Goal: Task Accomplishment & Management: Use online tool/utility

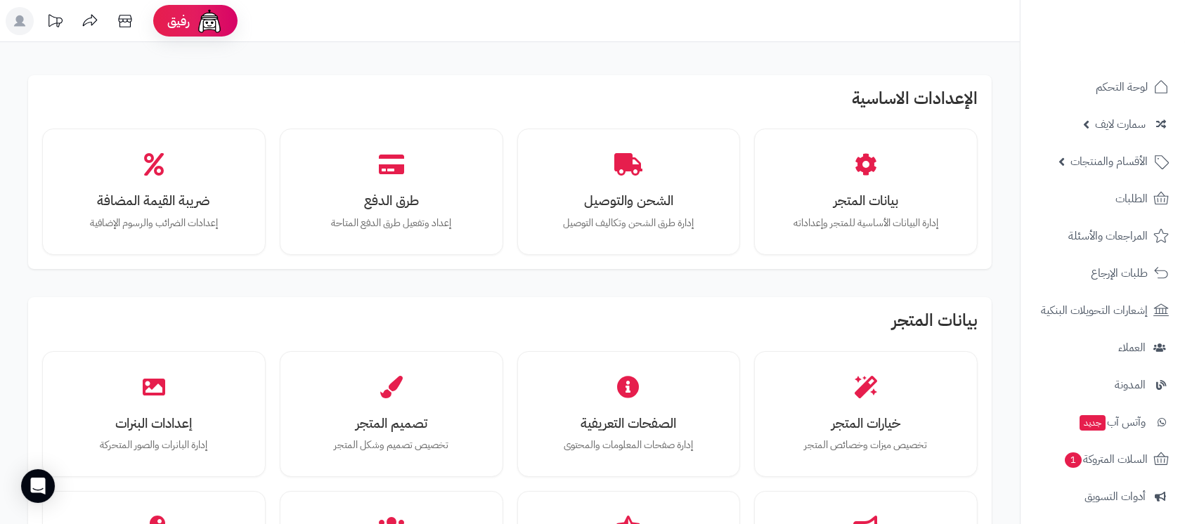
click at [17, 21] on icon at bounding box center [19, 20] width 11 height 11
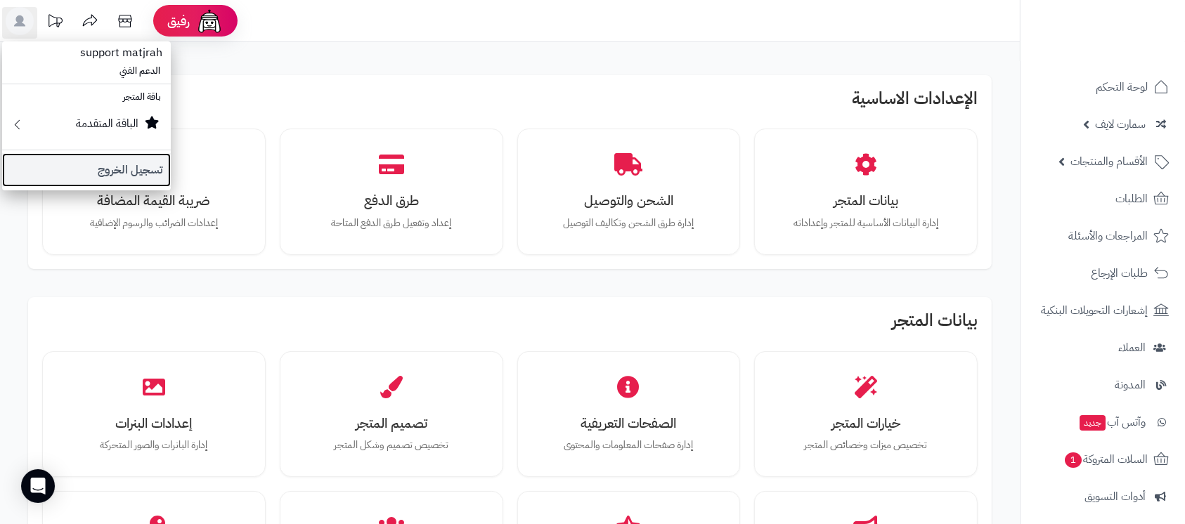
click at [127, 179] on link "تسجيل الخروج" at bounding box center [86, 170] width 169 height 34
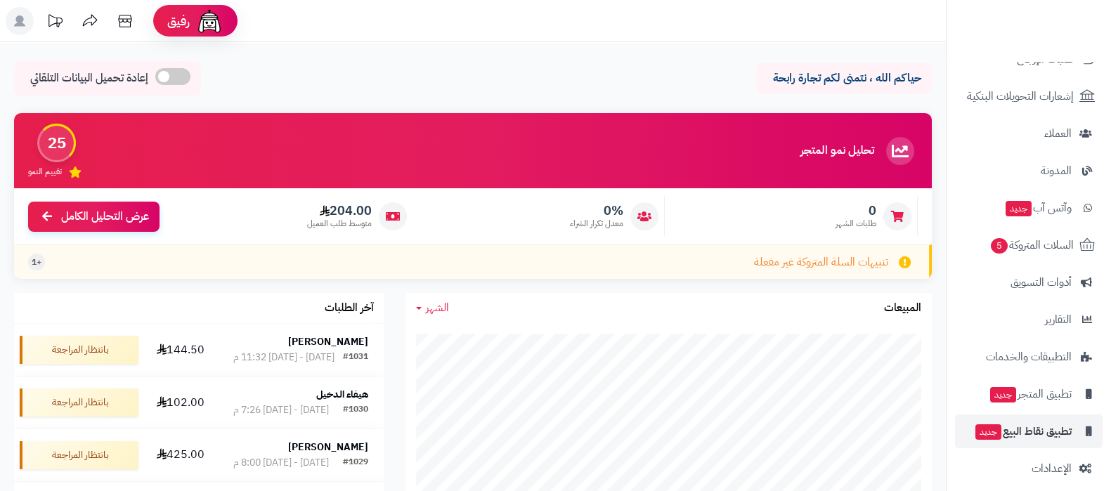
scroll to position [189, 0]
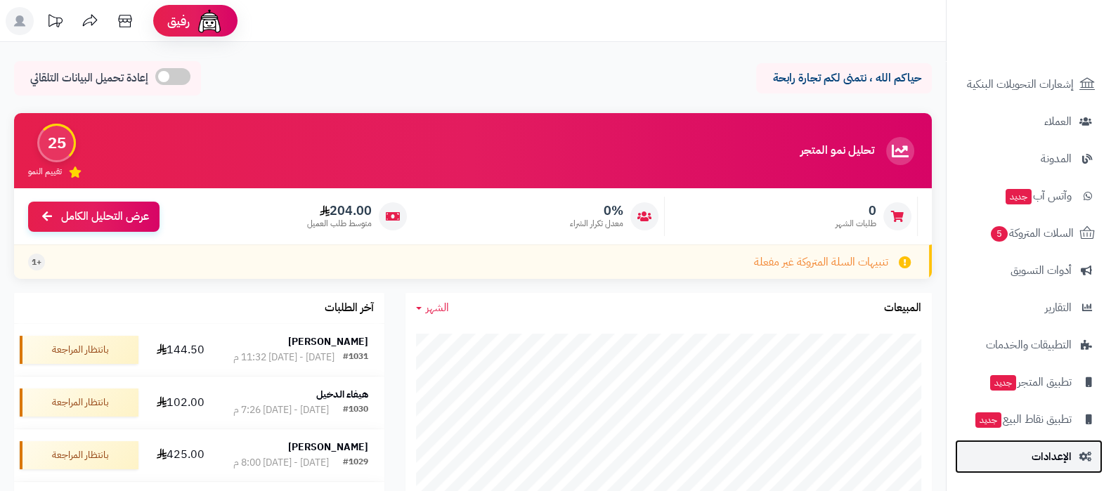
click at [1044, 461] on span "الإعدادات" at bounding box center [1052, 457] width 40 height 20
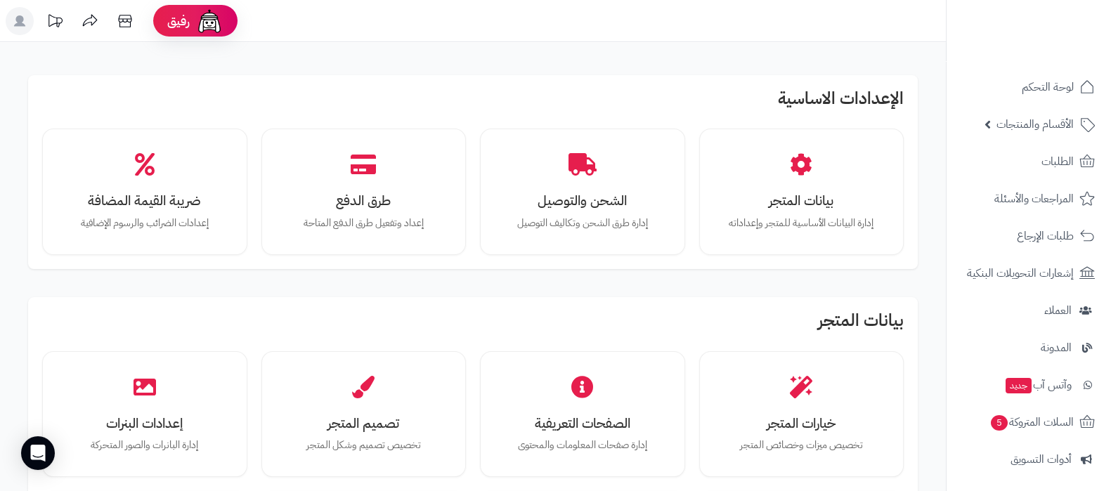
scroll to position [351, 0]
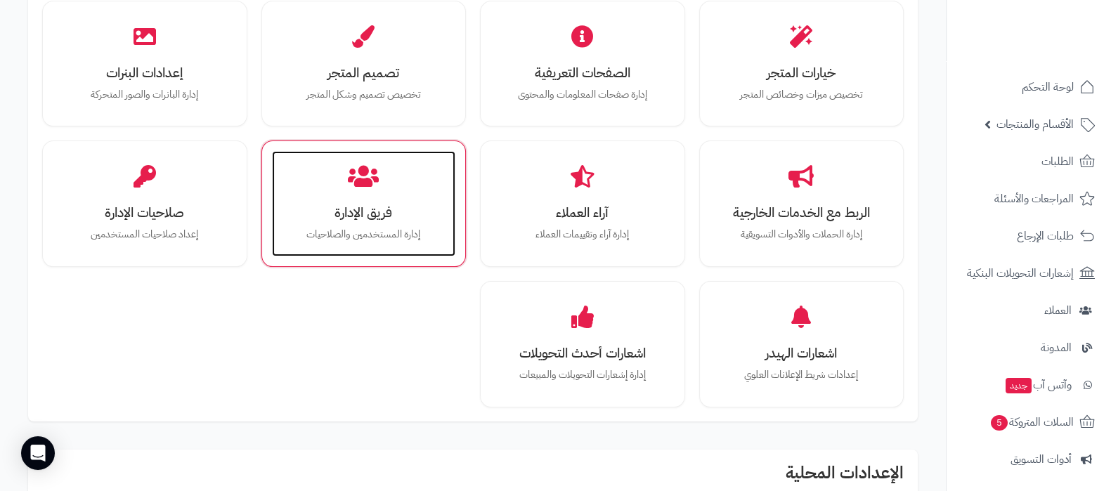
click at [373, 209] on h3 "فريق الإدارة" at bounding box center [364, 212] width 156 height 15
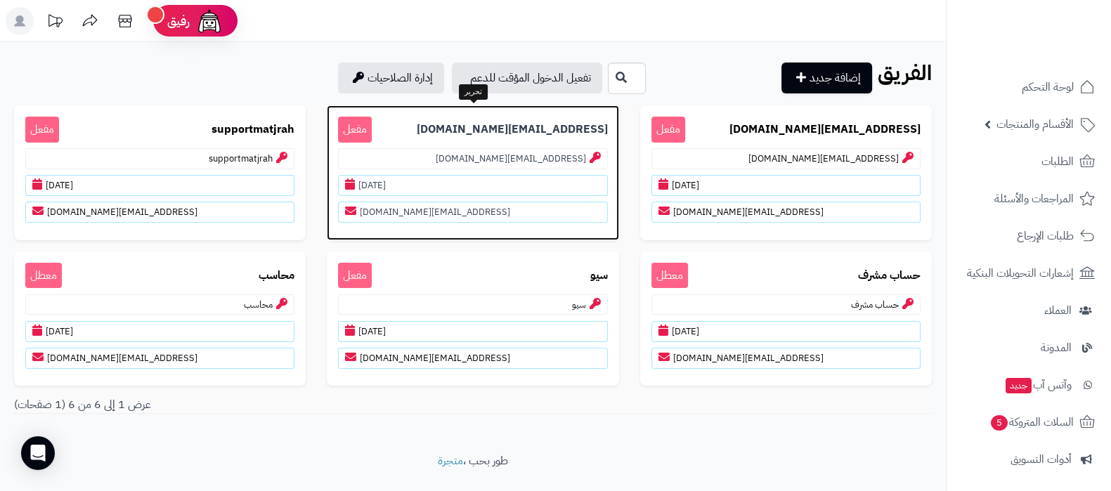
click at [508, 128] on b "Fithafitness@gmail.com" at bounding box center [512, 130] width 191 height 16
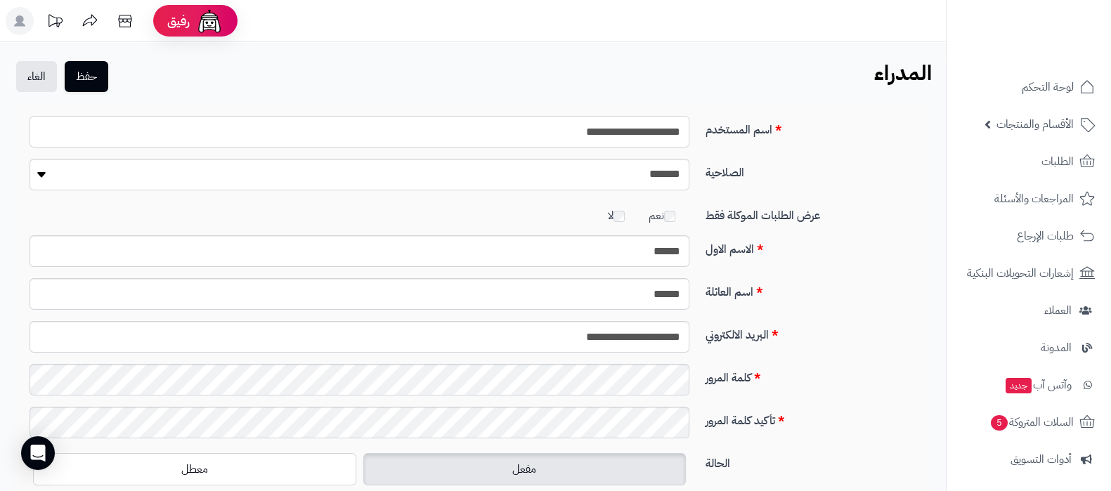
click at [636, 137] on input "**********" at bounding box center [360, 132] width 660 height 32
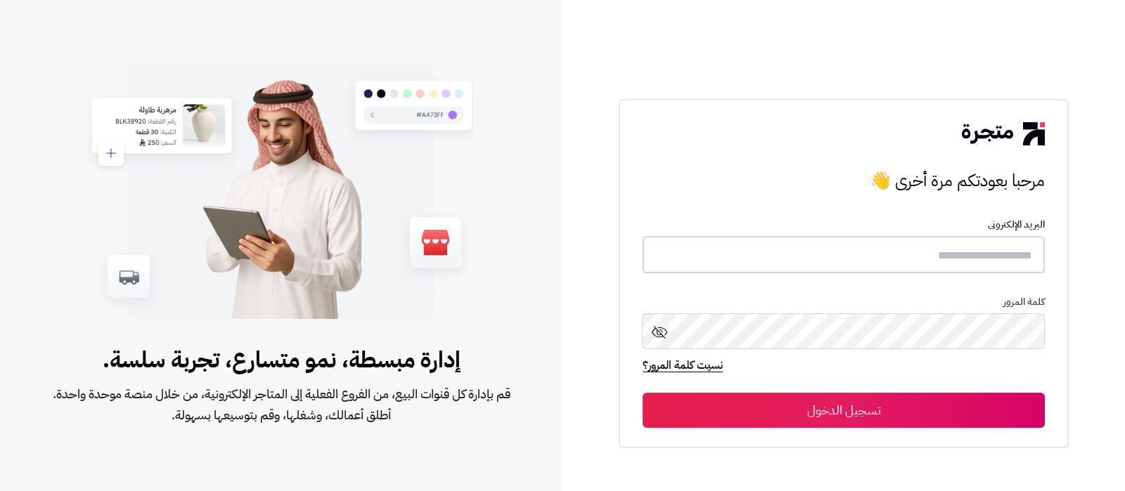
type input "**********"
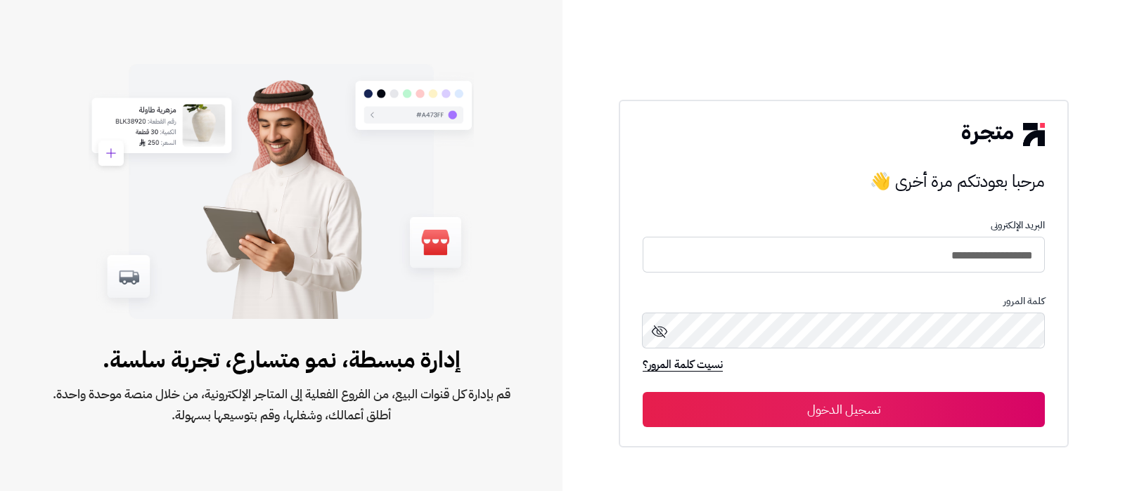
click at [789, 404] on button "تسجيل الدخول" at bounding box center [843, 409] width 402 height 35
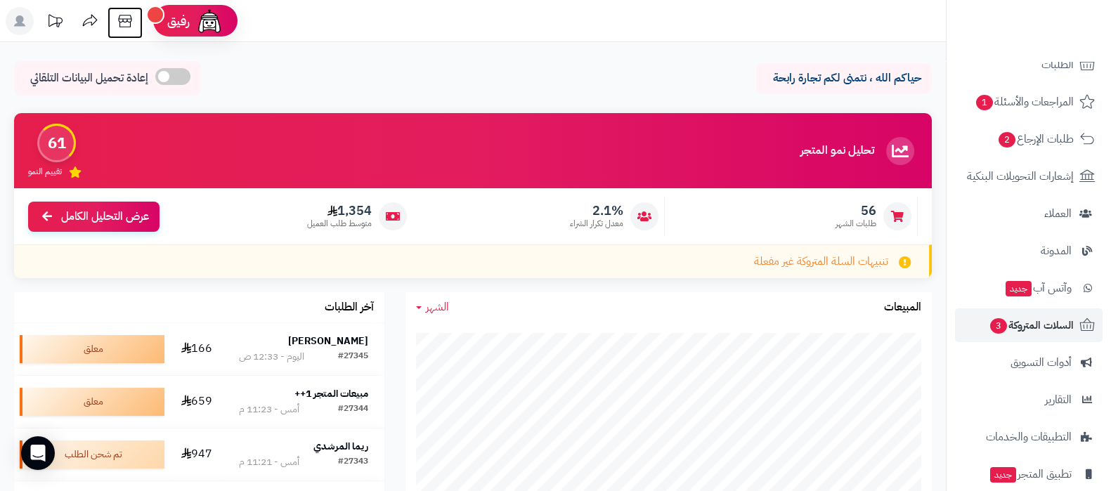
scroll to position [189, 0]
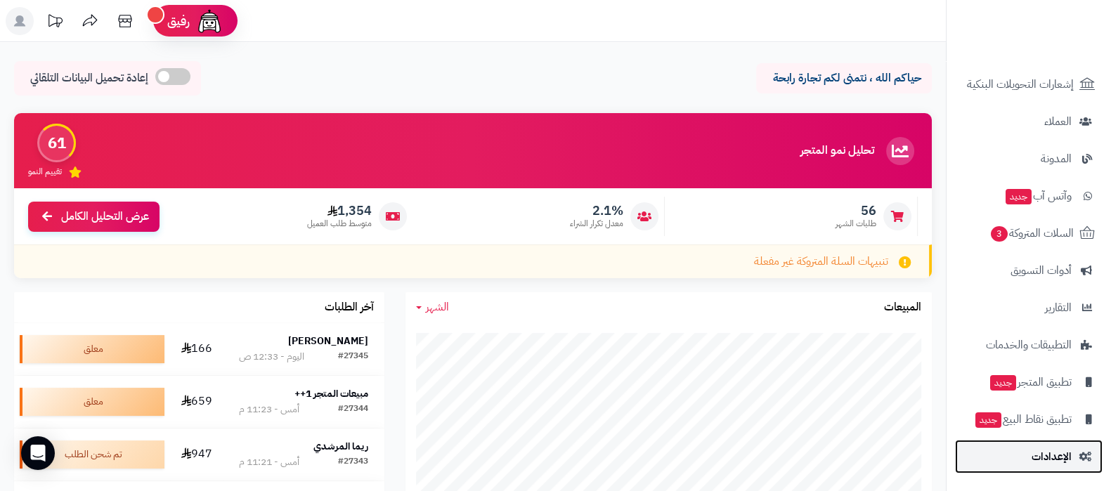
click at [1066, 448] on span "الإعدادات" at bounding box center [1052, 457] width 40 height 20
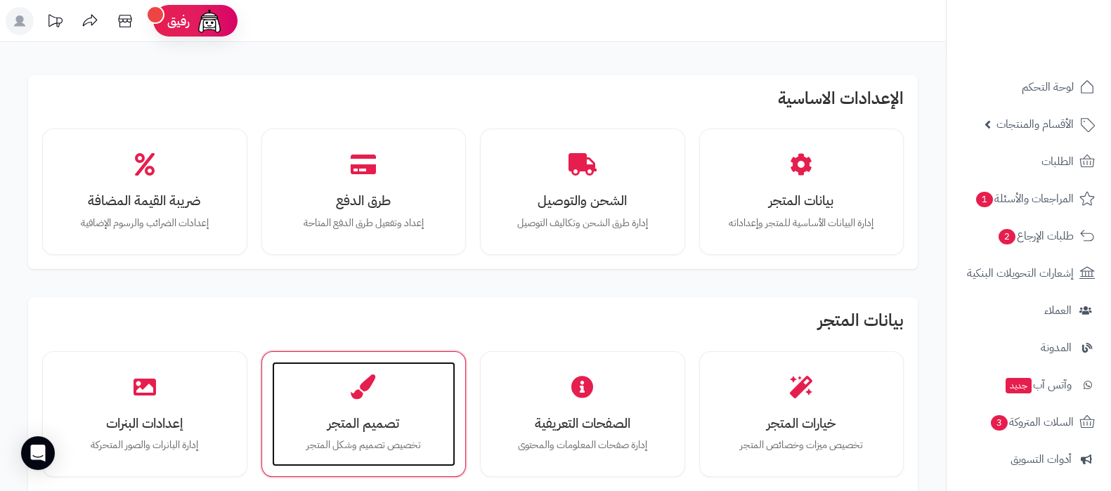
click at [320, 405] on div "تصميم المتجر تخصيص تصميم وشكل المتجر" at bounding box center [364, 414] width 184 height 105
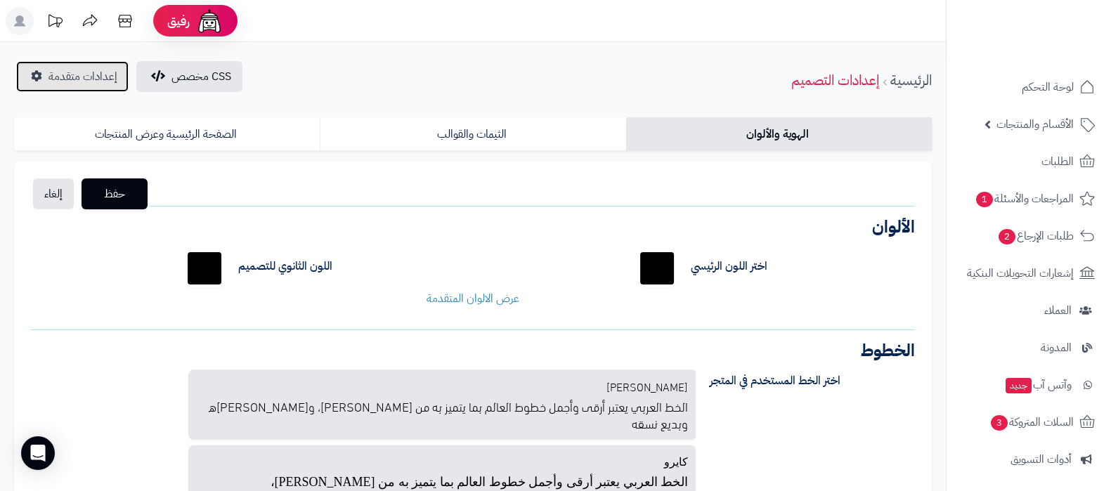
click at [89, 72] on span "إعدادات متقدمة" at bounding box center [82, 76] width 69 height 17
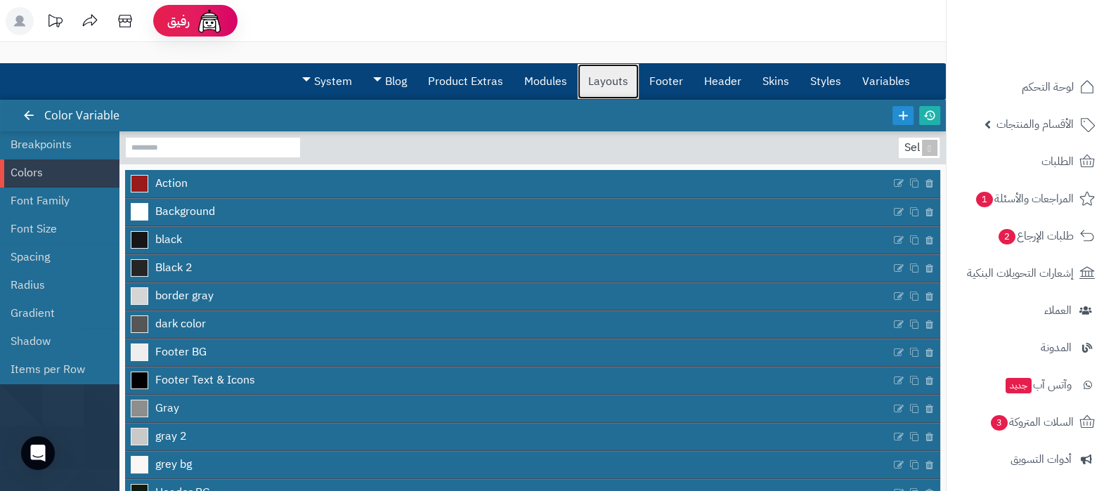
click at [619, 79] on link "Layouts" at bounding box center [608, 81] width 61 height 35
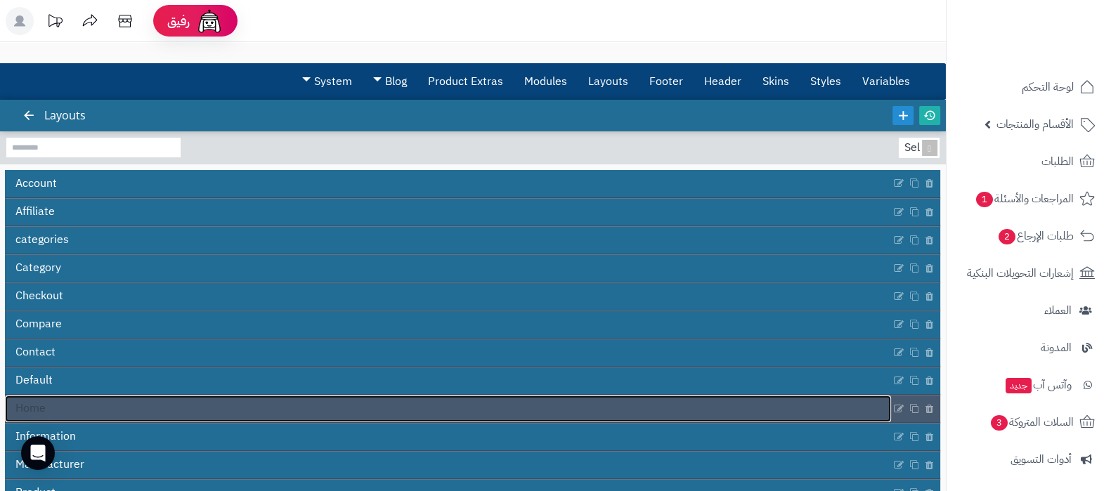
click at [450, 413] on link "Home" at bounding box center [448, 409] width 886 height 27
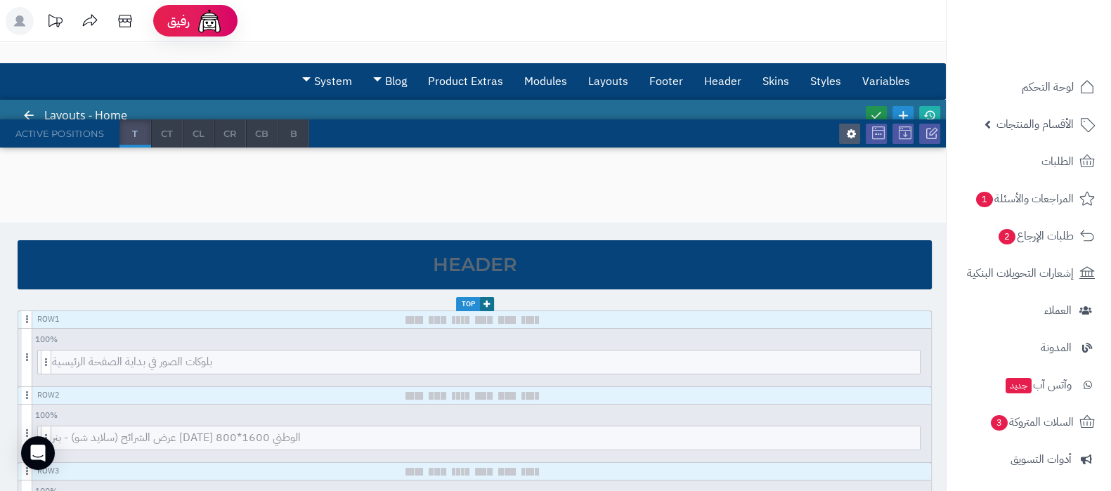
click at [875, 109] on icon at bounding box center [876, 115] width 13 height 13
click at [930, 110] on icon at bounding box center [930, 115] width 13 height 13
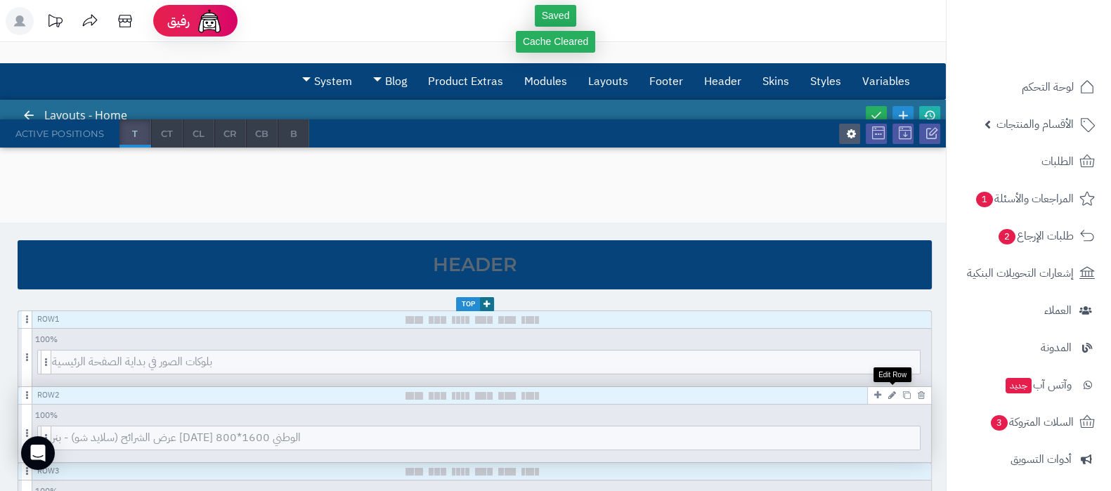
click at [893, 392] on icon at bounding box center [892, 395] width 8 height 9
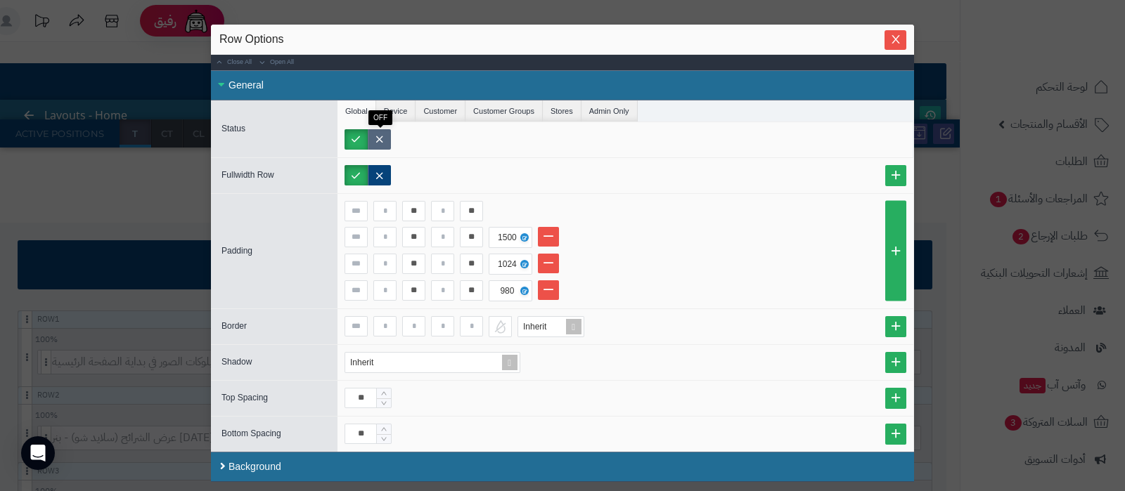
click at [386, 141] on label at bounding box center [379, 139] width 23 height 20
click at [889, 46] on button "Close" at bounding box center [895, 40] width 22 height 20
click at [889, 46] on div "sentinelStart Row Options Close All Open All General Status Global Fullwidth Ro…" at bounding box center [562, 245] width 1125 height 491
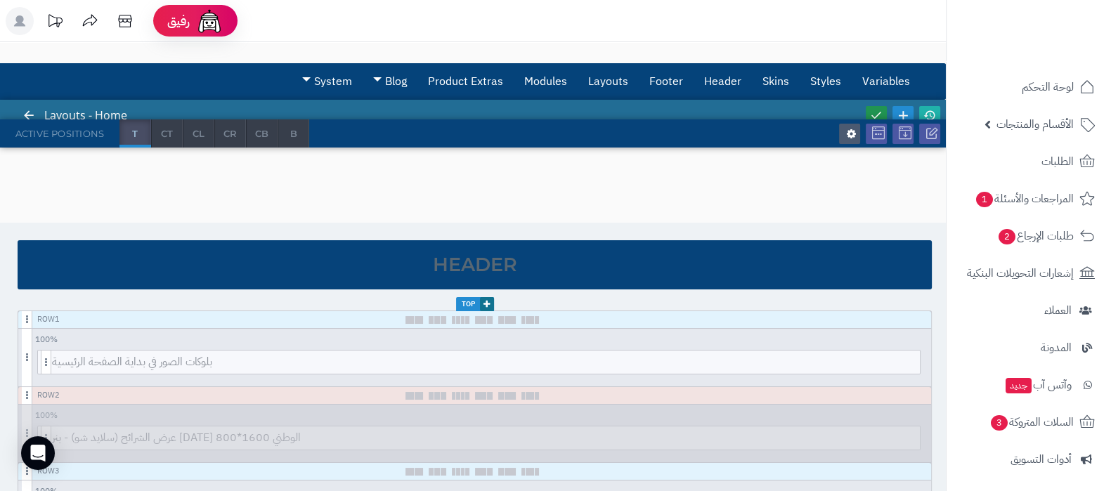
click at [876, 113] on icon at bounding box center [876, 115] width 13 height 13
click at [926, 110] on icon at bounding box center [930, 115] width 13 height 13
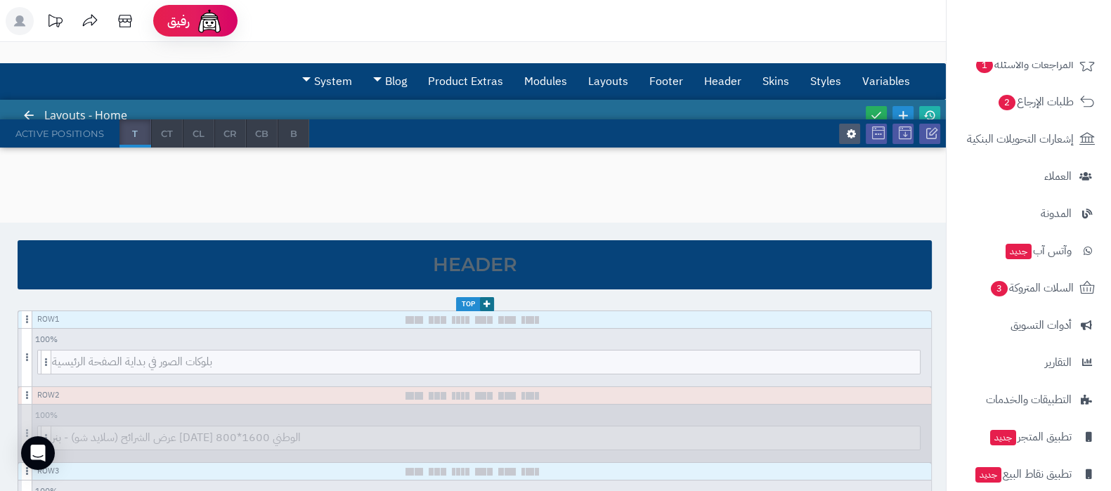
scroll to position [189, 0]
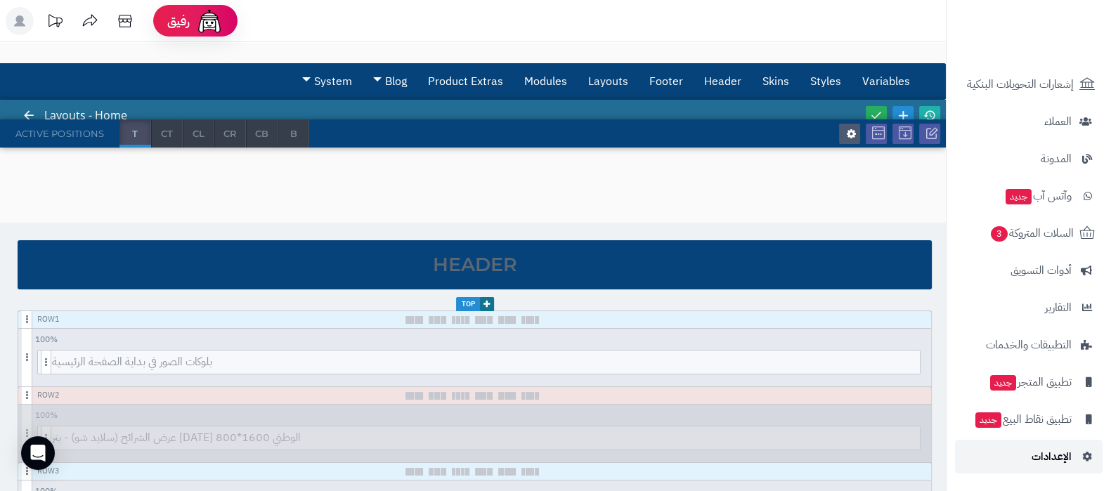
click at [1051, 462] on span "الإعدادات" at bounding box center [1052, 457] width 40 height 20
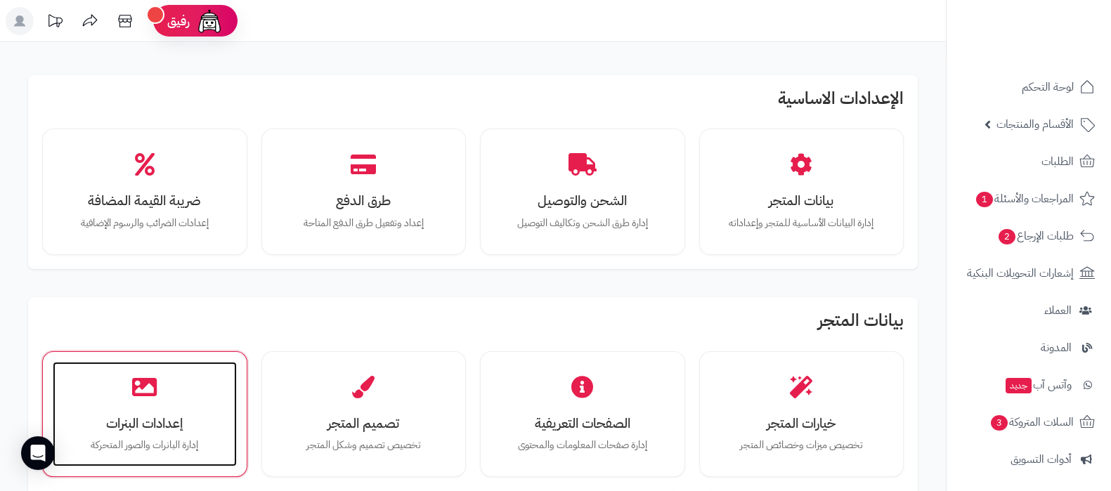
click at [155, 427] on h3 "إعدادات البنرات" at bounding box center [145, 423] width 156 height 15
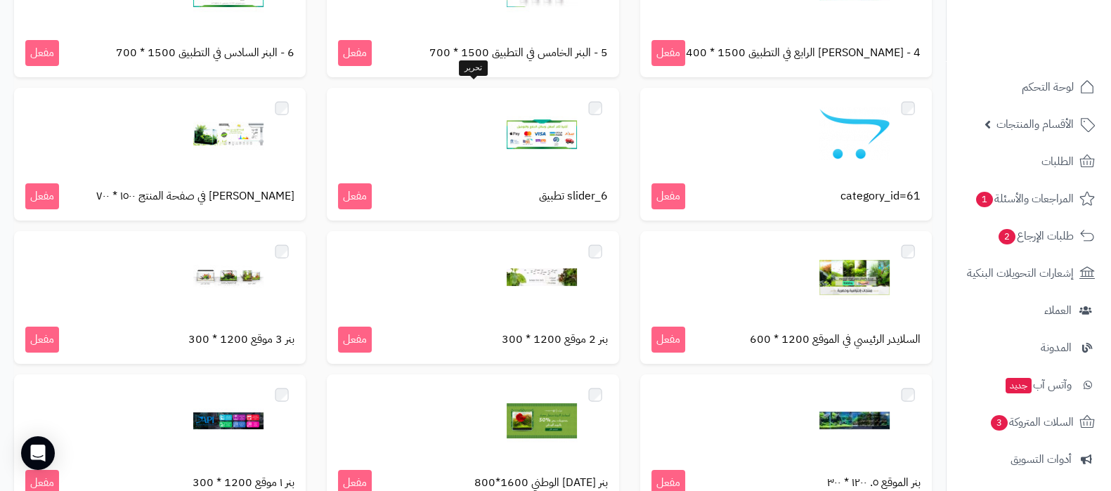
scroll to position [527, 0]
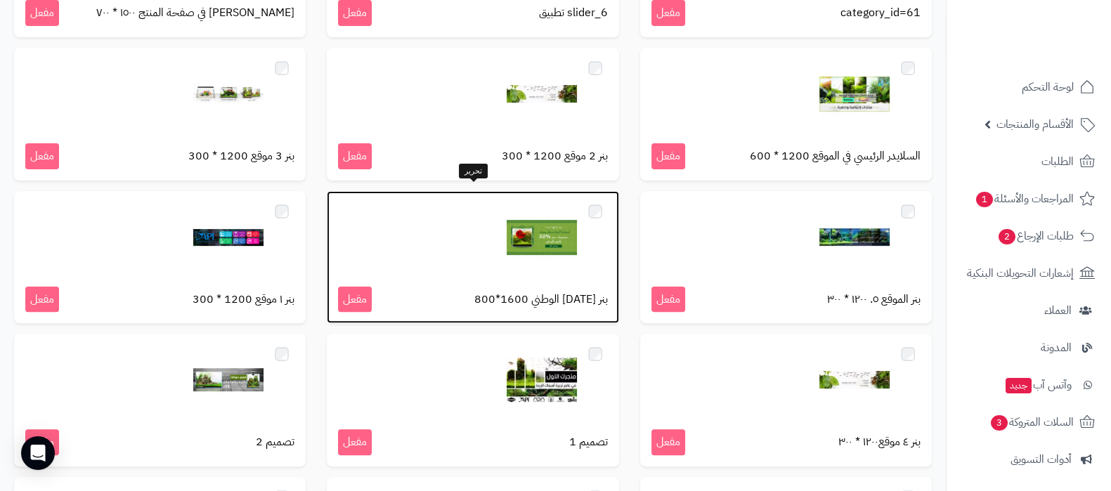
click at [503, 226] on div at bounding box center [472, 237] width 269 height 70
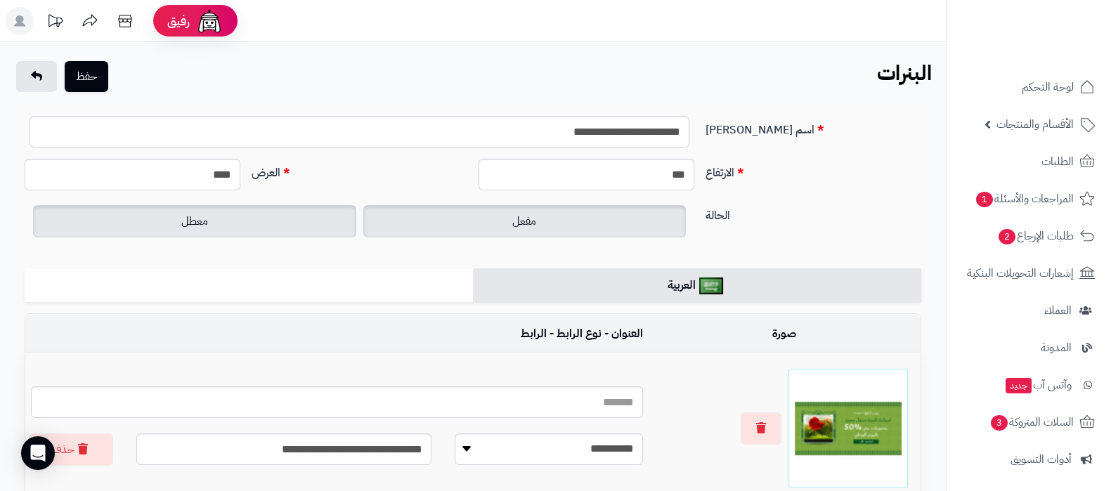
click at [254, 220] on label "معطل" at bounding box center [194, 221] width 323 height 32
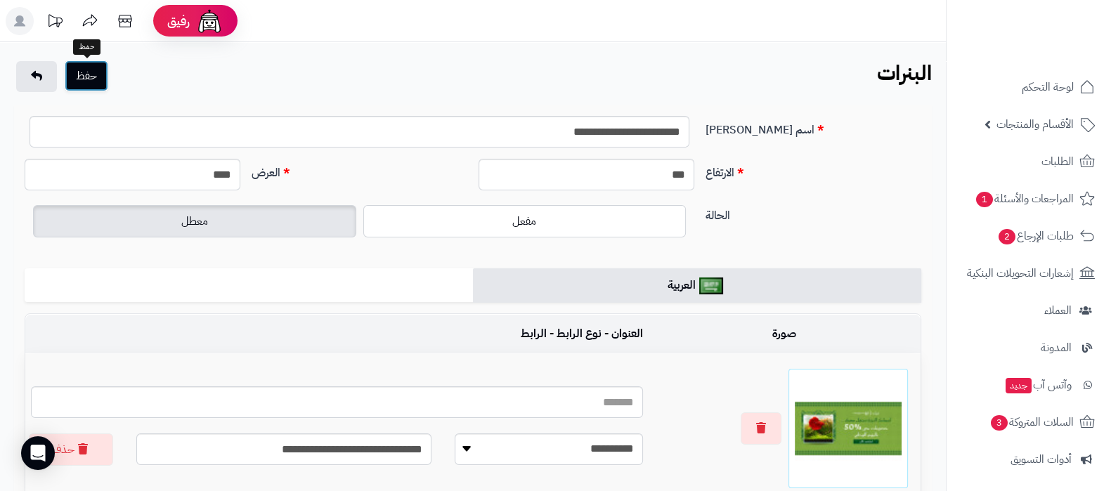
click at [98, 63] on button "حفظ" at bounding box center [87, 75] width 44 height 31
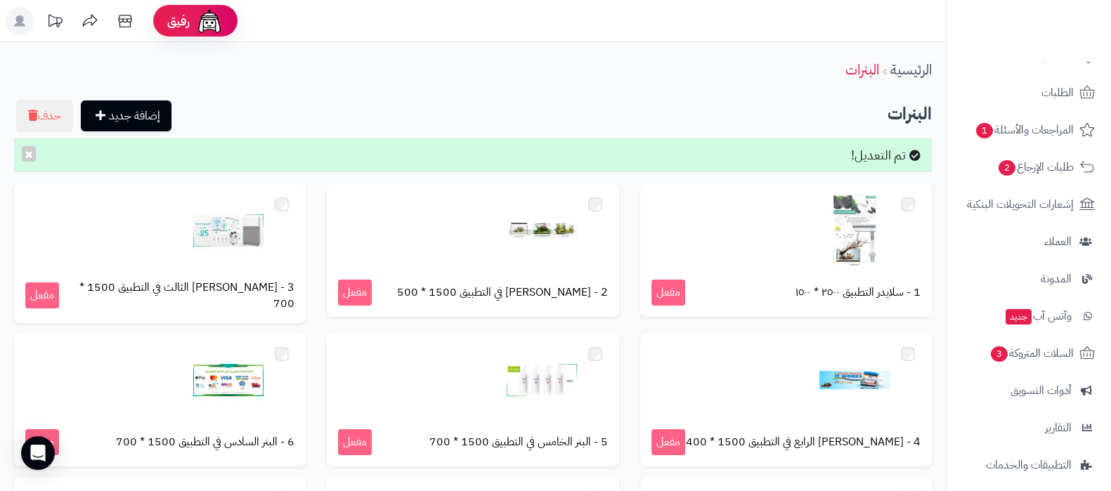
scroll to position [189, 0]
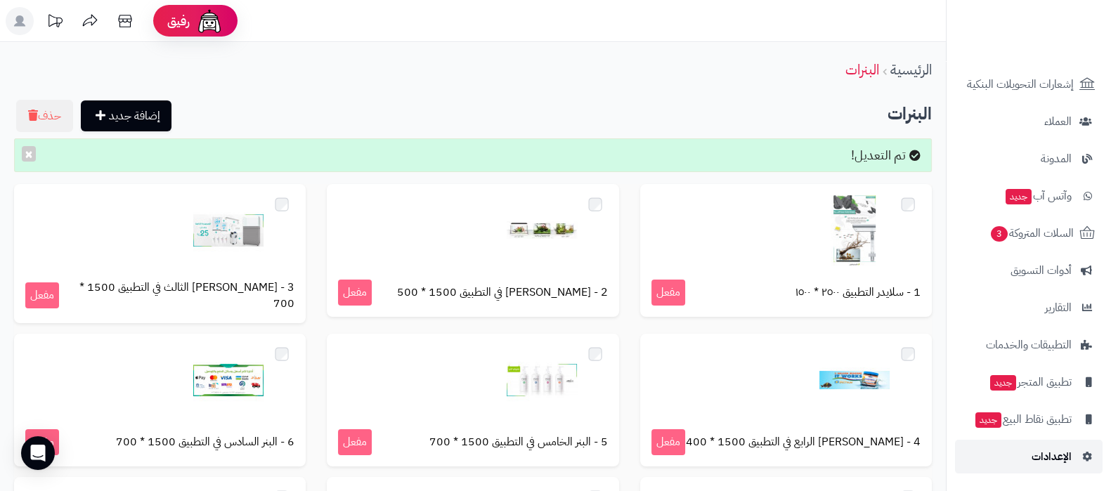
click at [1034, 451] on span "الإعدادات" at bounding box center [1052, 457] width 40 height 20
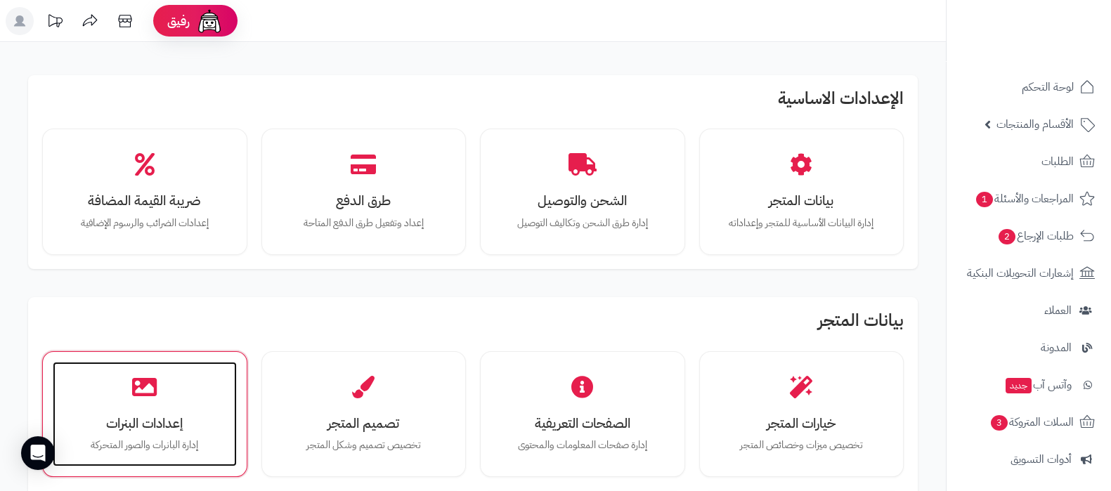
click at [156, 403] on div "إعدادات البنرات إدارة البانرات والصور المتحركة" at bounding box center [145, 414] width 184 height 105
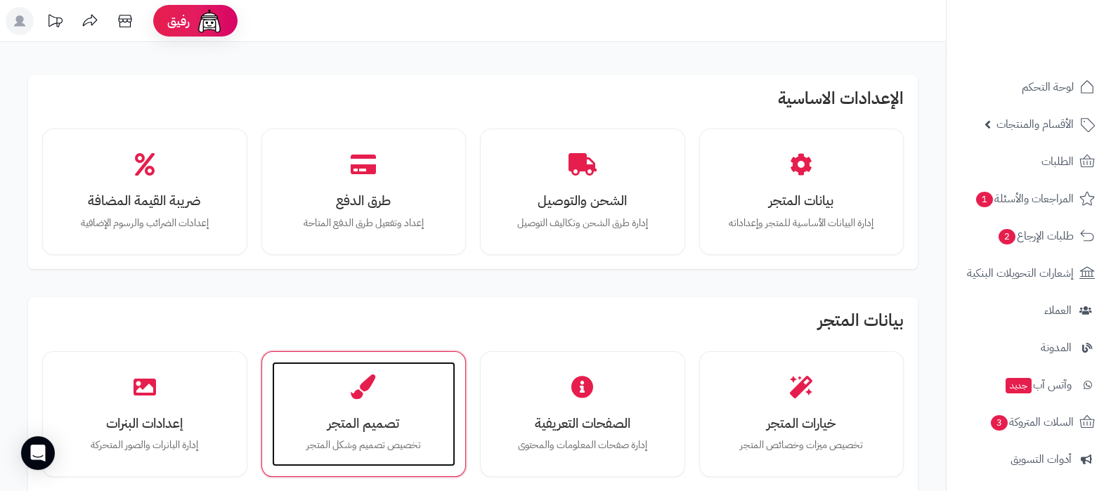
click at [379, 419] on h3 "تصميم المتجر" at bounding box center [364, 423] width 156 height 15
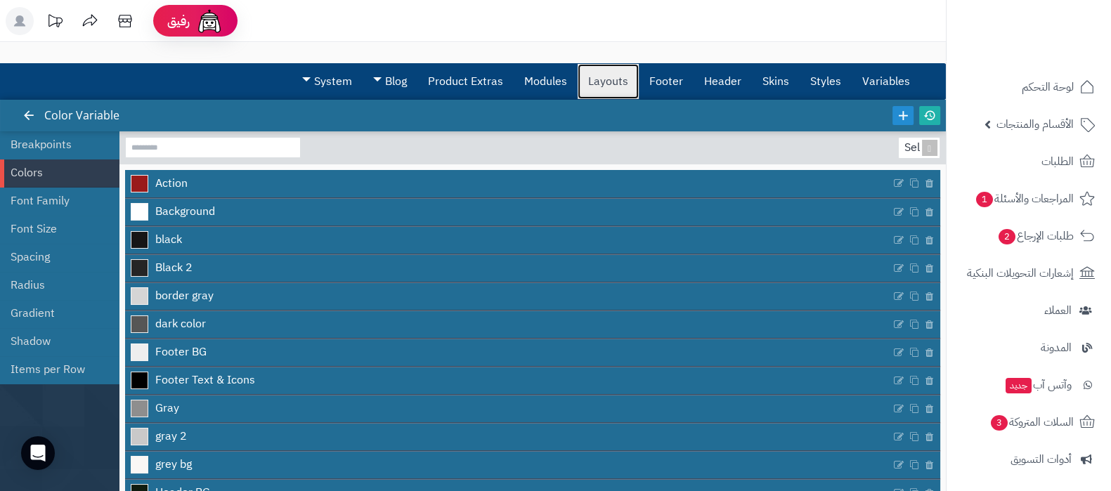
click at [625, 80] on link "Layouts" at bounding box center [608, 81] width 61 height 35
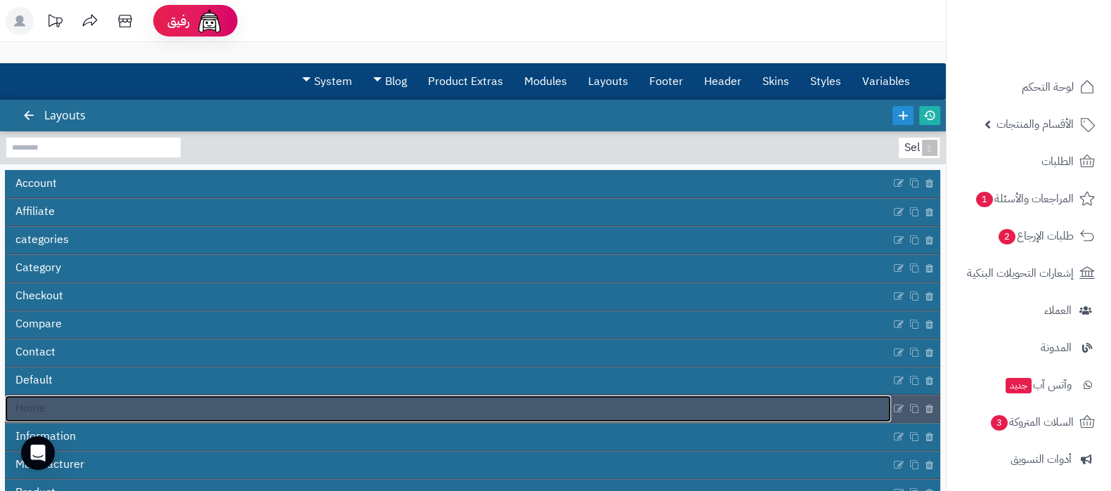
click at [369, 406] on link "Home" at bounding box center [448, 409] width 886 height 27
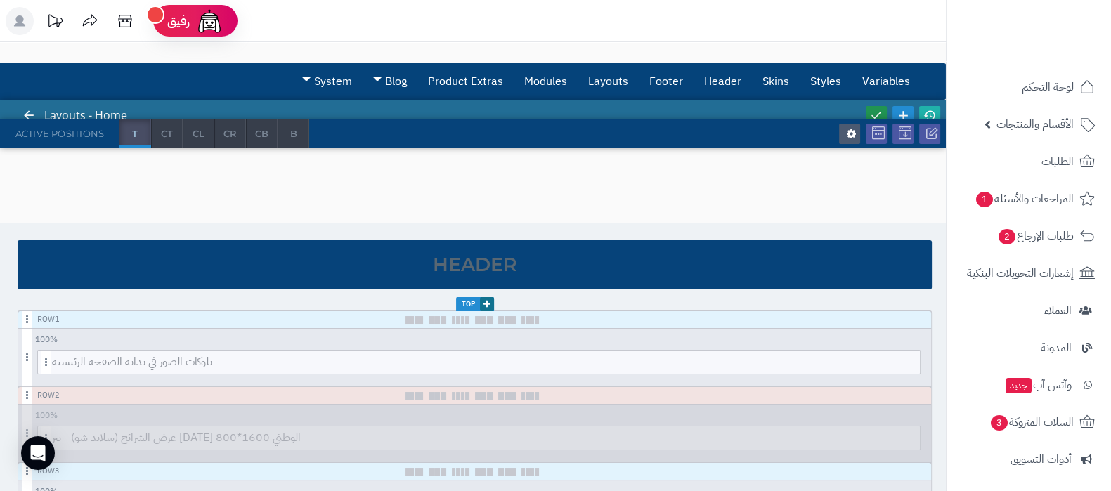
click at [879, 110] on icon at bounding box center [876, 115] width 13 height 13
click at [931, 109] on icon at bounding box center [930, 115] width 13 height 13
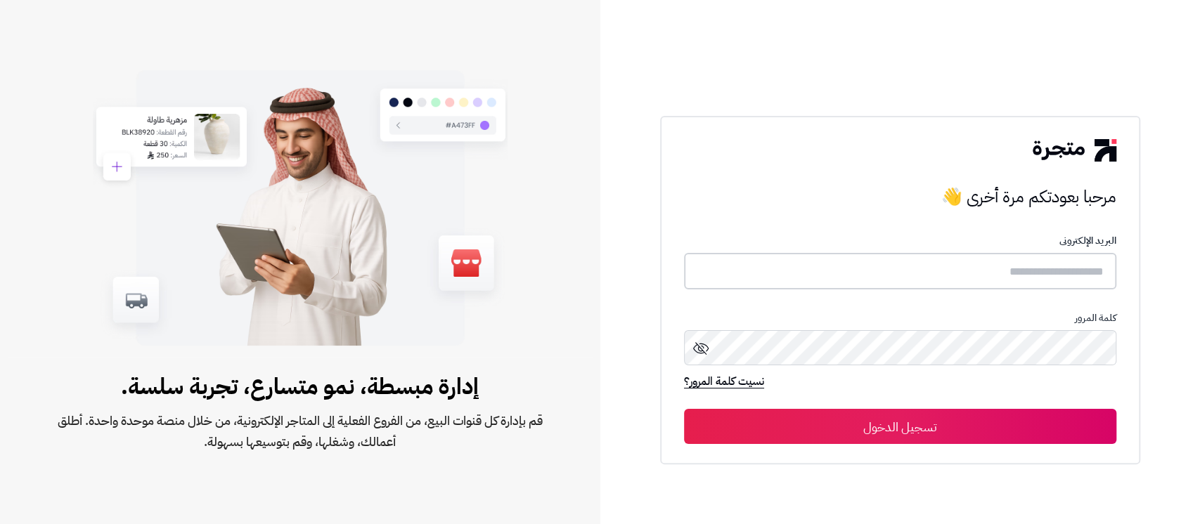
type input "**********"
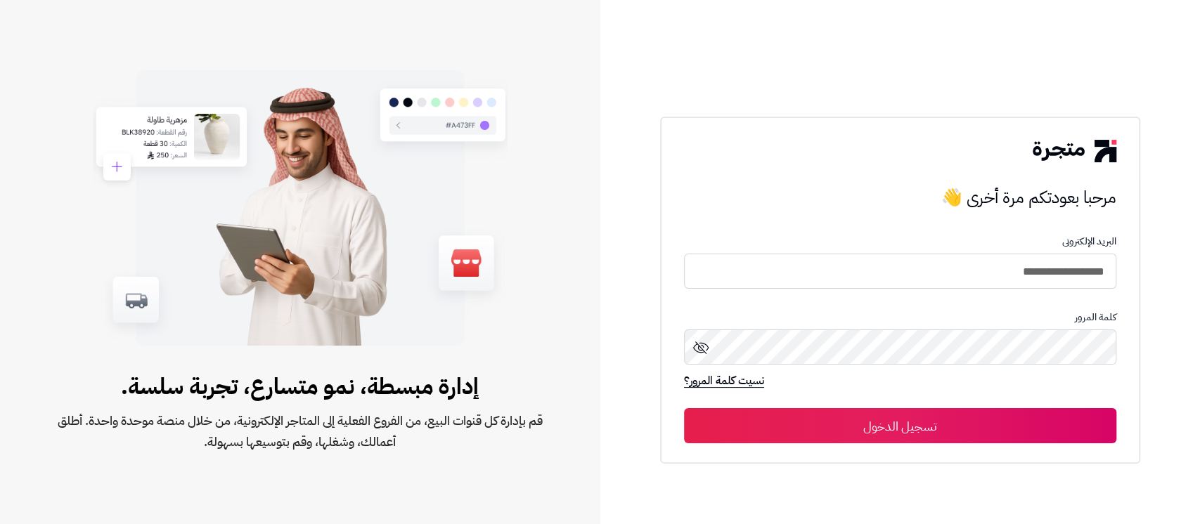
click at [1174, 351] on div "**********" at bounding box center [900, 262] width 600 height 524
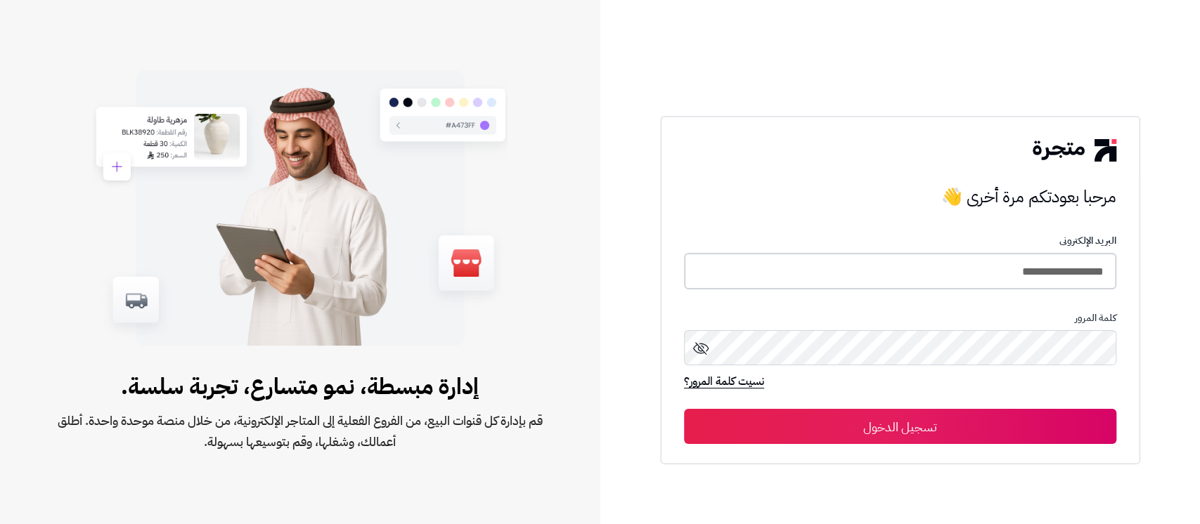
click at [1054, 277] on input "**********" at bounding box center [900, 271] width 432 height 37
click at [1160, 351] on div "مرحبا بعودتكم مرة أخرى 👋 مرحبا بعودتكم مرة أخرى 👋 البريد الإلكترونى كلمة المرور…" at bounding box center [900, 262] width 600 height 524
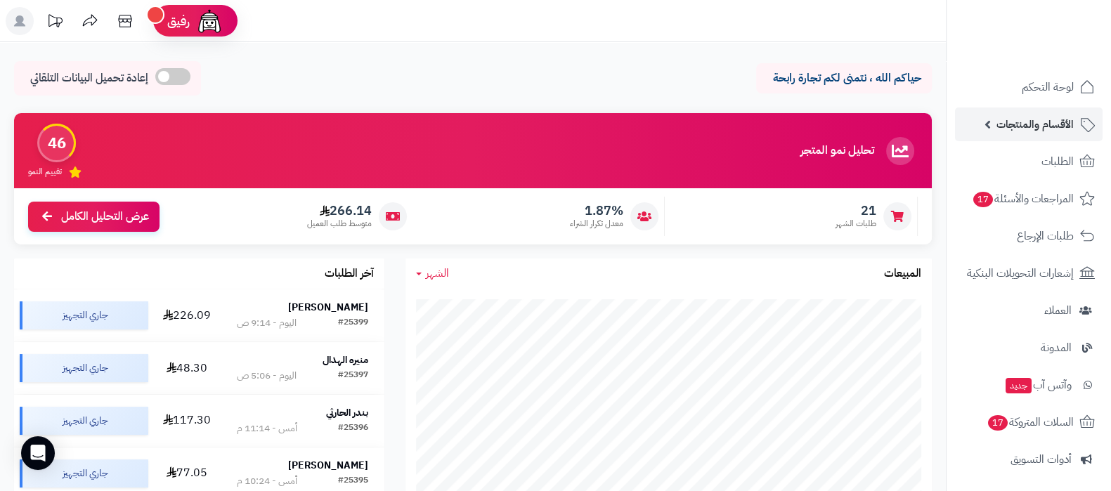
click at [1009, 135] on link "الأقسام والمنتجات" at bounding box center [1029, 125] width 148 height 34
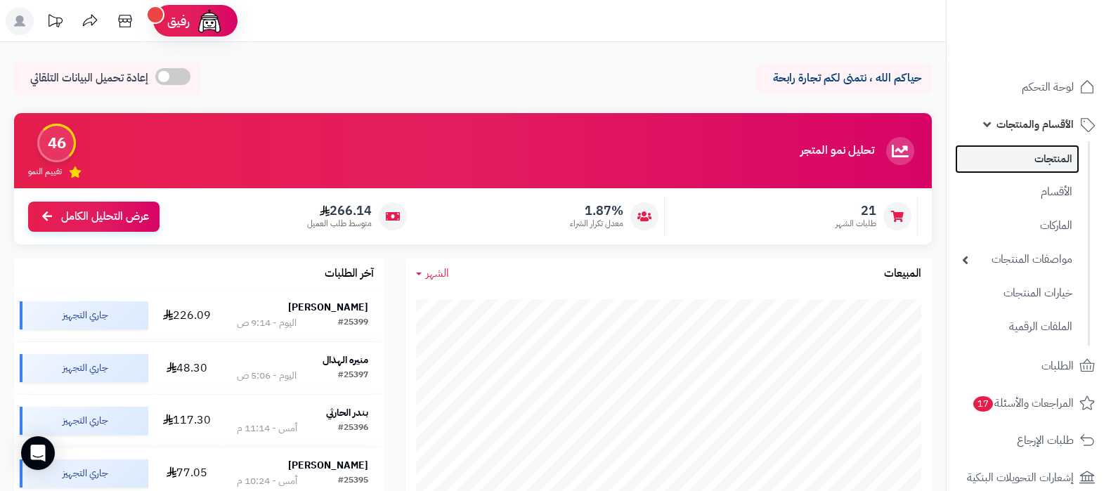
click at [1015, 157] on link "المنتجات" at bounding box center [1017, 159] width 124 height 29
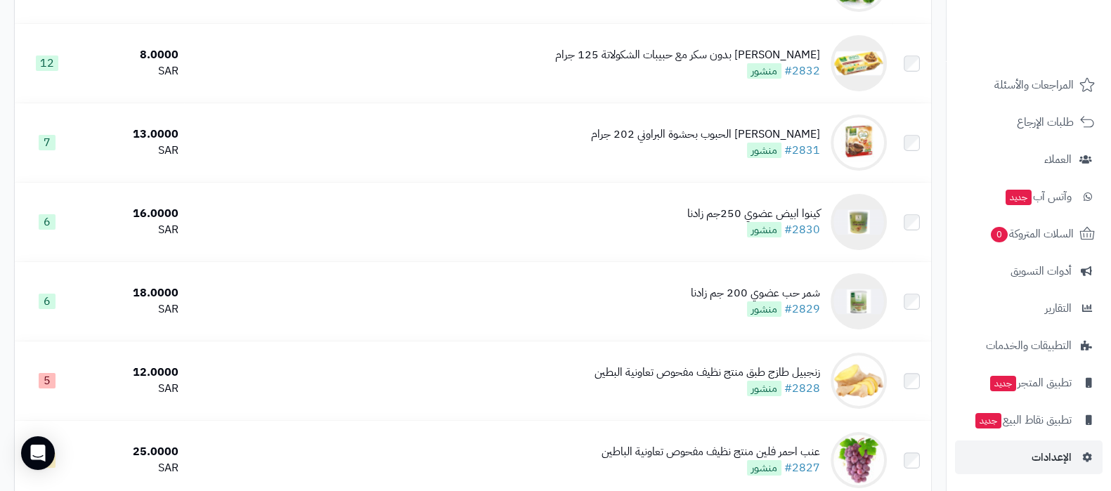
scroll to position [264, 0]
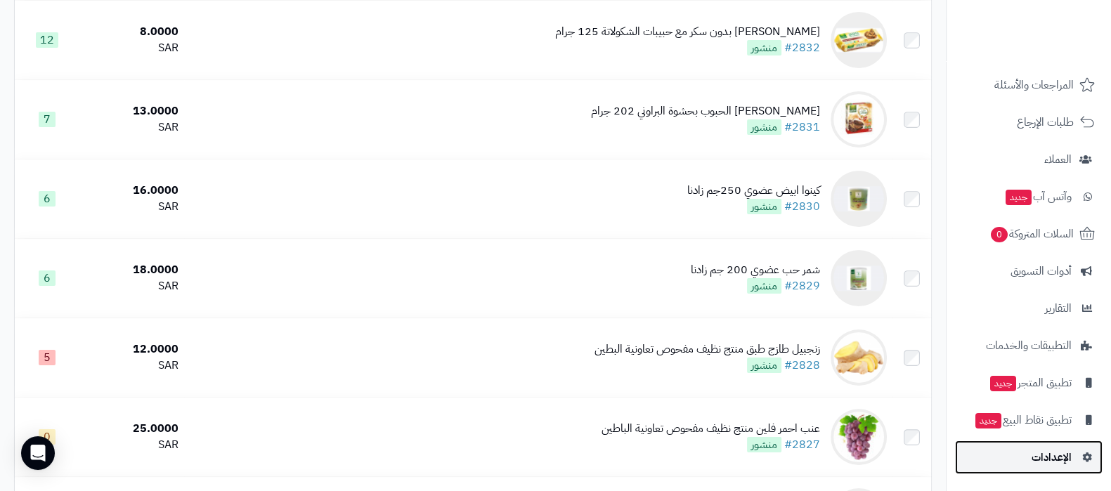
click at [1063, 467] on link "الإعدادات" at bounding box center [1029, 458] width 148 height 34
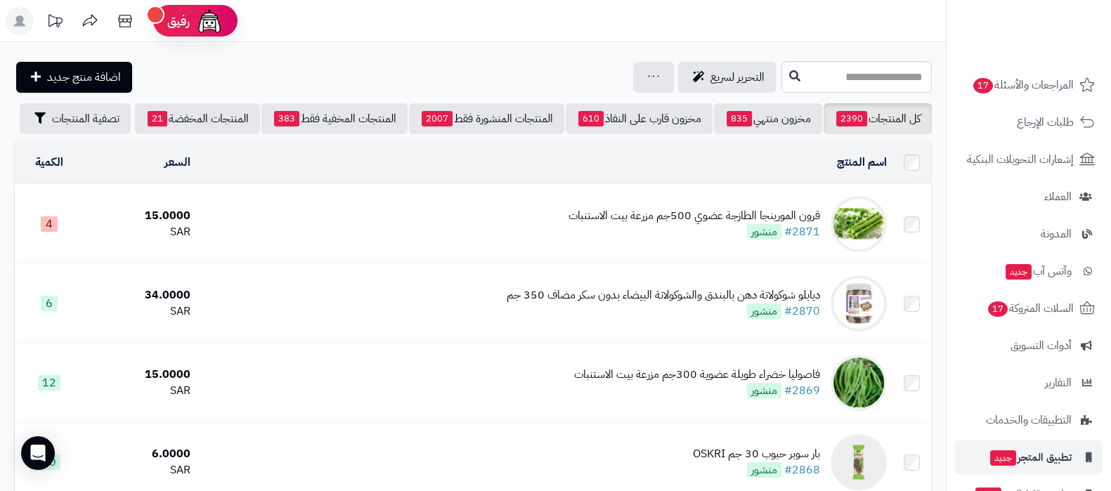
scroll to position [393, 0]
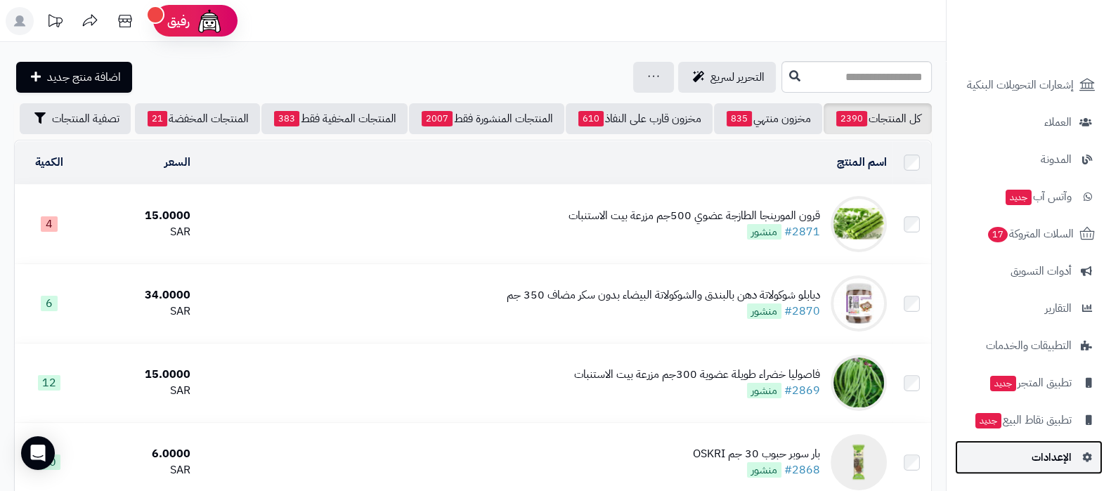
click at [1025, 466] on link "الإعدادات" at bounding box center [1029, 458] width 148 height 34
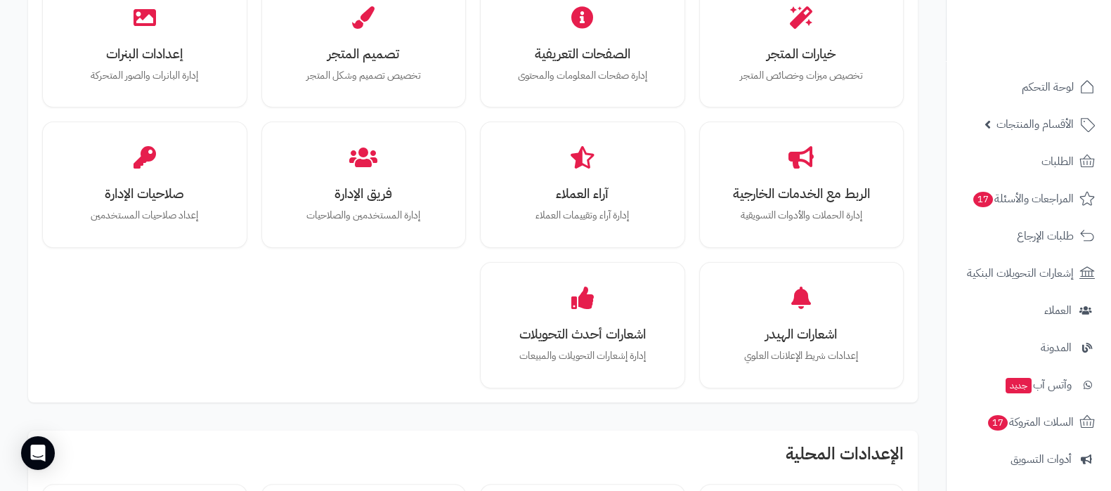
scroll to position [245, 0]
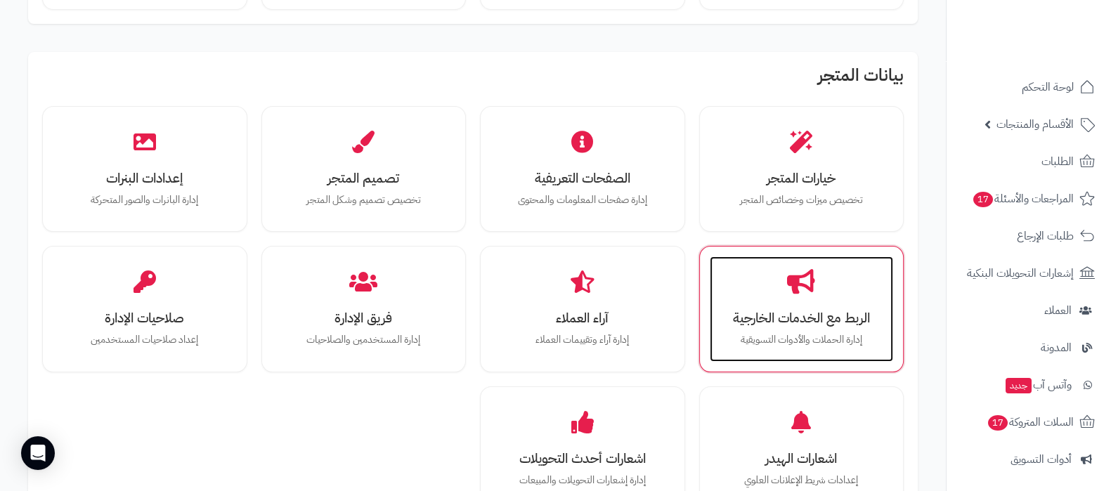
click at [777, 300] on div "الربط مع الخدمات الخارجية إدارة الحملات والأدوات التسويقية" at bounding box center [802, 309] width 184 height 105
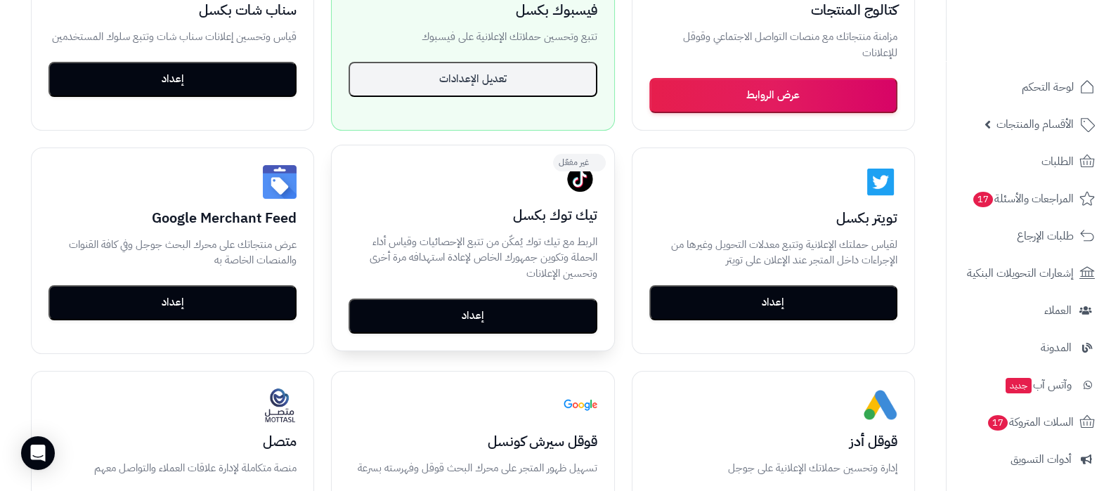
scroll to position [439, 0]
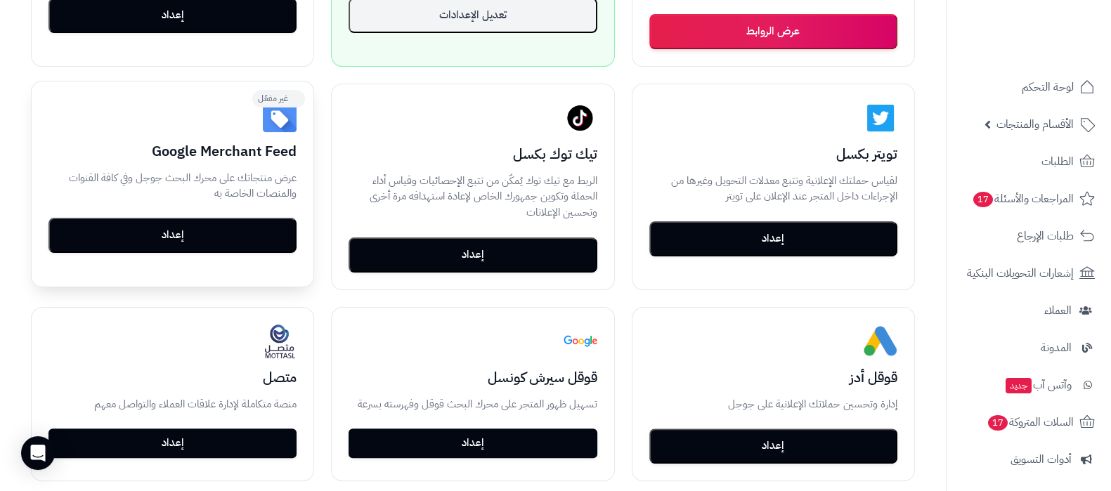
click at [185, 241] on button "إعداد" at bounding box center [172, 235] width 248 height 35
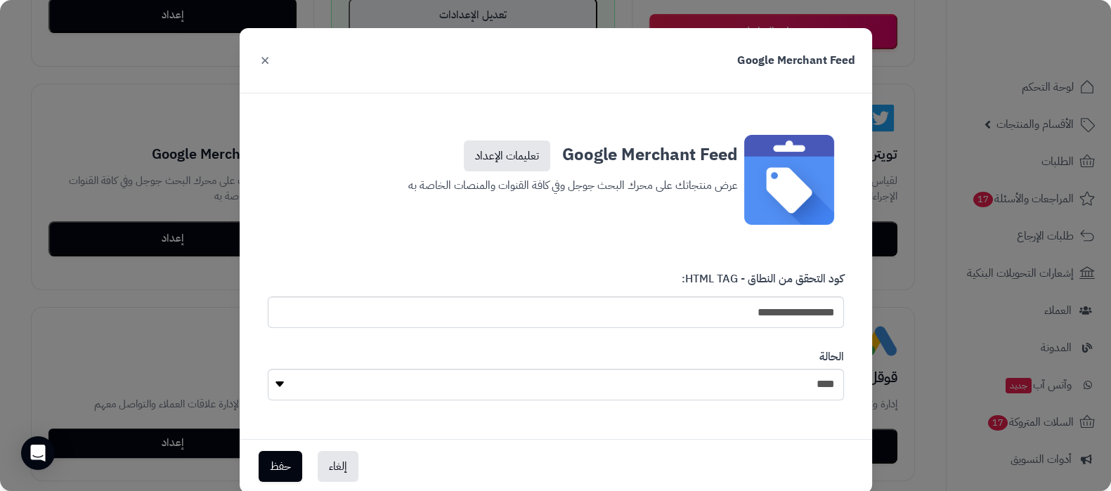
click at [268, 63] on button "×" at bounding box center [265, 59] width 17 height 31
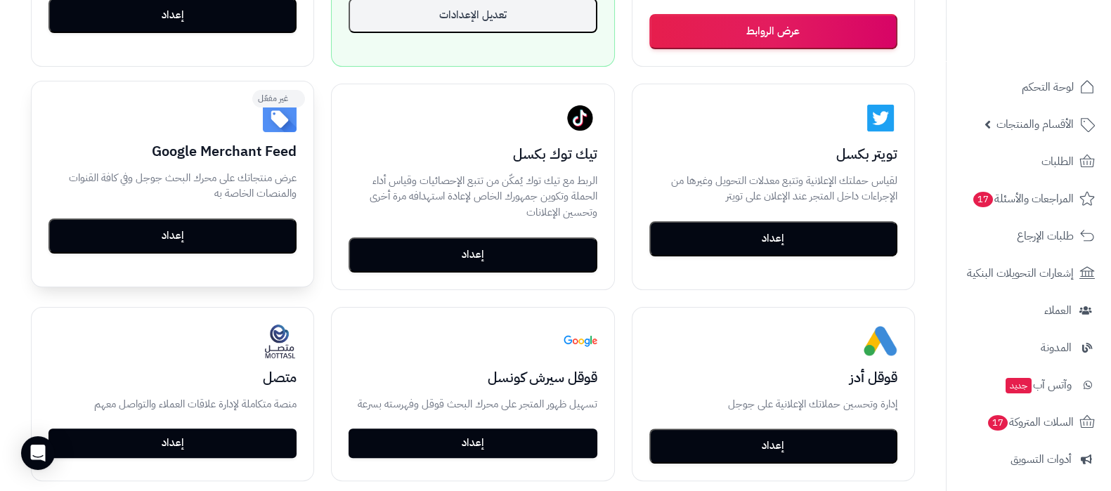
click at [211, 145] on h3 "Google Merchant Feed" at bounding box center [172, 150] width 248 height 15
click at [228, 229] on button "إعداد" at bounding box center [172, 235] width 248 height 35
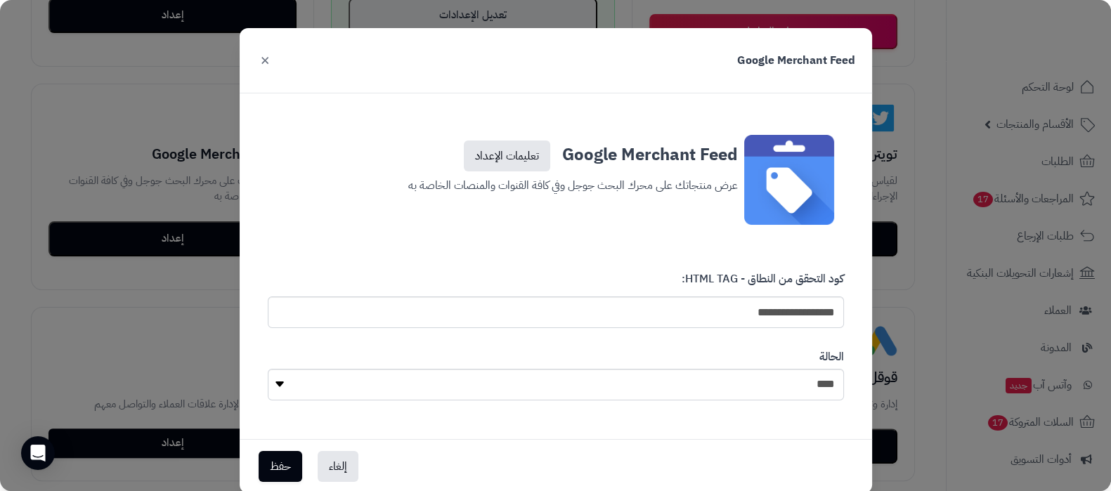
click at [271, 61] on button "×" at bounding box center [265, 59] width 17 height 31
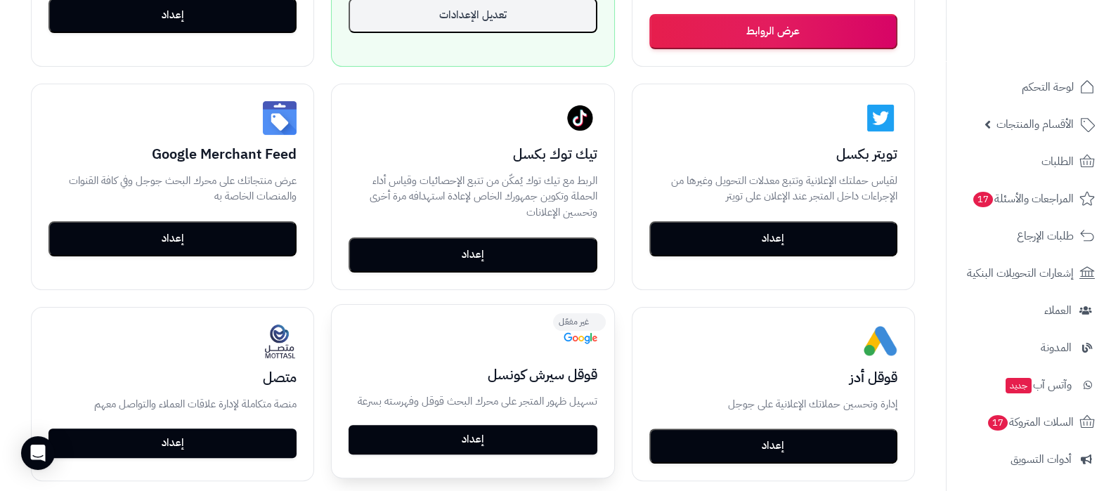
click at [489, 435] on link "إعداد" at bounding box center [473, 440] width 248 height 30
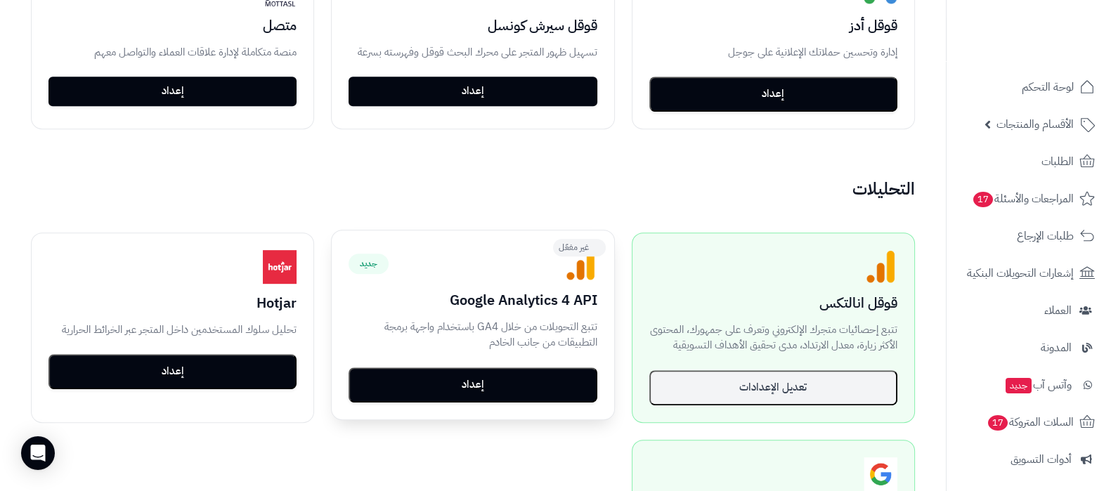
scroll to position [879, 0]
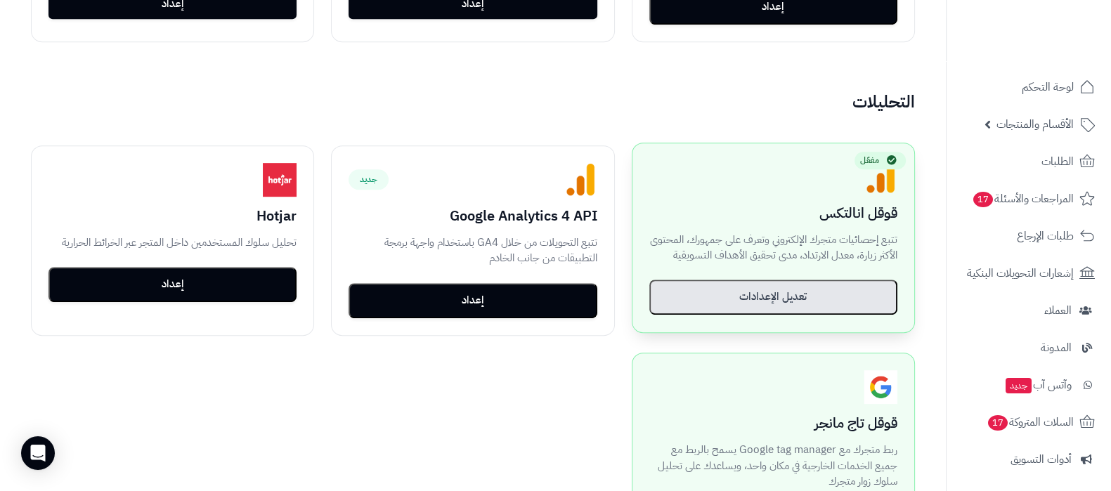
click at [780, 312] on div "مفعّل قوقل انالتكس تتبع إحصائيات متجرك الإلكتروني وتعرف على جمهورك، المحتوى الأ…" at bounding box center [774, 237] width 282 height 189
click at [777, 294] on button "تعديل الإعدادات" at bounding box center [773, 297] width 248 height 35
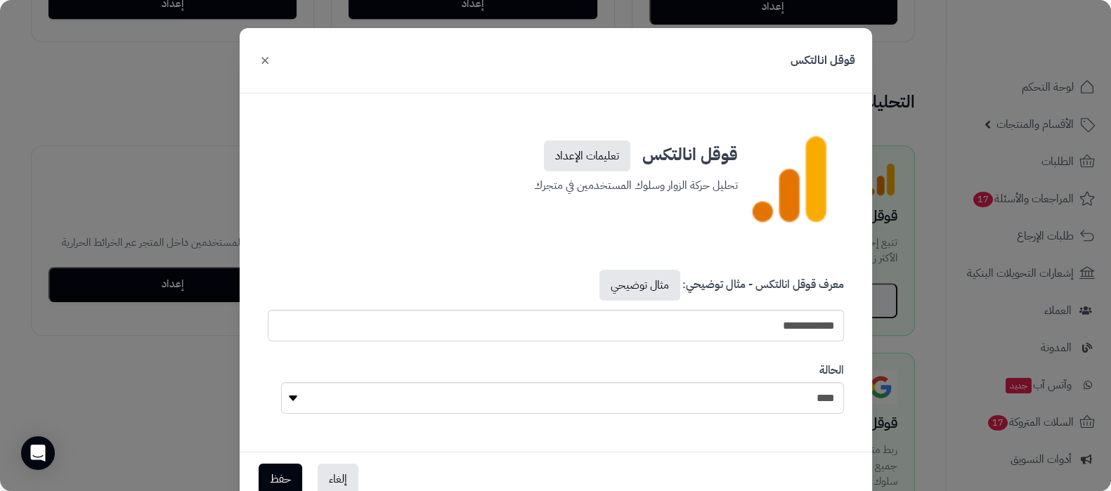
click at [273, 58] on button "×" at bounding box center [265, 59] width 17 height 31
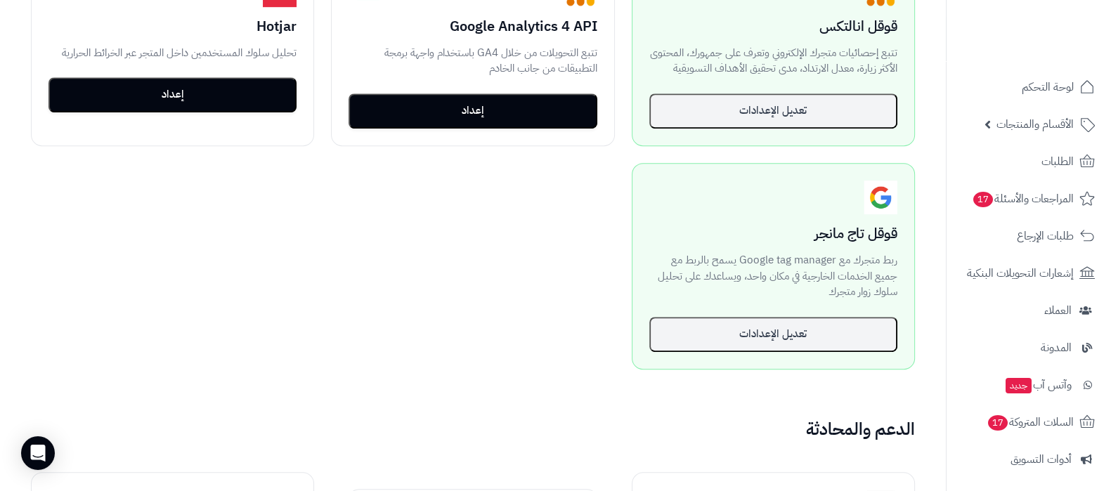
scroll to position [1141, 0]
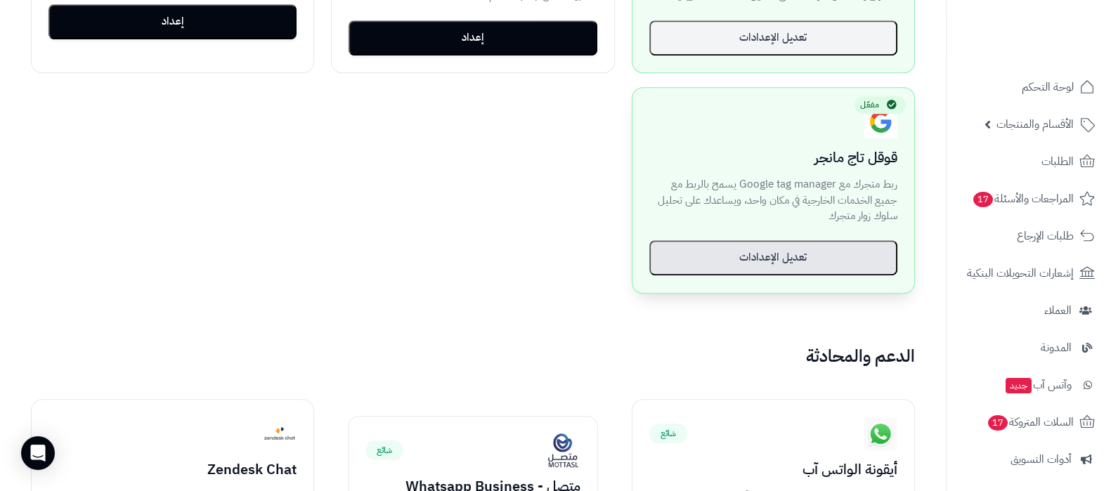
click at [848, 258] on button "تعديل الإعدادات" at bounding box center [773, 257] width 248 height 35
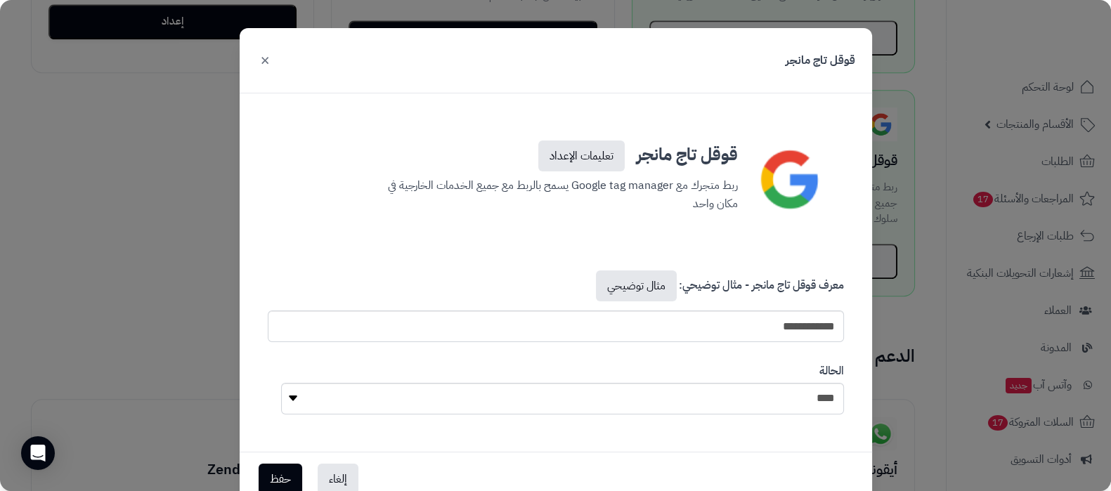
click at [271, 61] on button "×" at bounding box center [265, 59] width 17 height 31
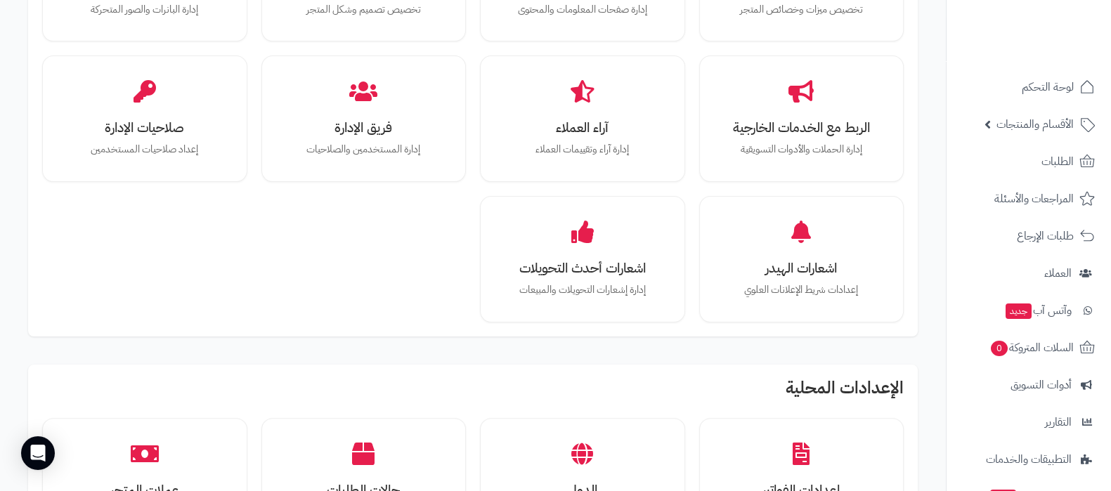
scroll to position [527, 0]
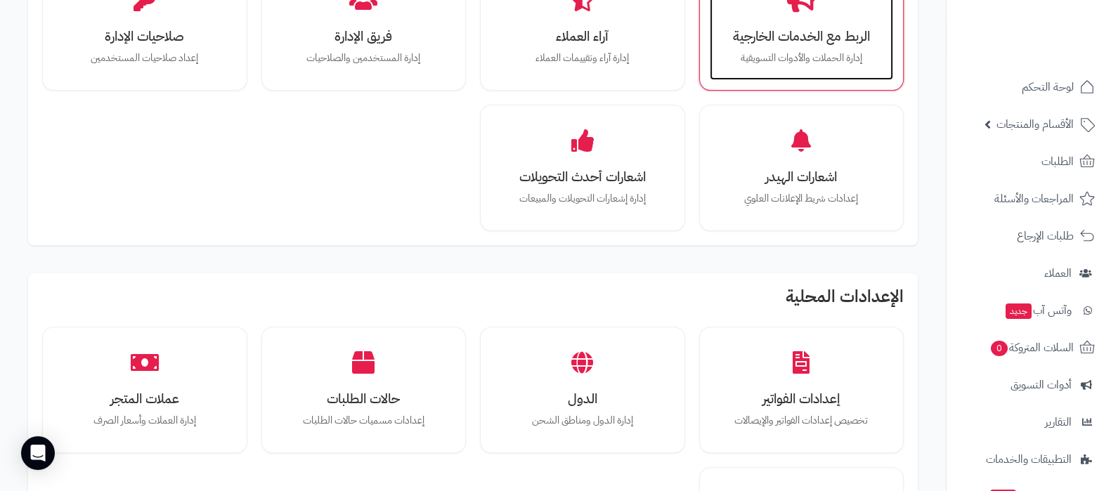
click at [801, 54] on p "إدارة الحملات والأدوات التسويقية" at bounding box center [802, 58] width 156 height 15
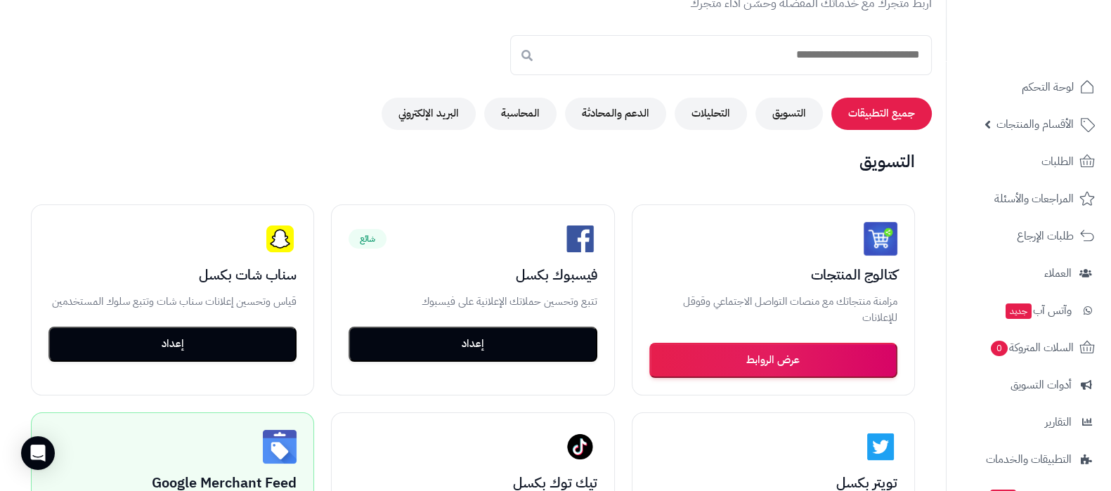
scroll to position [351, 0]
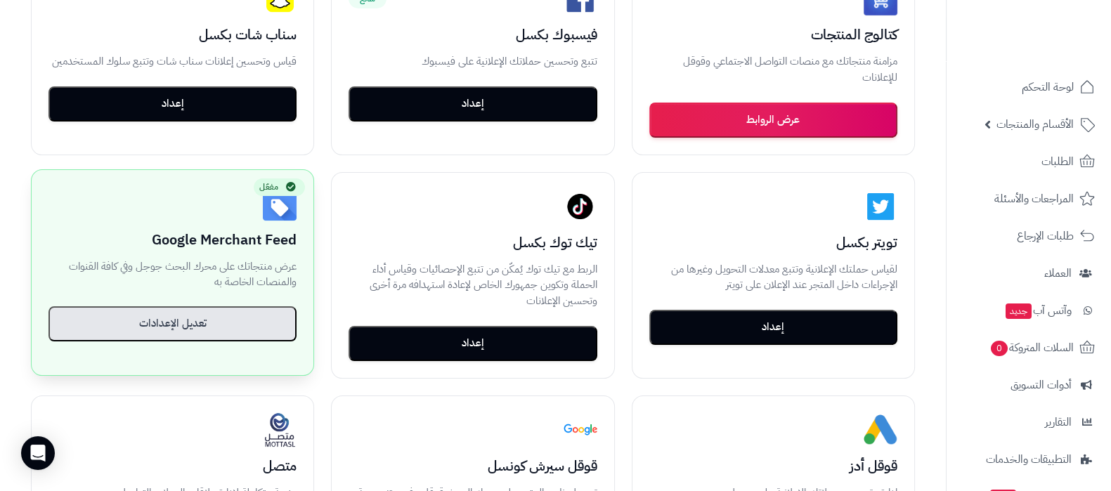
click at [186, 338] on button "تعديل الإعدادات" at bounding box center [172, 323] width 248 height 35
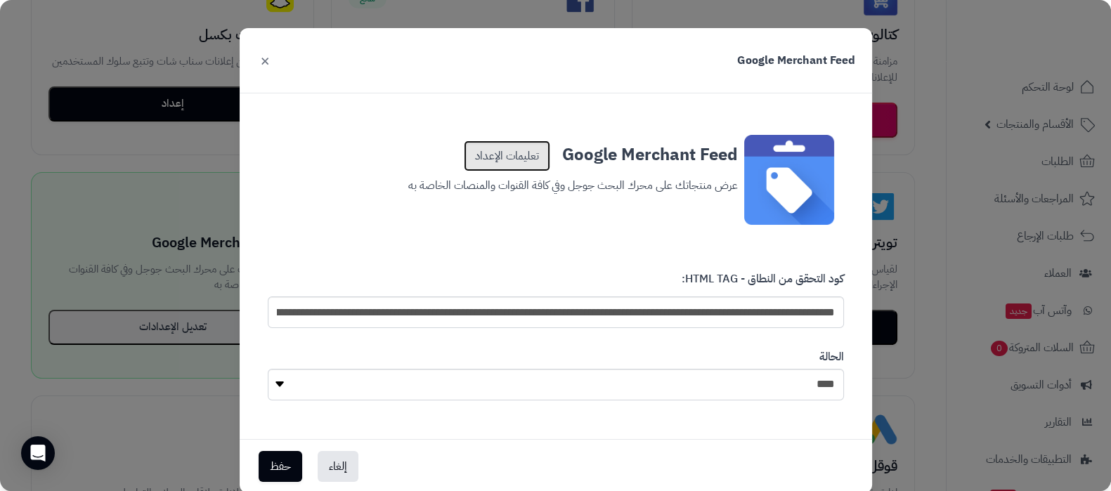
click at [521, 155] on link "تعليمات الإعداد" at bounding box center [507, 156] width 86 height 31
click at [476, 318] on input "**********" at bounding box center [556, 313] width 576 height 32
click at [269, 56] on button "×" at bounding box center [265, 59] width 17 height 31
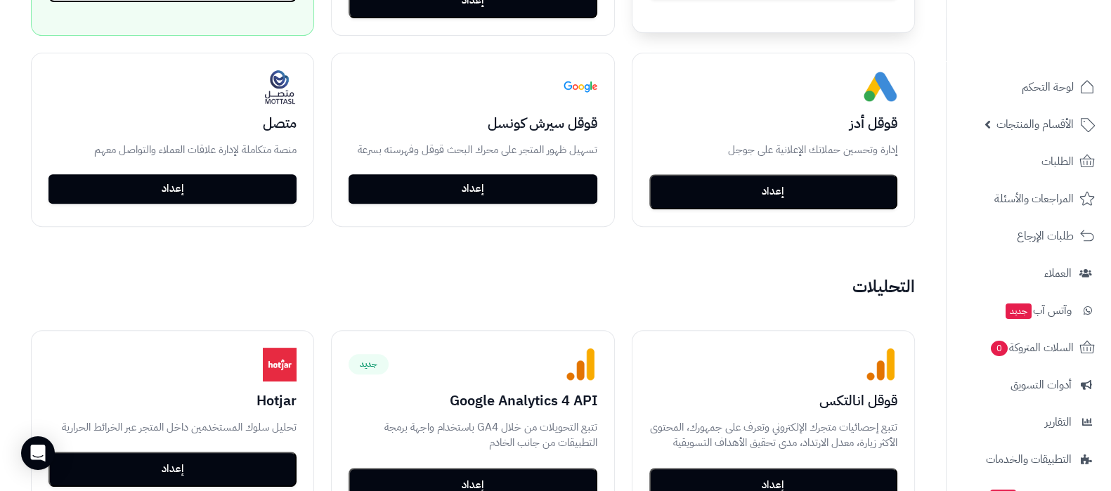
scroll to position [791, 0]
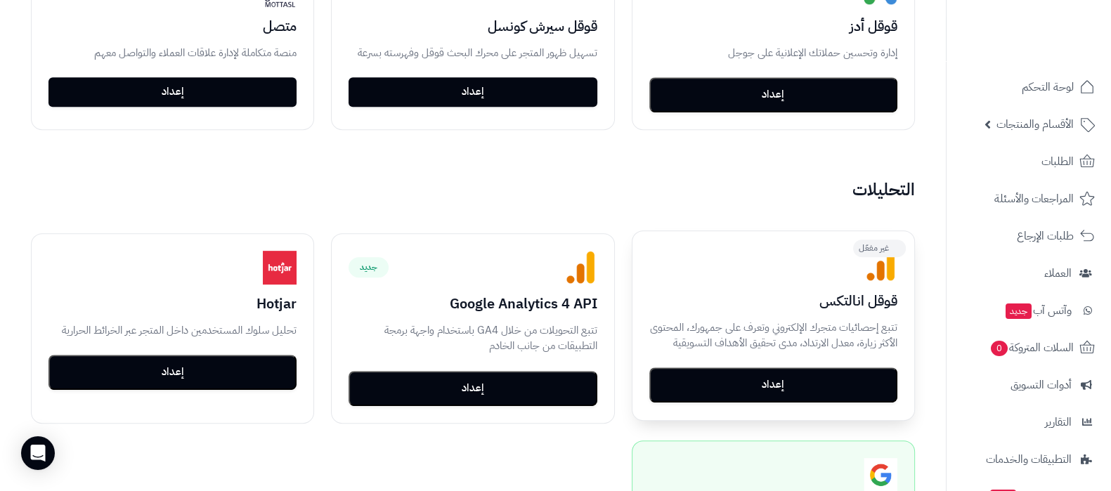
click at [796, 387] on button "إعداد" at bounding box center [773, 385] width 248 height 35
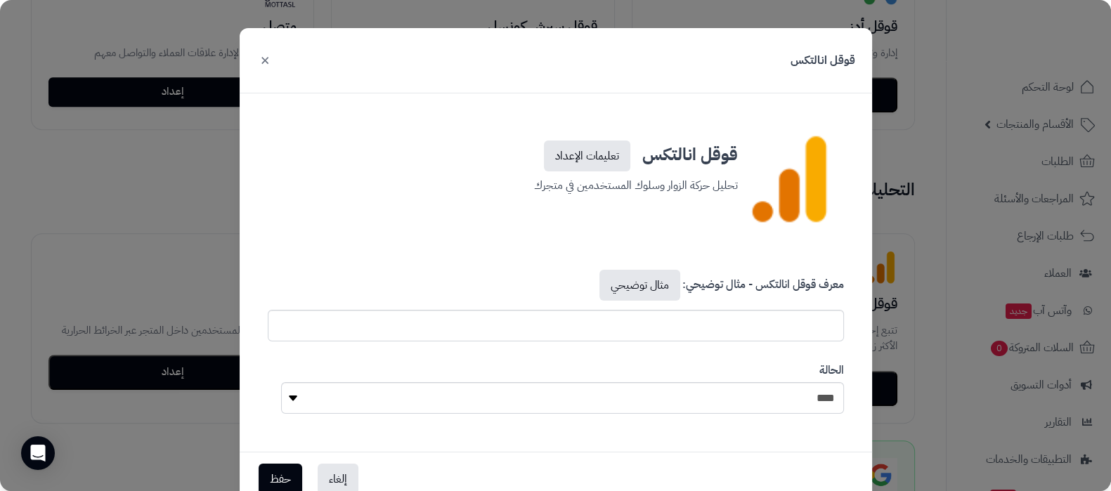
click at [271, 60] on button "×" at bounding box center [265, 59] width 17 height 31
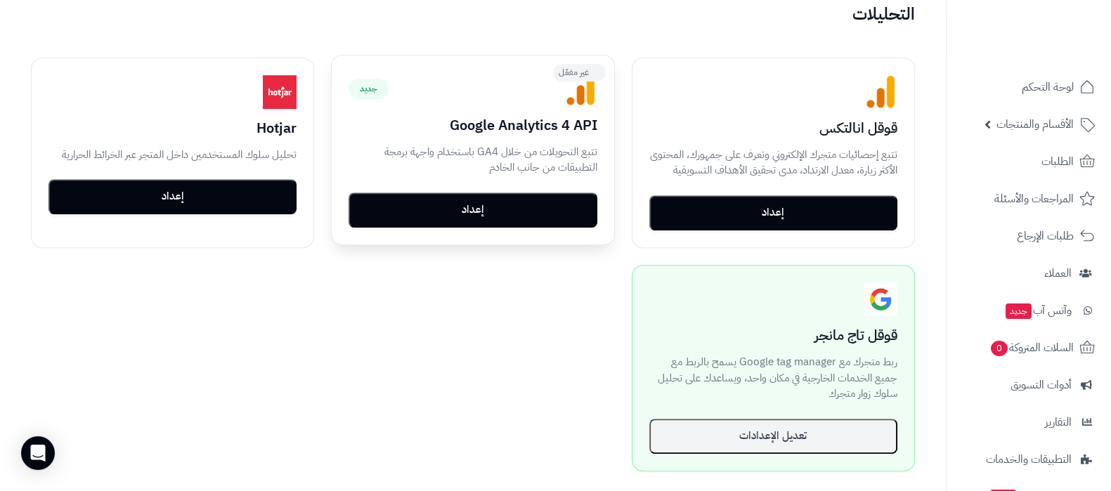
scroll to position [1141, 0]
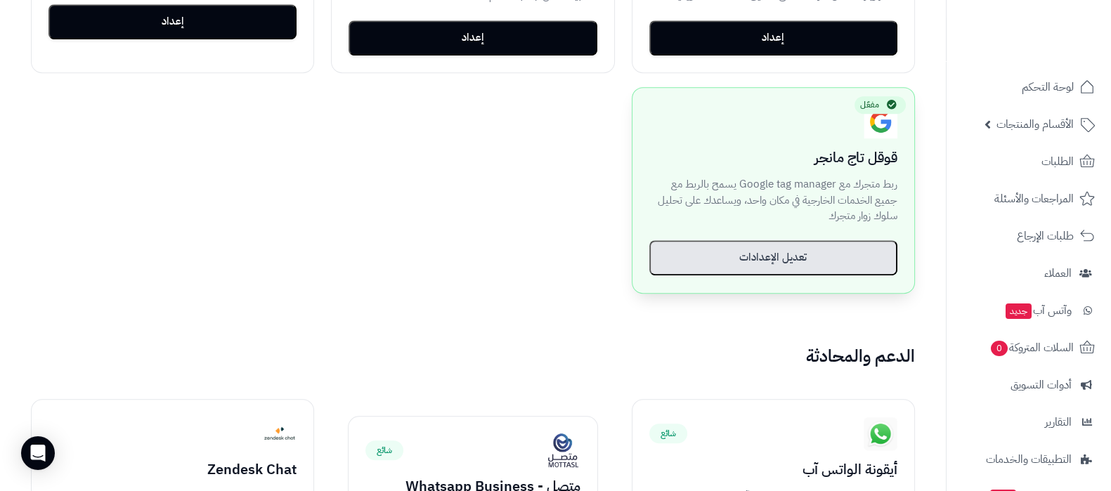
click at [741, 252] on button "تعديل الإعدادات" at bounding box center [773, 257] width 248 height 35
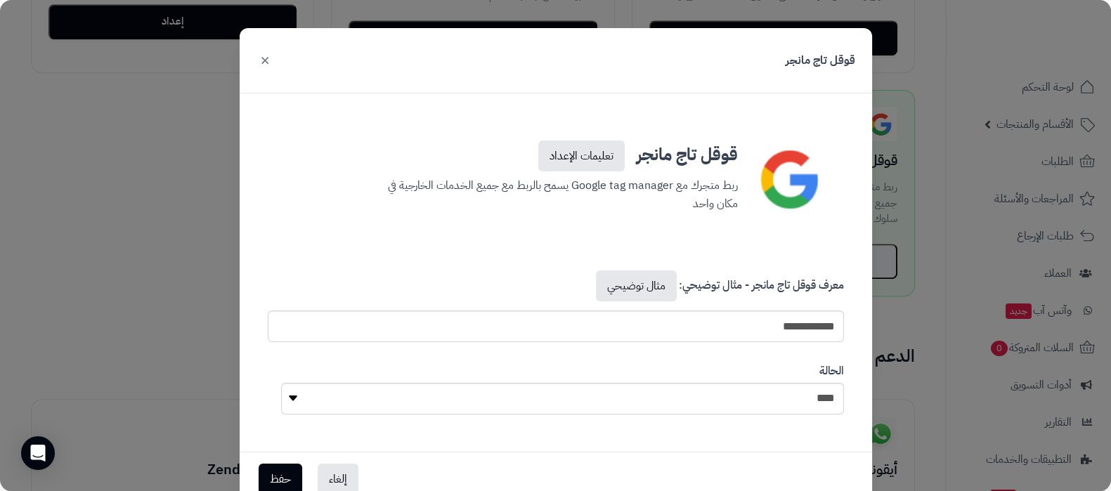
click at [268, 56] on button "×" at bounding box center [265, 59] width 17 height 31
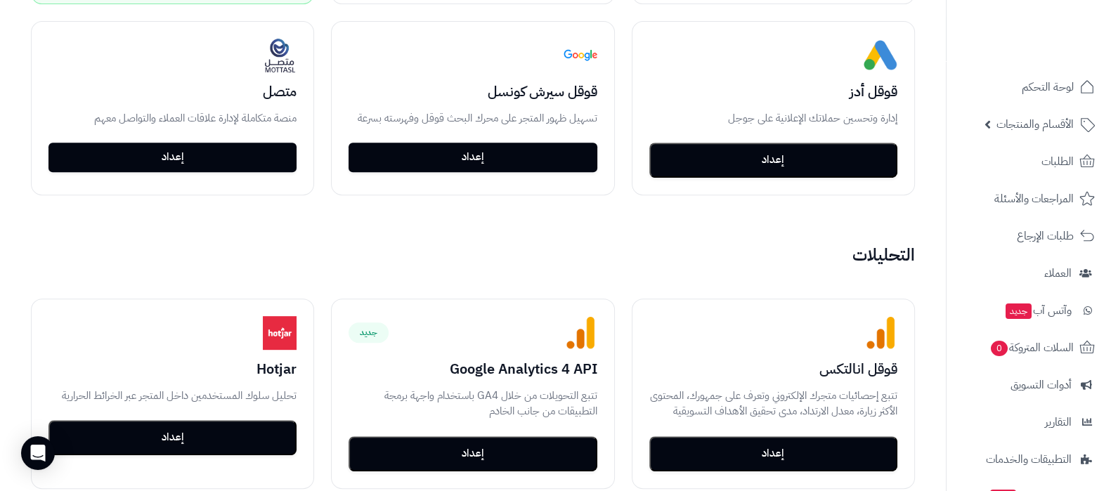
scroll to position [614, 0]
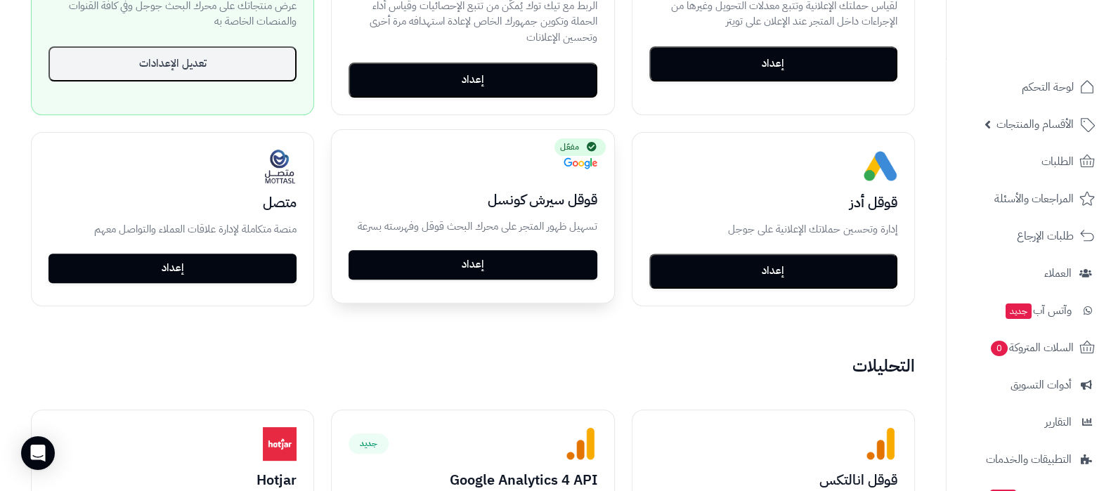
click at [499, 255] on link "إعداد" at bounding box center [473, 265] width 248 height 30
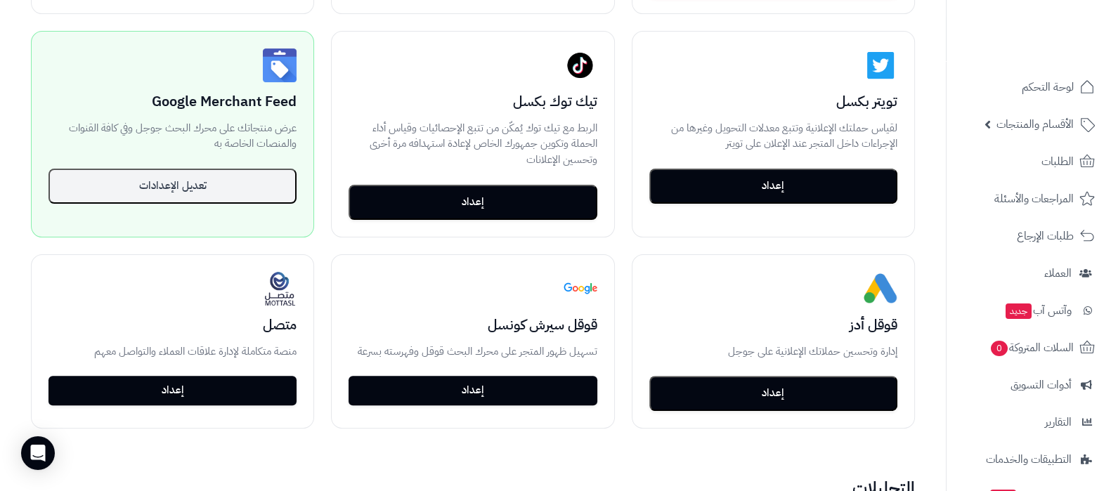
scroll to position [351, 0]
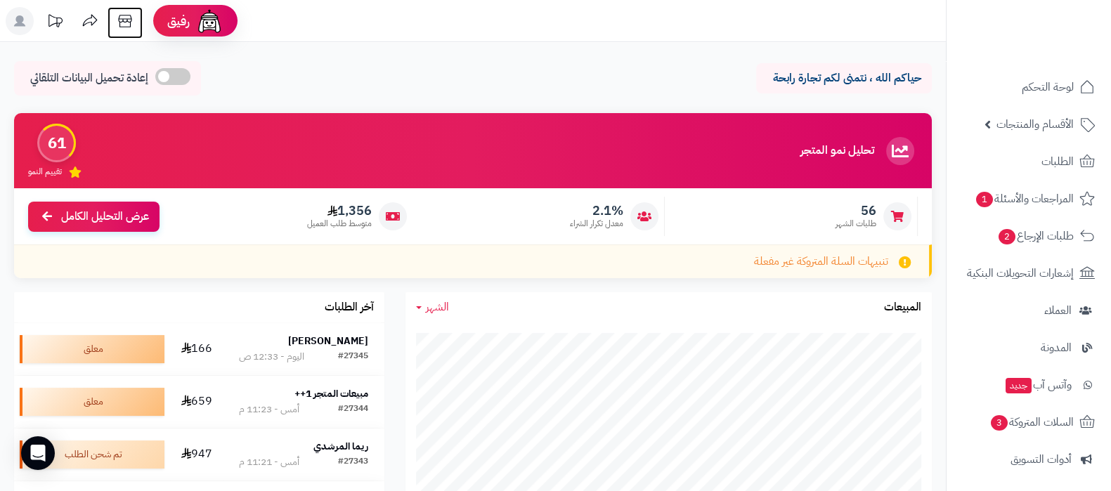
click at [122, 16] on icon at bounding box center [125, 21] width 28 height 28
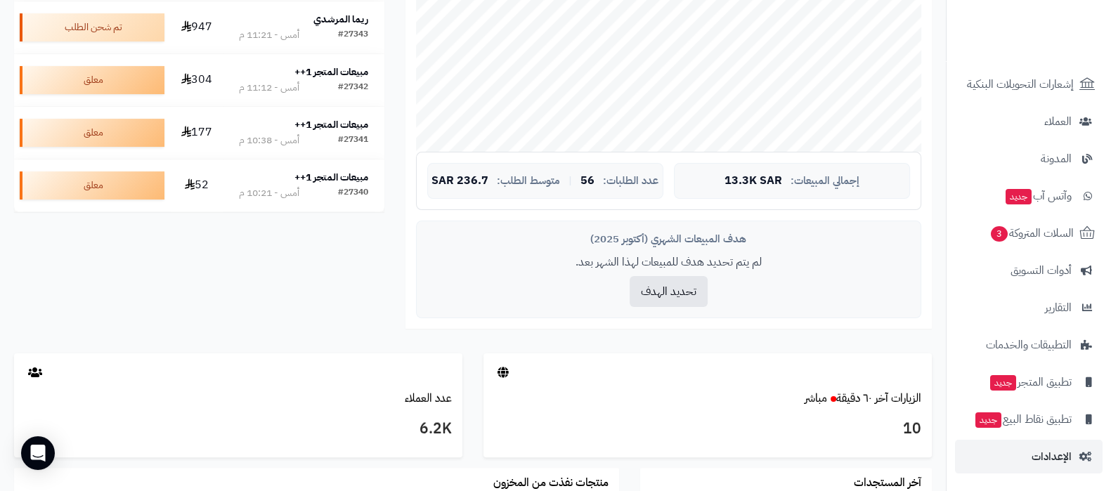
scroll to position [439, 0]
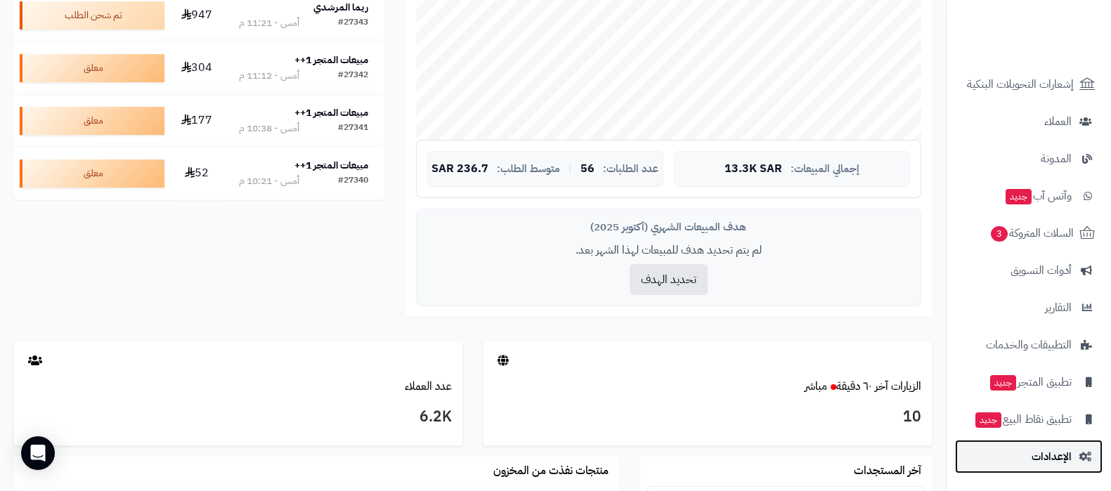
click at [1046, 458] on span "الإعدادات" at bounding box center [1052, 457] width 40 height 20
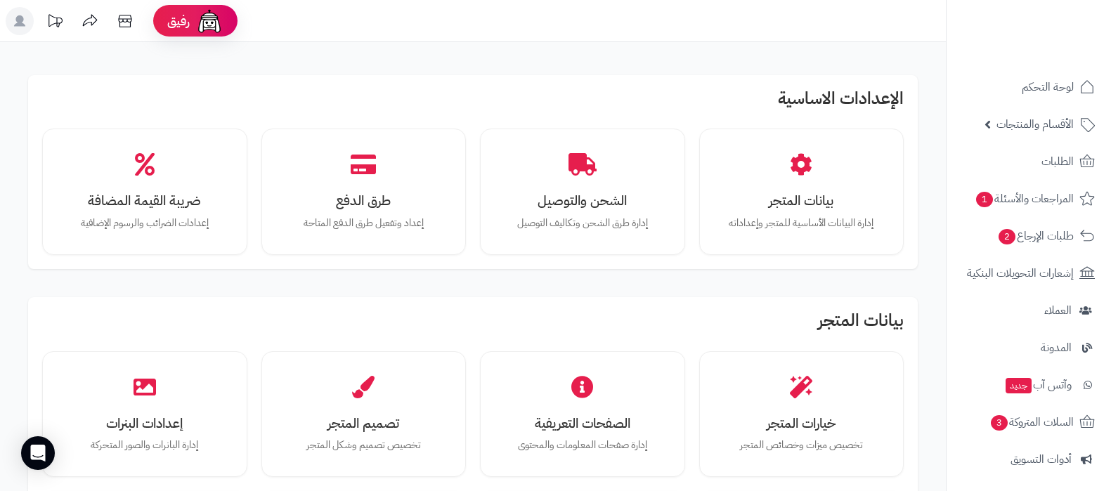
scroll to position [439, 0]
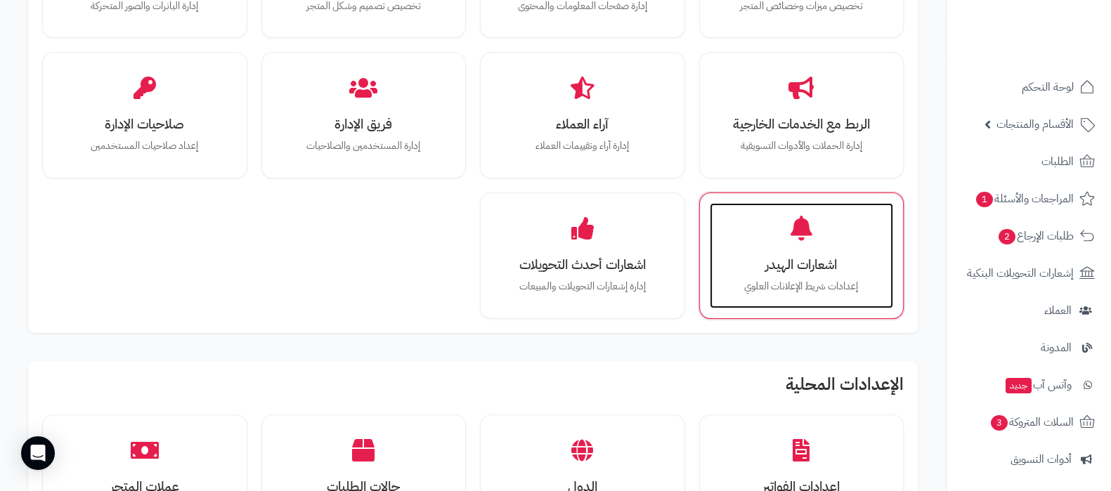
click at [756, 270] on h3 "اشعارات الهيدر" at bounding box center [802, 264] width 156 height 15
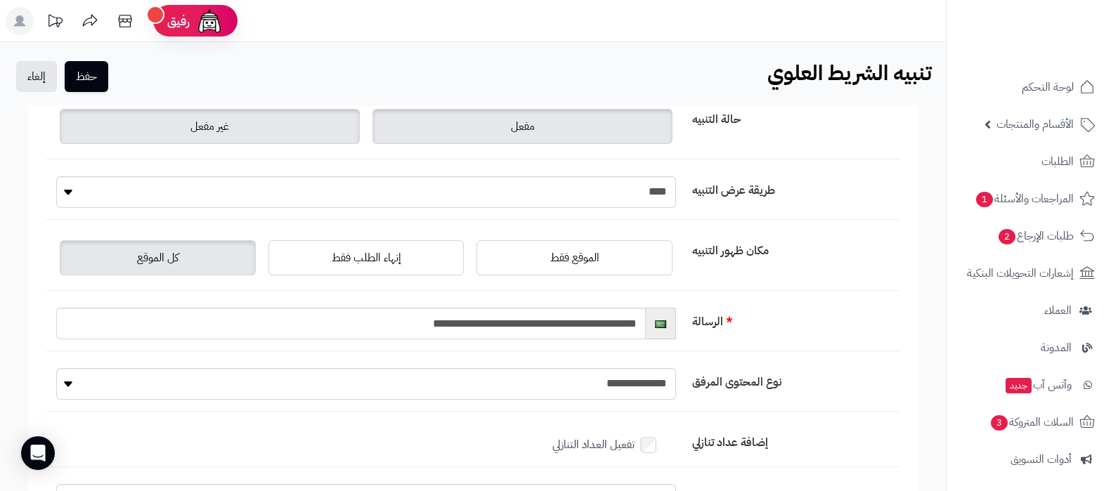
click at [266, 121] on label "غير مفعل" at bounding box center [210, 126] width 300 height 35
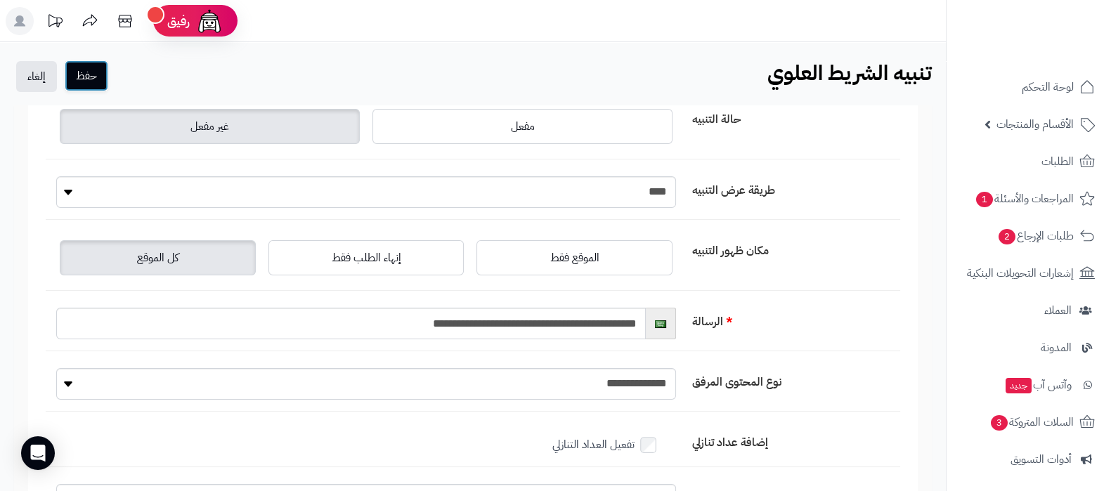
click at [96, 75] on button "حفظ" at bounding box center [87, 75] width 44 height 31
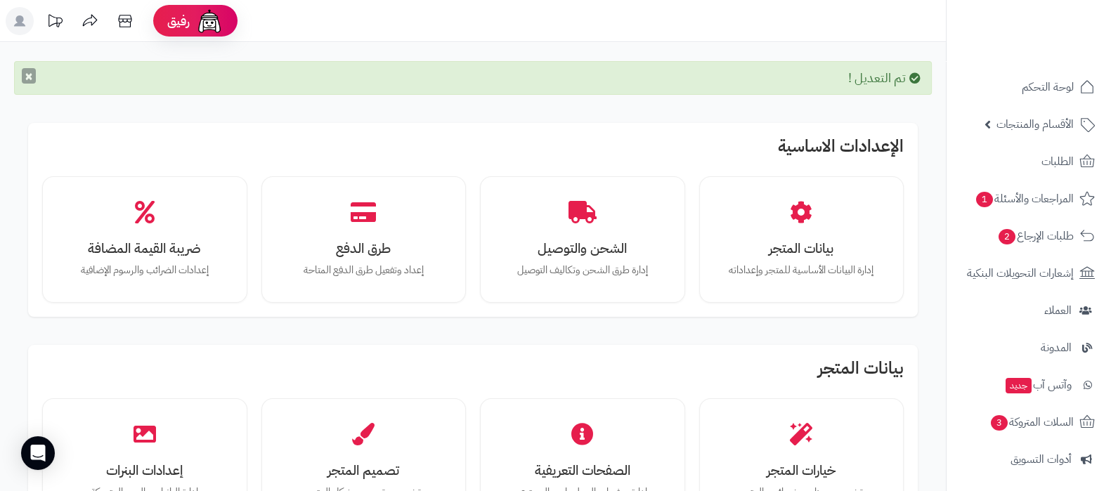
click at [29, 72] on button "×" at bounding box center [29, 75] width 14 height 15
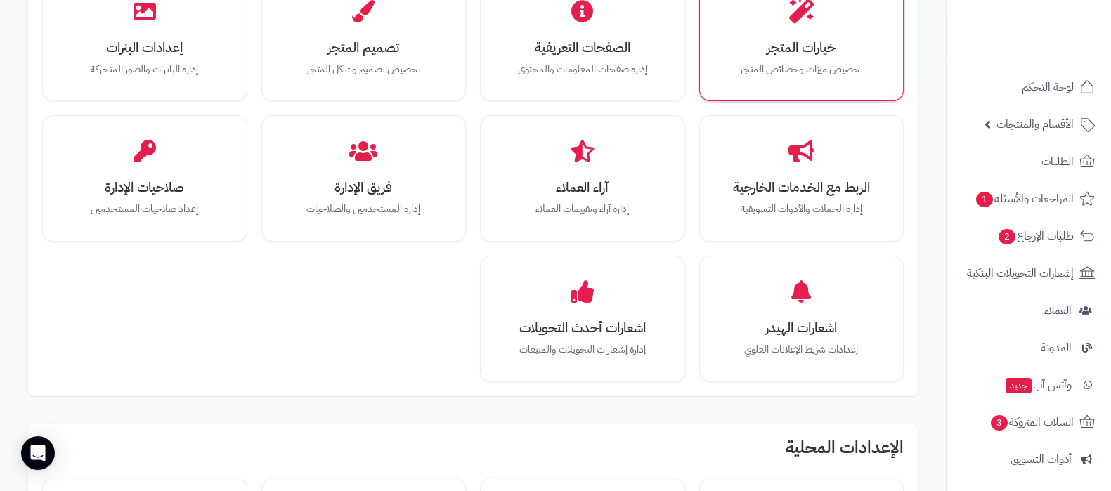
scroll to position [439, 0]
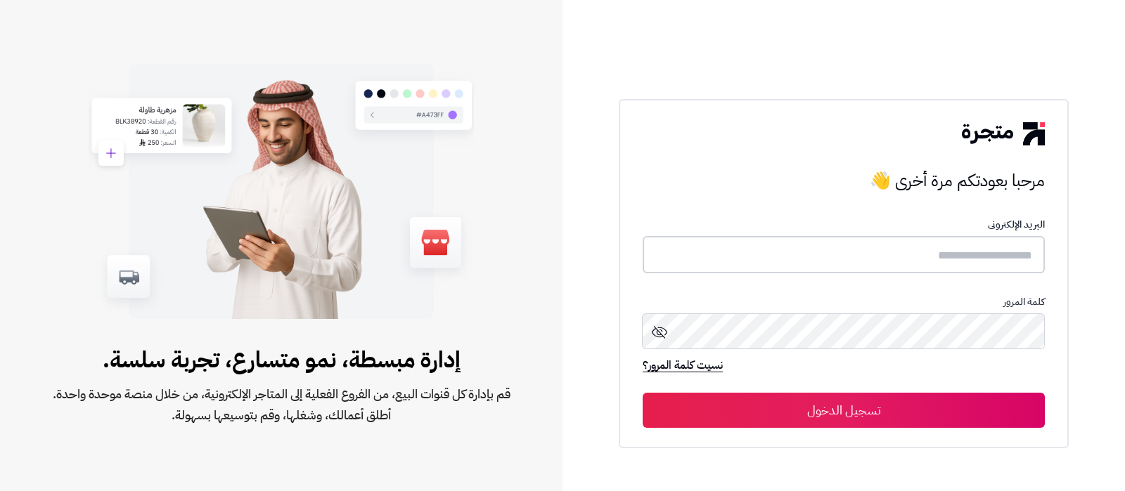
type input "**********"
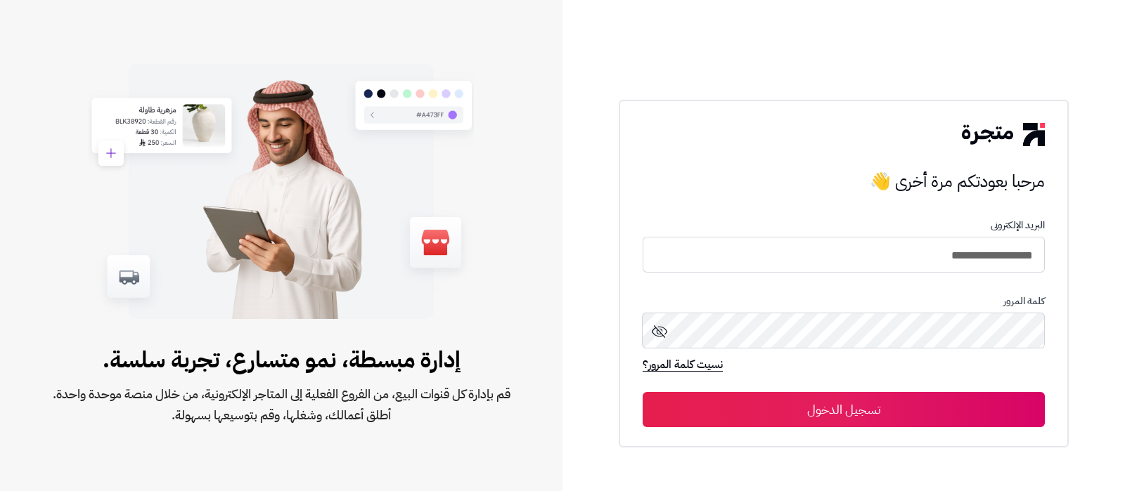
click at [855, 417] on button "تسجيل الدخول" at bounding box center [843, 409] width 402 height 35
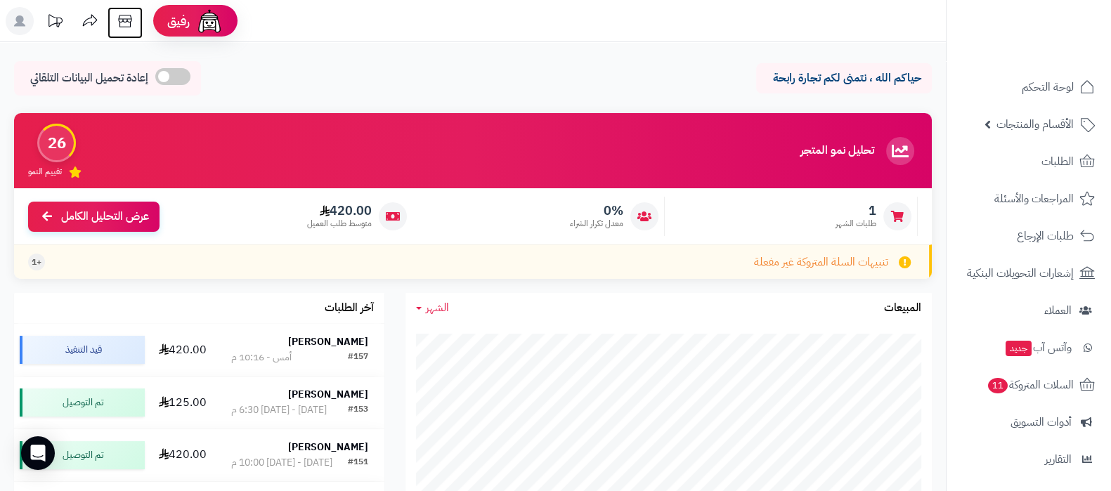
click at [124, 17] on icon at bounding box center [125, 21] width 28 height 28
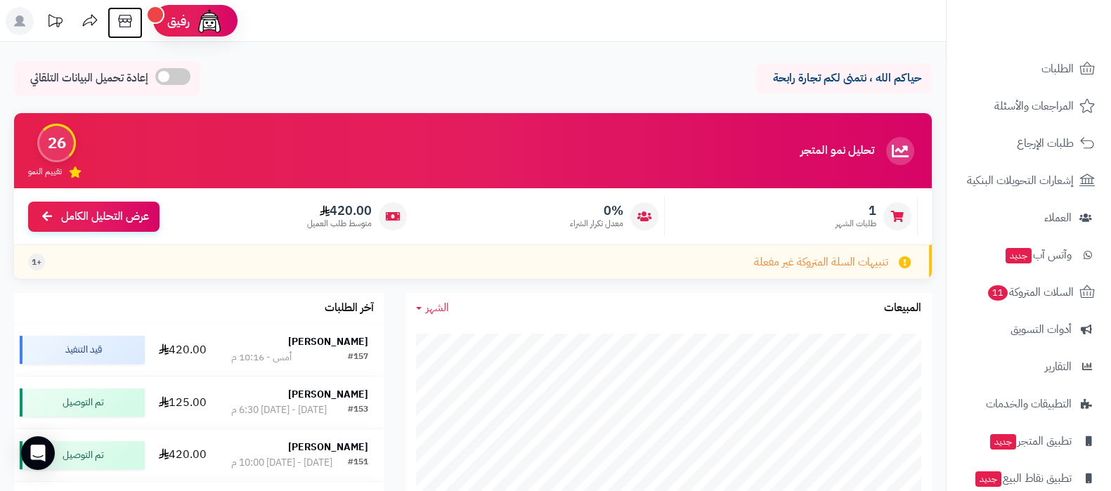
scroll to position [151, 0]
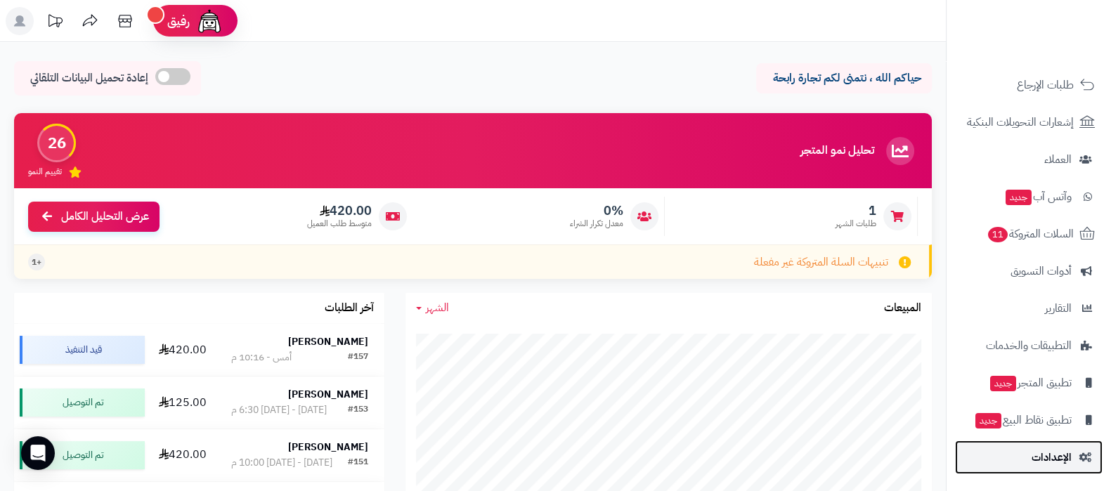
click at [1032, 458] on span "الإعدادات" at bounding box center [1052, 458] width 40 height 20
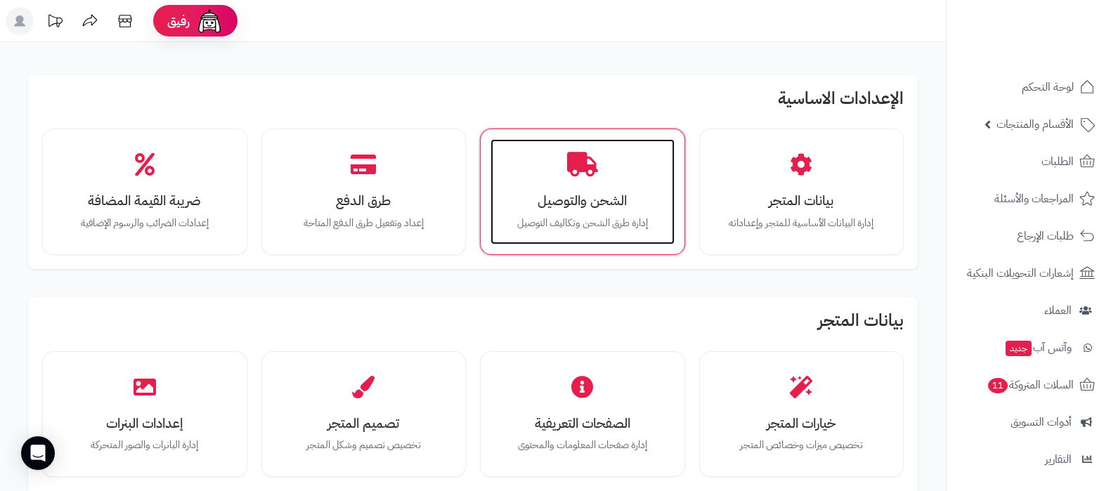
click at [573, 174] on icon at bounding box center [582, 165] width 31 height 25
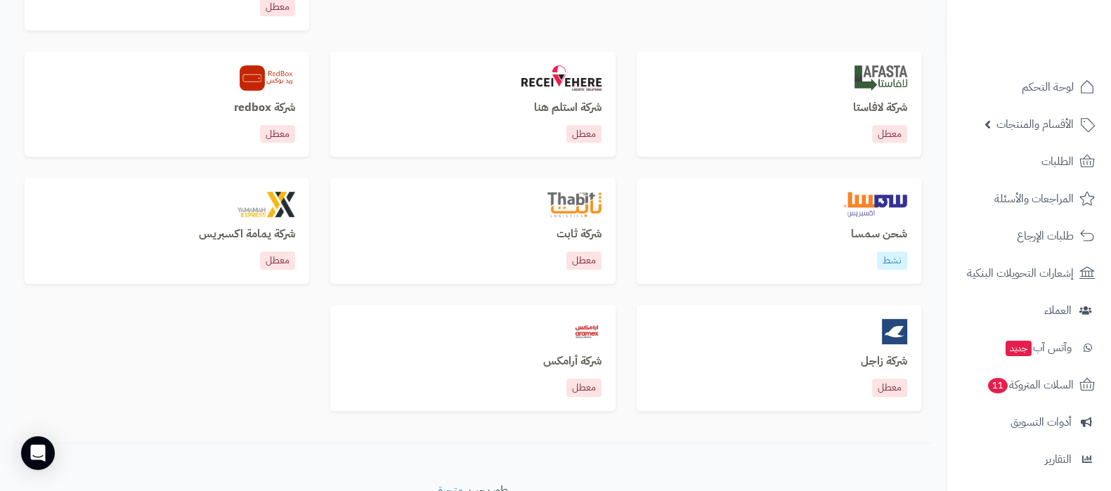
scroll to position [1004, 0]
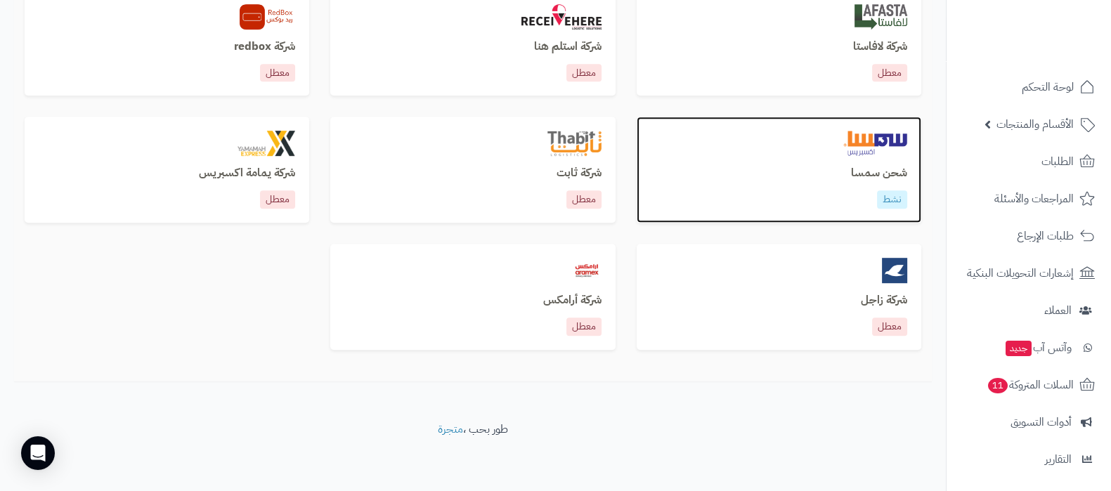
click at [866, 167] on h3 "شحن سمسا" at bounding box center [779, 173] width 257 height 13
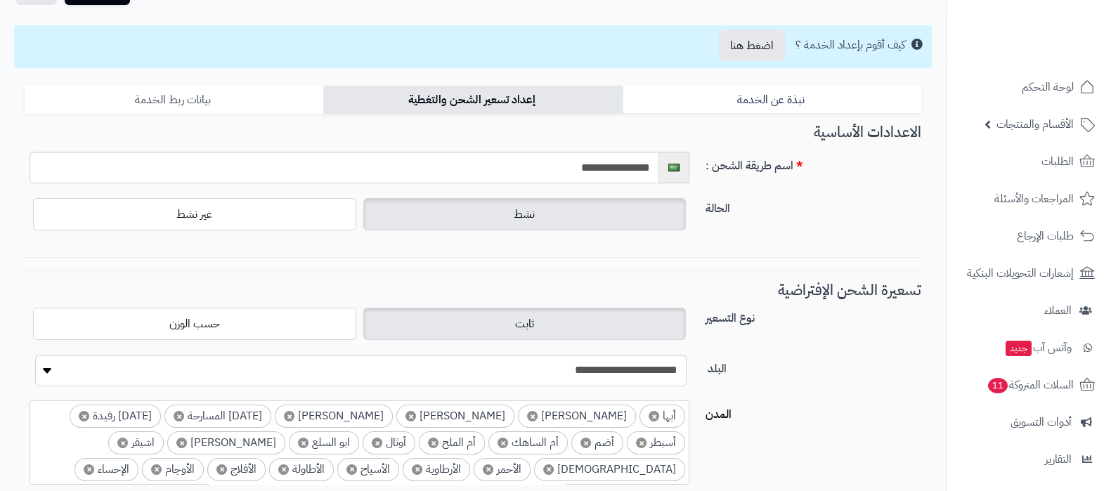
scroll to position [87, 0]
click at [214, 99] on link "بيانات ربط الخدمة" at bounding box center [174, 100] width 299 height 28
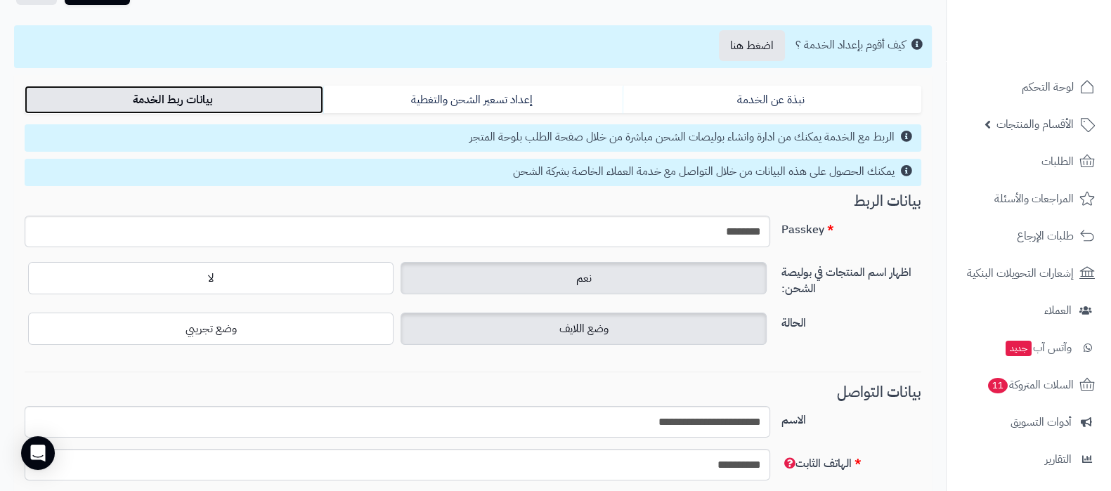
scroll to position [264, 0]
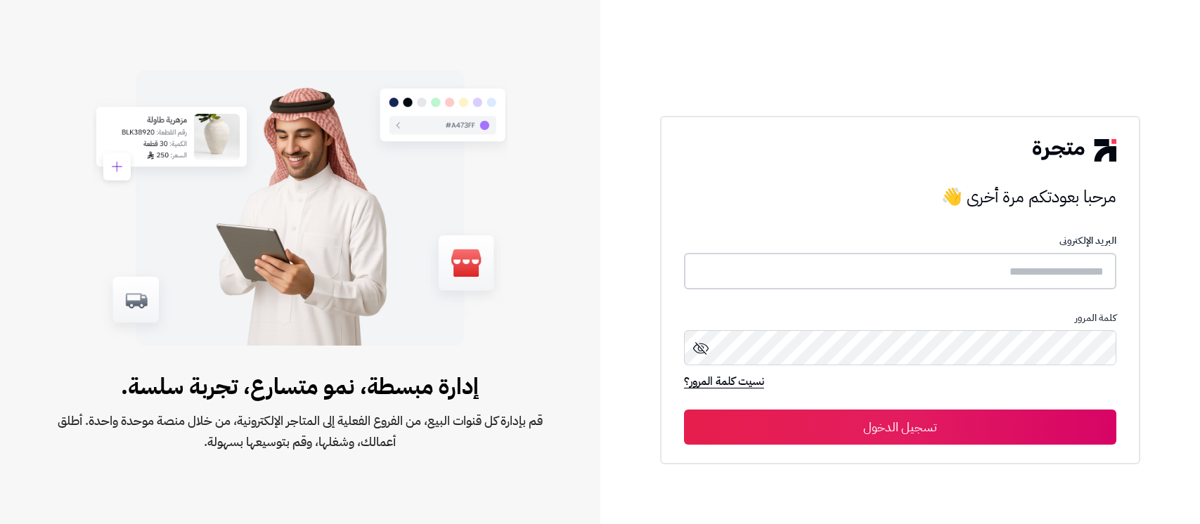
type input "**********"
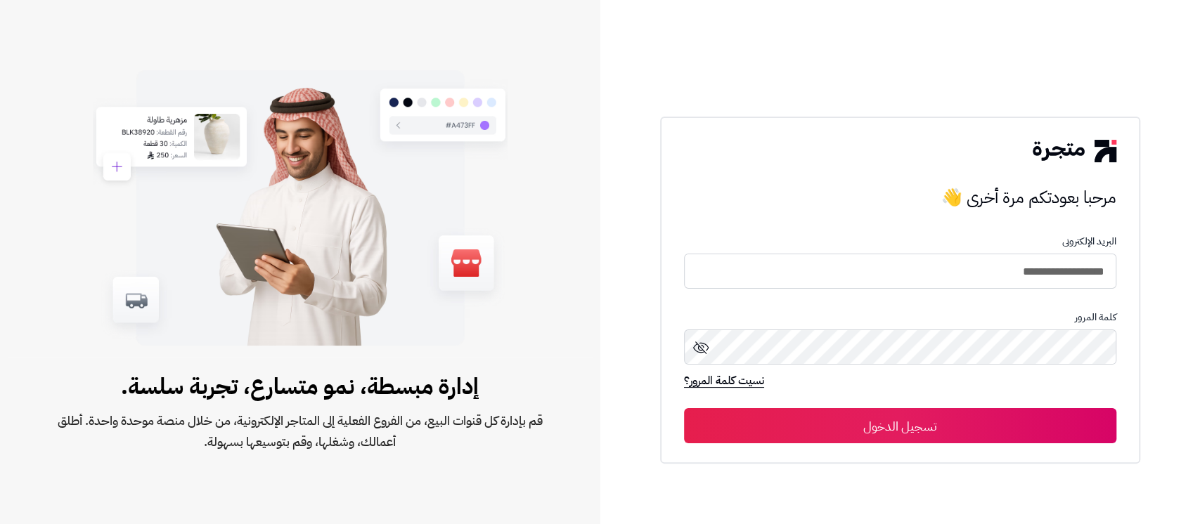
click at [870, 421] on button "تسجيل الدخول" at bounding box center [900, 425] width 432 height 35
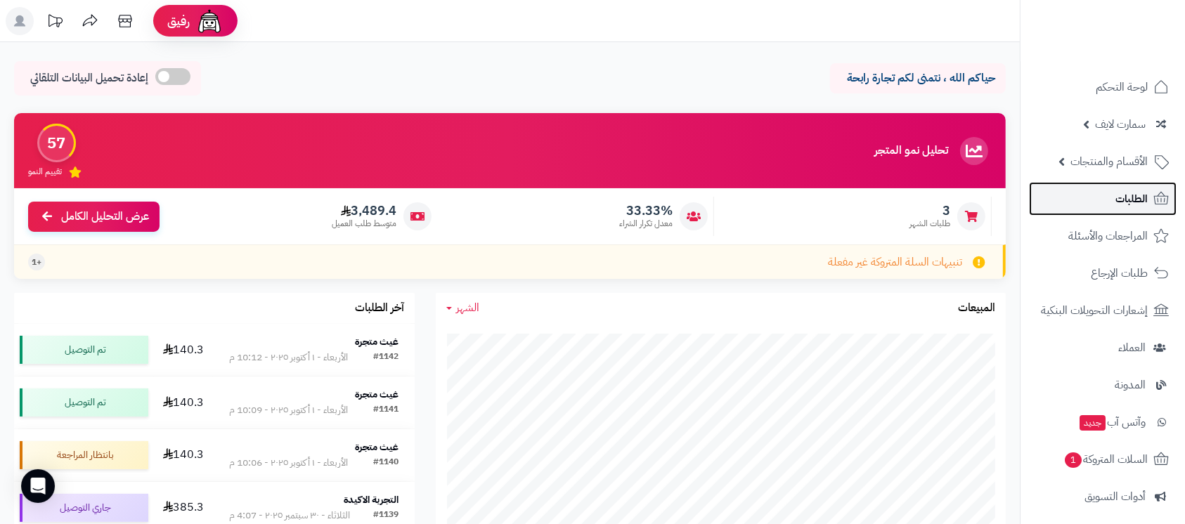
click at [1101, 191] on link "الطلبات" at bounding box center [1103, 199] width 148 height 34
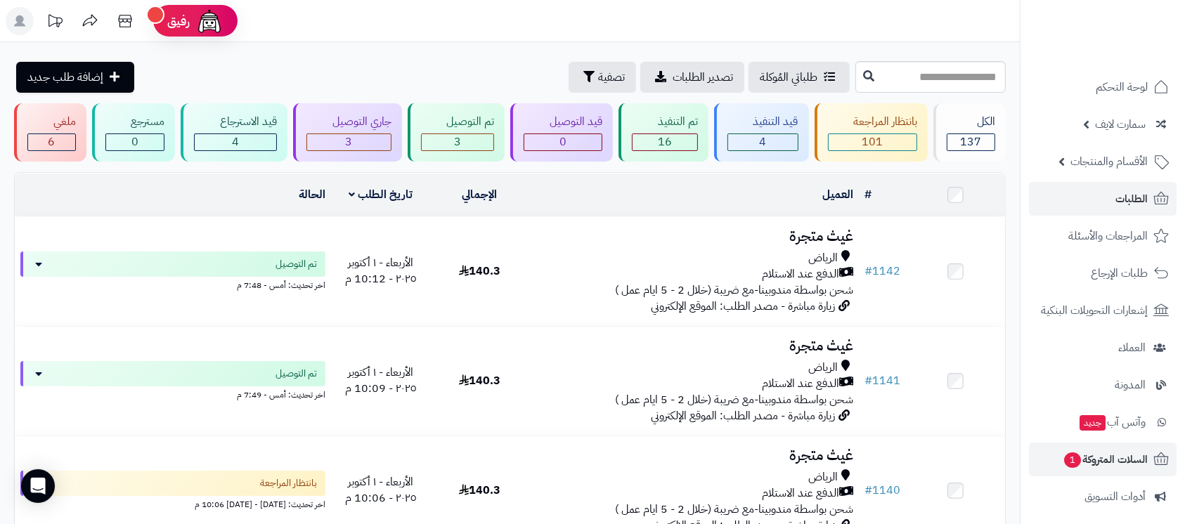
scroll to position [193, 0]
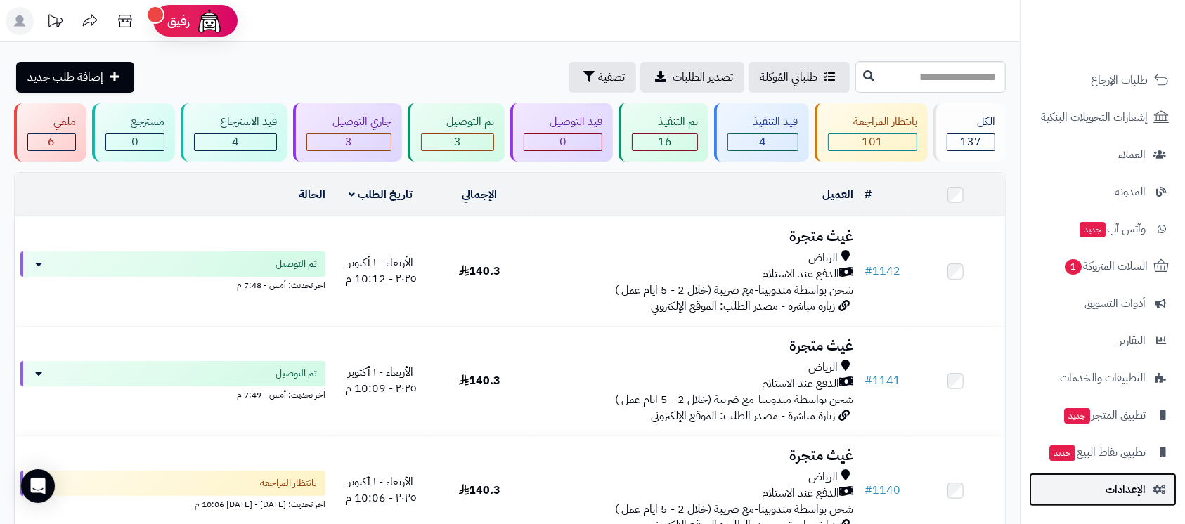
click at [1113, 484] on span "الإعدادات" at bounding box center [1126, 490] width 40 height 20
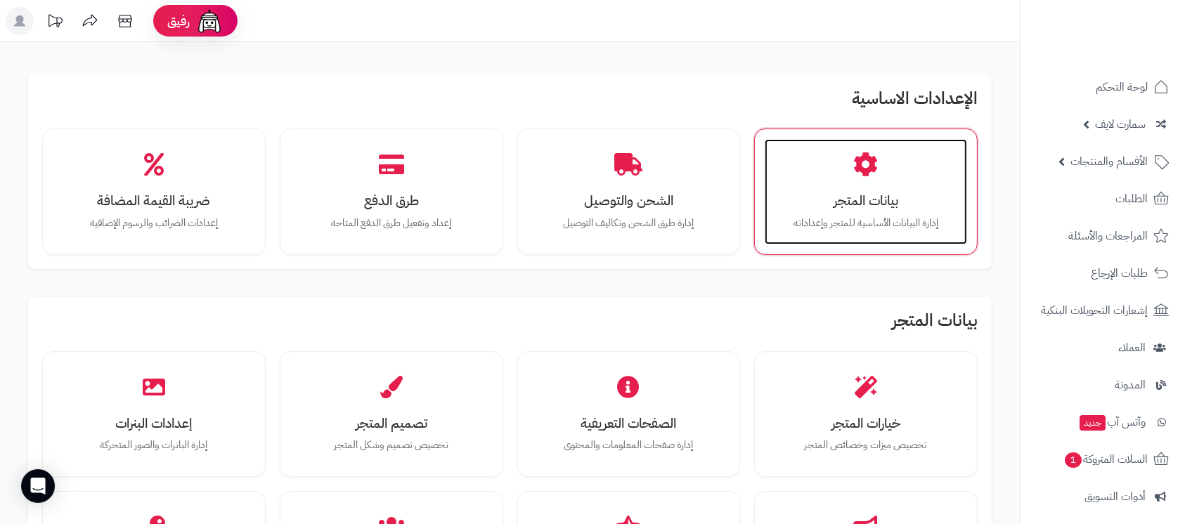
click at [869, 231] on div "بيانات المتجر إدارة البيانات الأساسية للمتجر وإعداداته" at bounding box center [866, 191] width 202 height 105
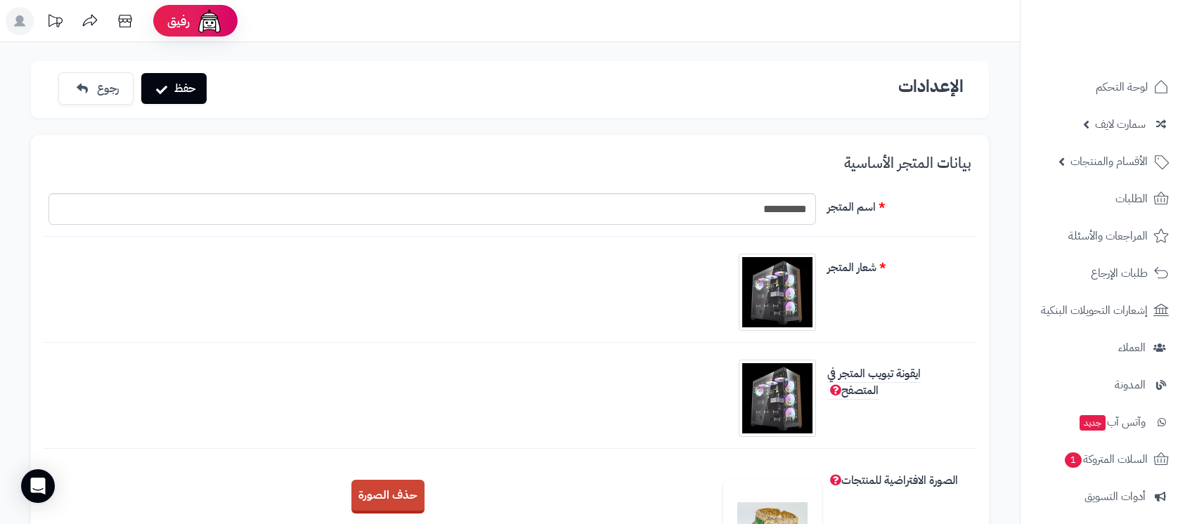
scroll to position [468, 0]
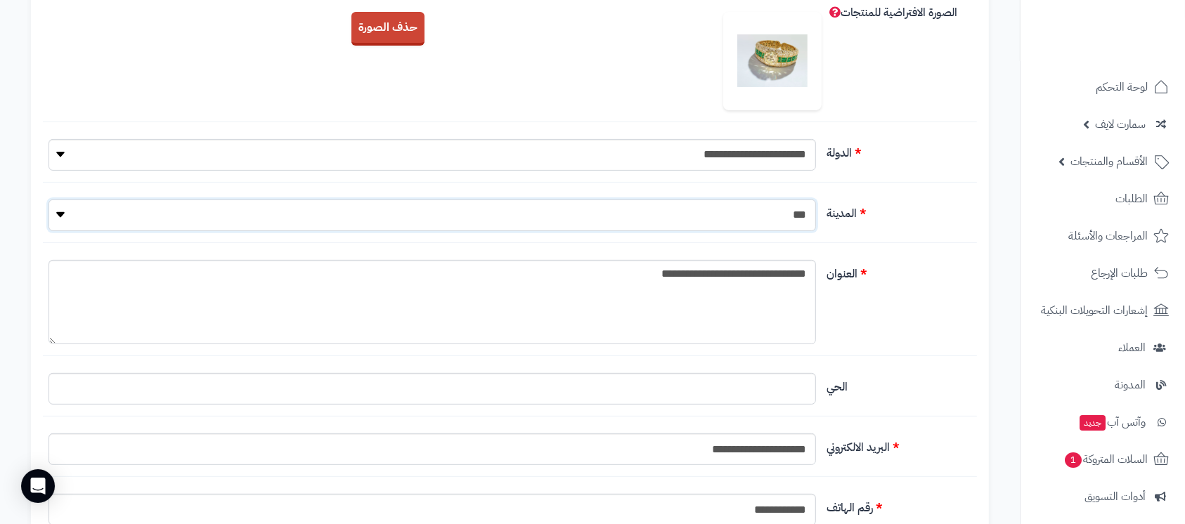
click at [776, 219] on select "**********" at bounding box center [431, 216] width 767 height 32
select select "***"
click at [48, 200] on select "**********" at bounding box center [431, 216] width 767 height 32
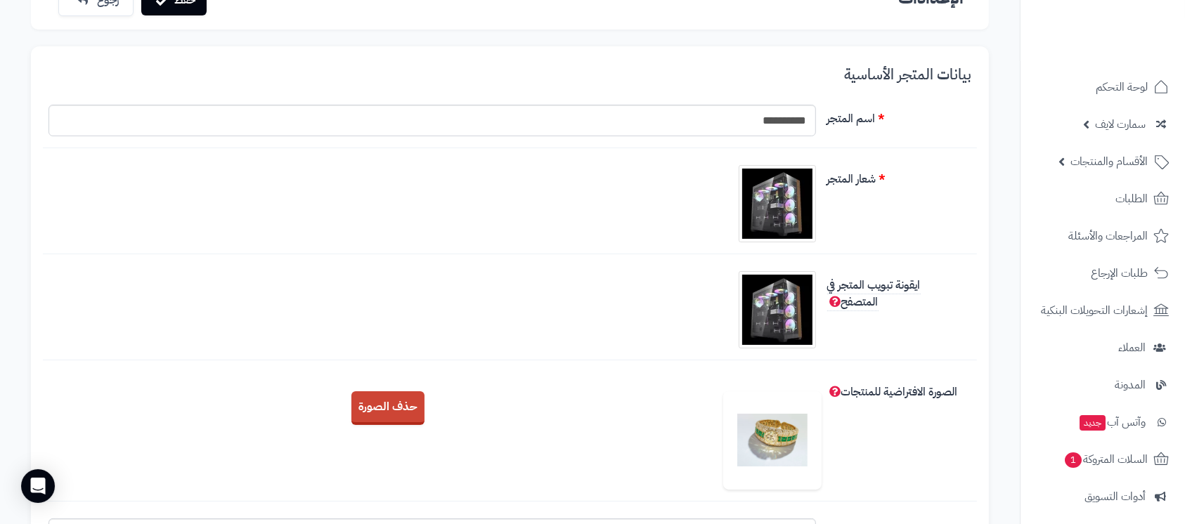
scroll to position [0, 0]
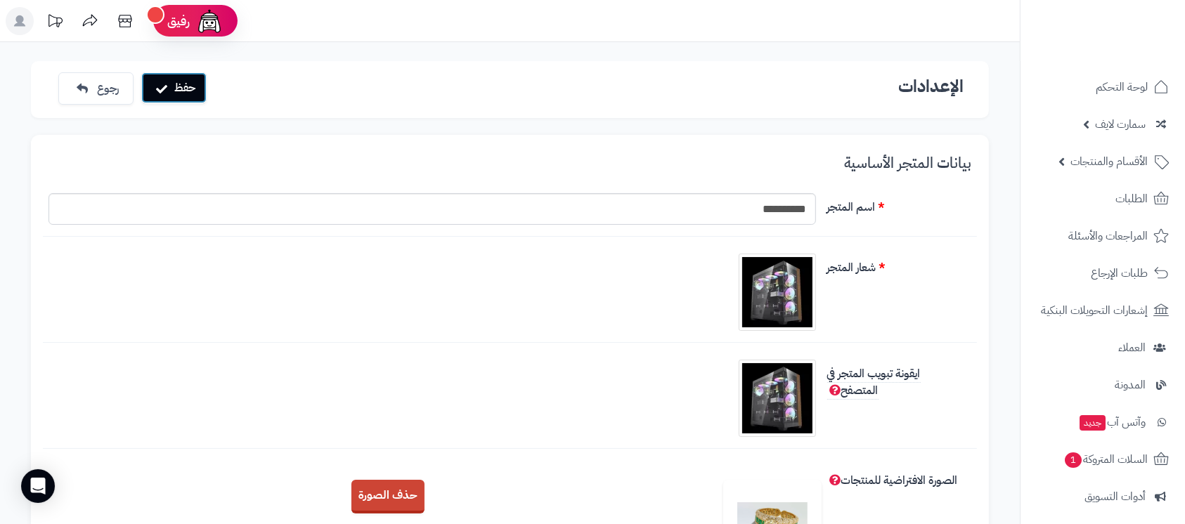
click at [174, 93] on button "حفظ" at bounding box center [173, 87] width 65 height 31
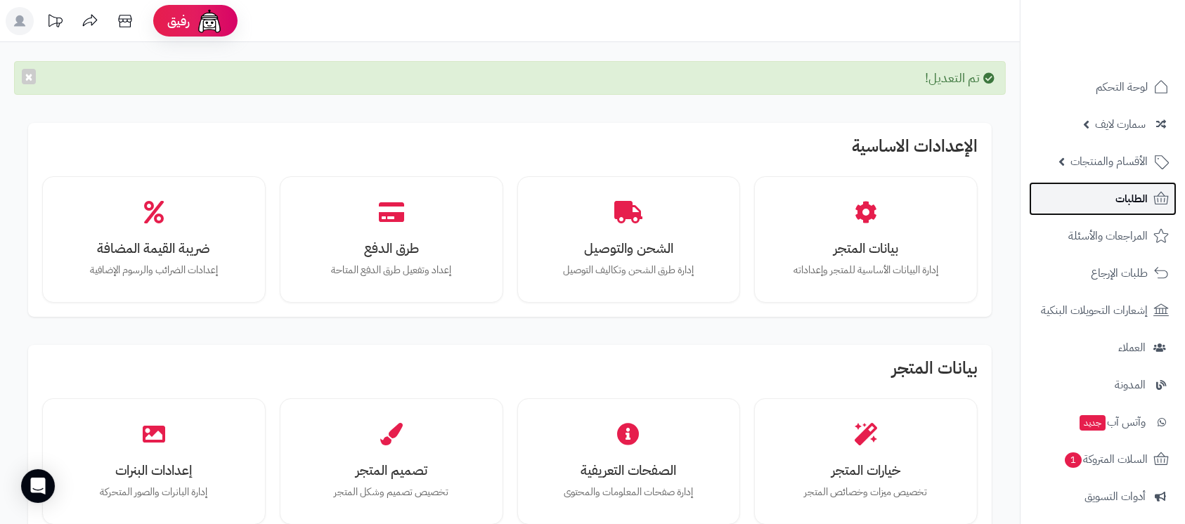
click at [1125, 193] on span "الطلبات" at bounding box center [1131, 199] width 32 height 20
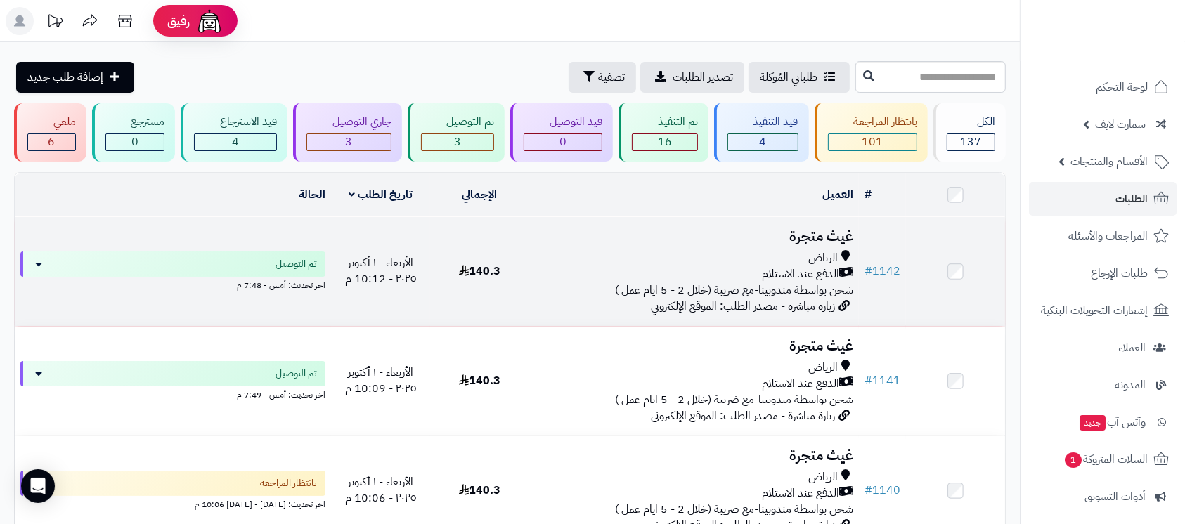
click at [814, 233] on h3 "غيث متجرة" at bounding box center [694, 236] width 318 height 16
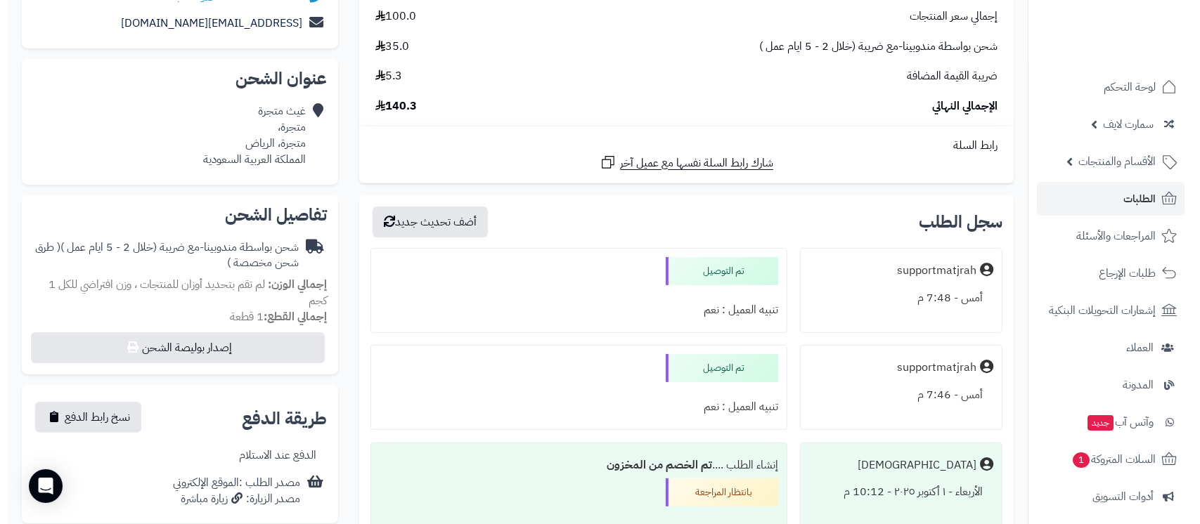
scroll to position [281, 0]
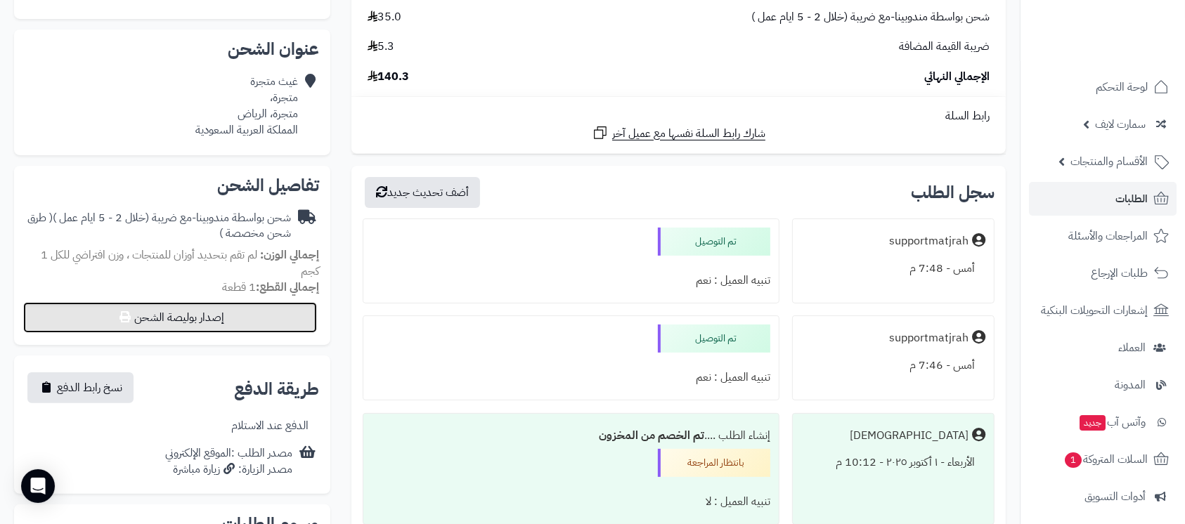
click at [190, 316] on button "إصدار بوليصة الشحن" at bounding box center [170, 317] width 294 height 31
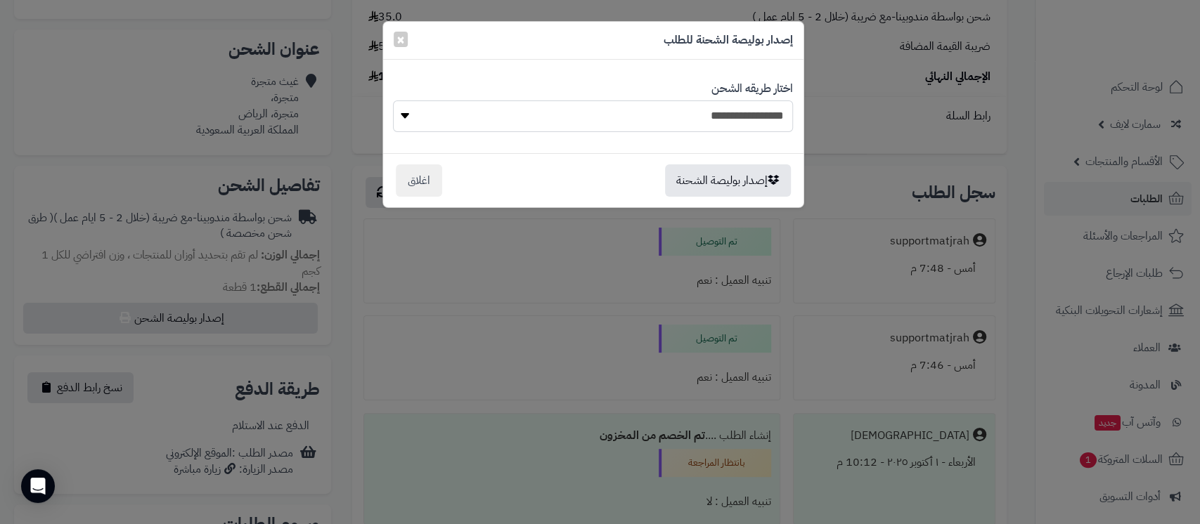
click at [732, 108] on select "**********" at bounding box center [592, 117] width 399 height 32
select select "***"
click at [393, 101] on select "**********" at bounding box center [592, 117] width 399 height 32
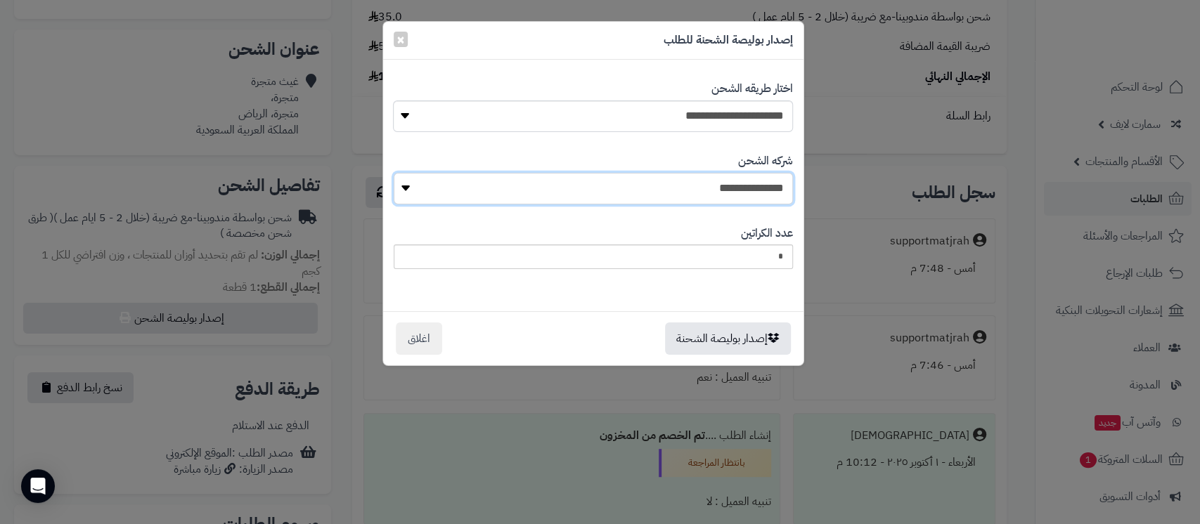
click at [712, 187] on select "**********" at bounding box center [593, 189] width 399 height 32
select select "****"
click at [400, 173] on select "**********" at bounding box center [593, 189] width 399 height 32
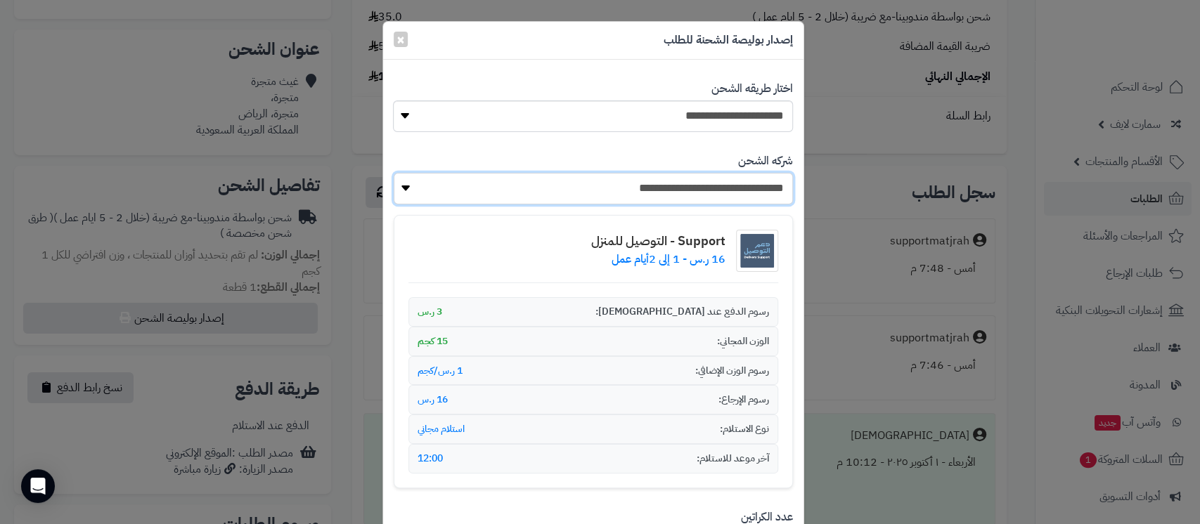
scroll to position [146, 0]
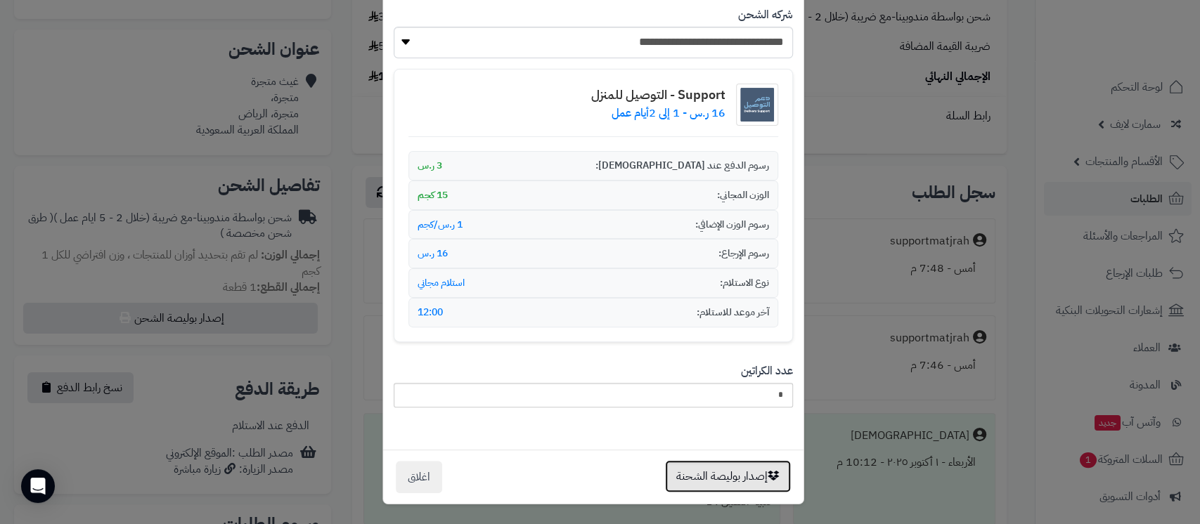
click at [734, 469] on button "إصدار بوليصة الشحنة" at bounding box center [728, 476] width 126 height 32
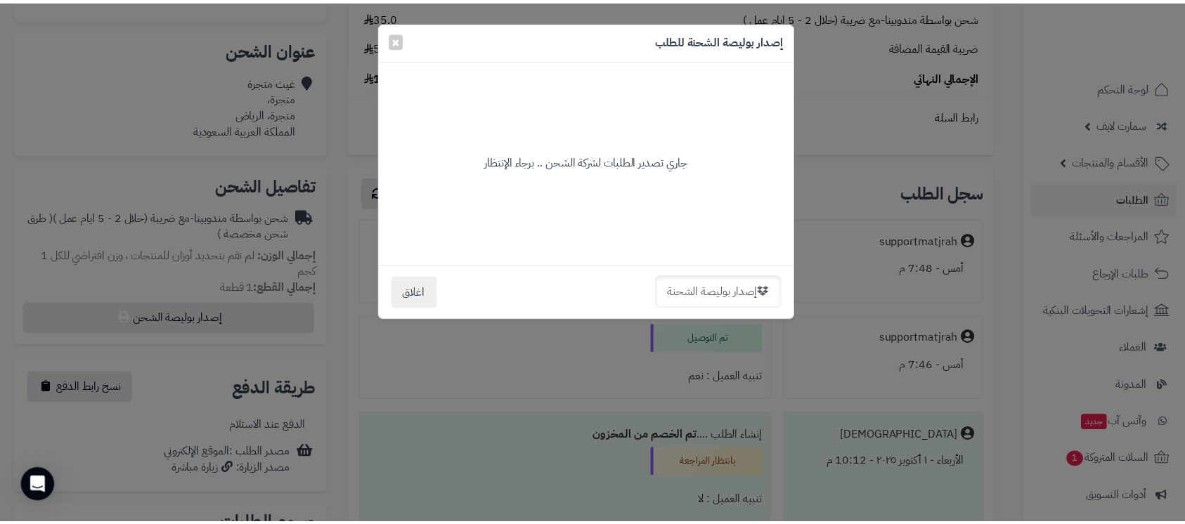
scroll to position [0, 0]
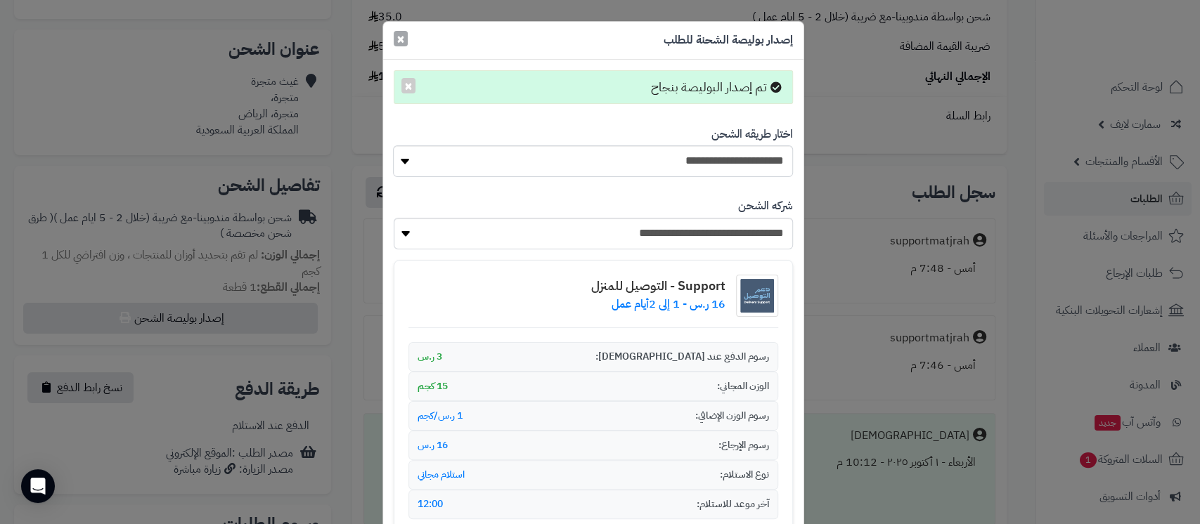
click at [405, 41] on span "×" at bounding box center [400, 38] width 8 height 21
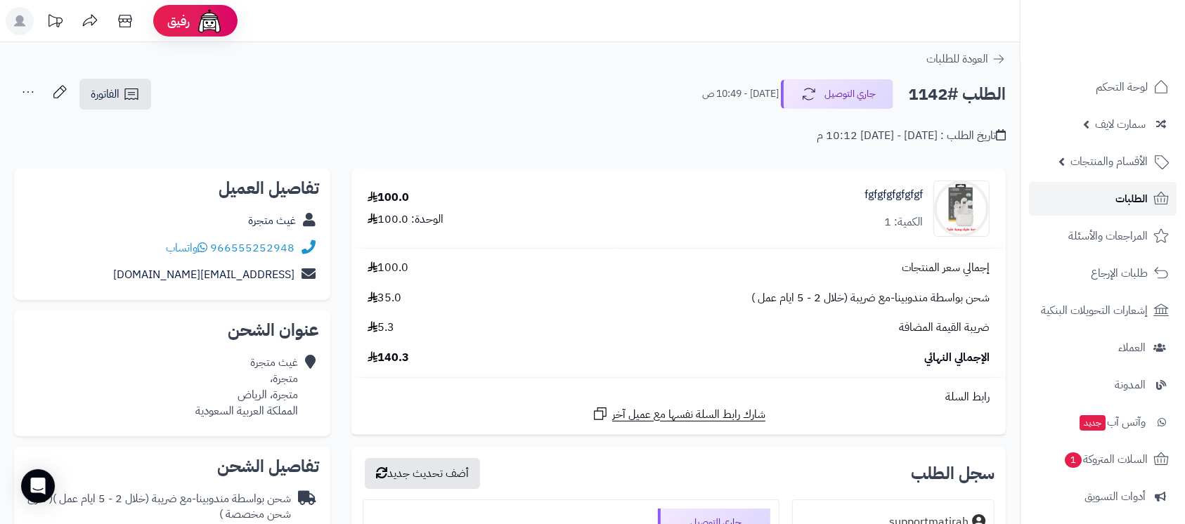
click at [1115, 188] on link "الطلبات" at bounding box center [1103, 199] width 148 height 34
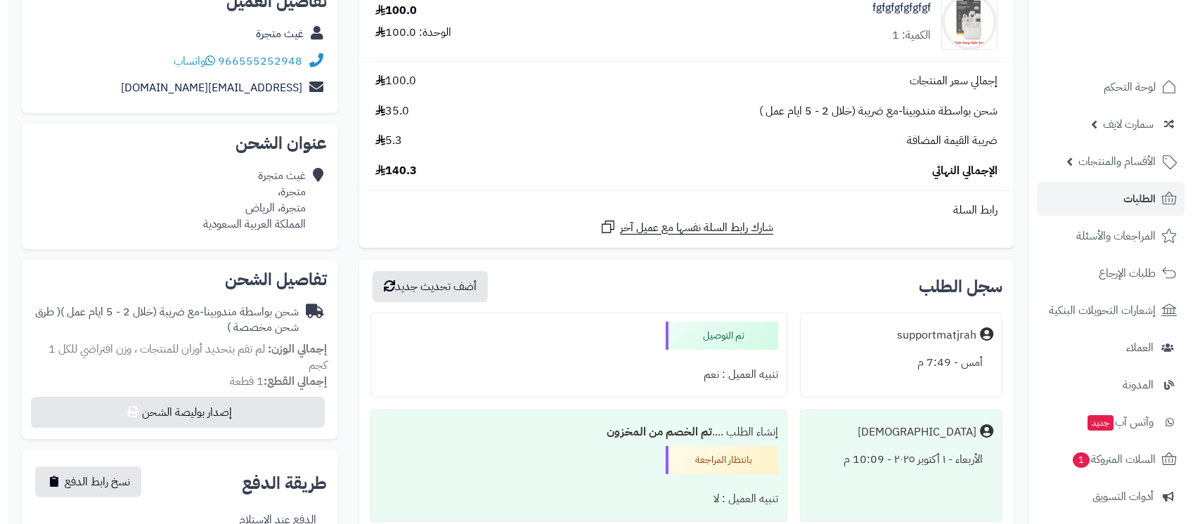
scroll to position [281, 0]
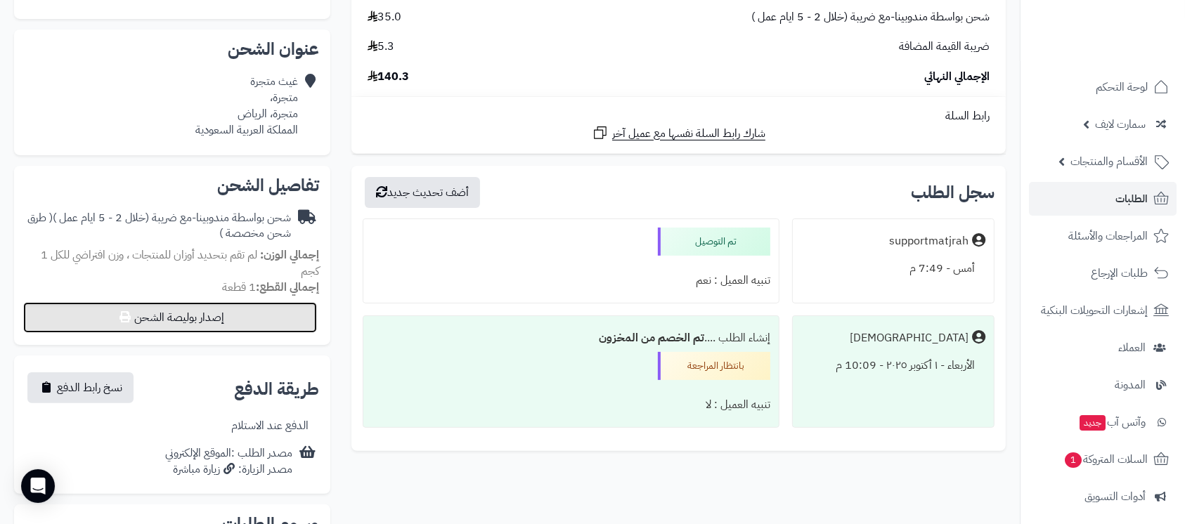
click at [157, 312] on button "إصدار بوليصة الشحن" at bounding box center [170, 317] width 294 height 31
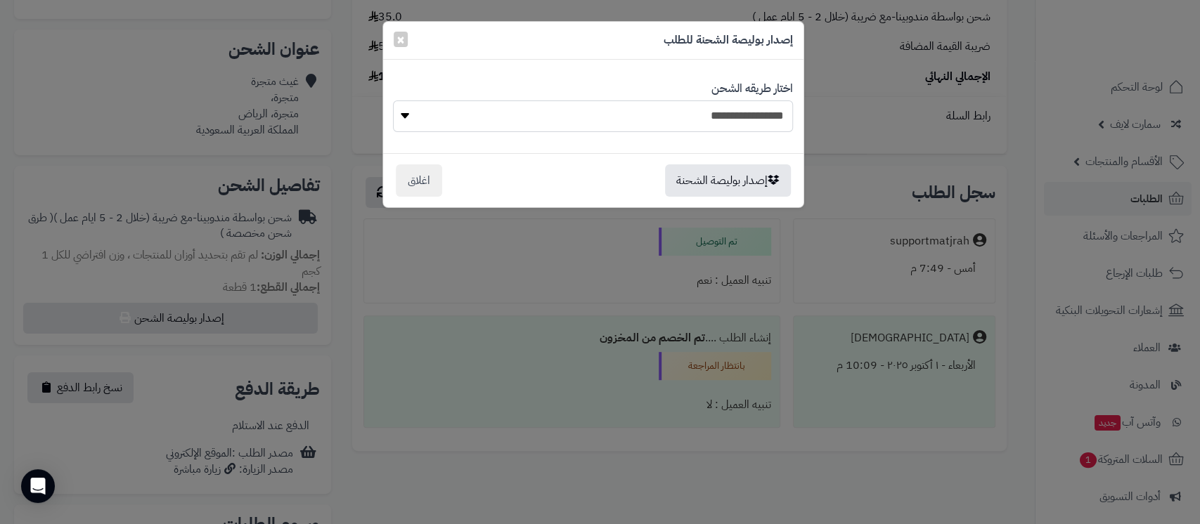
click at [693, 125] on select "**********" at bounding box center [592, 117] width 399 height 32
select select "***"
click at [393, 101] on select "**********" at bounding box center [592, 117] width 399 height 32
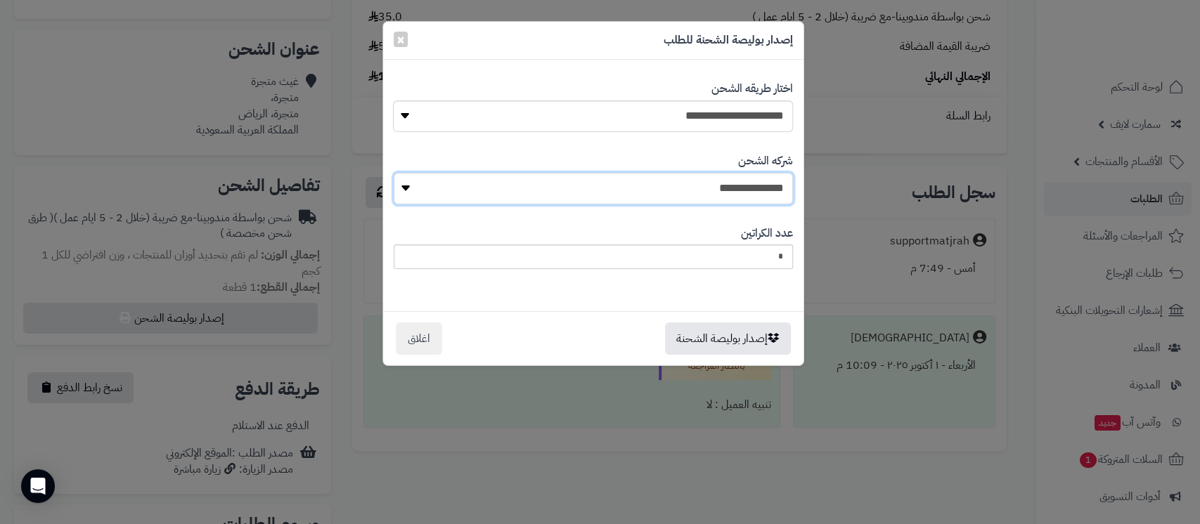
click at [701, 181] on select "**********" at bounding box center [593, 189] width 399 height 32
click at [728, 183] on select "**********" at bounding box center [593, 189] width 399 height 32
click at [686, 179] on select "**********" at bounding box center [593, 189] width 399 height 32
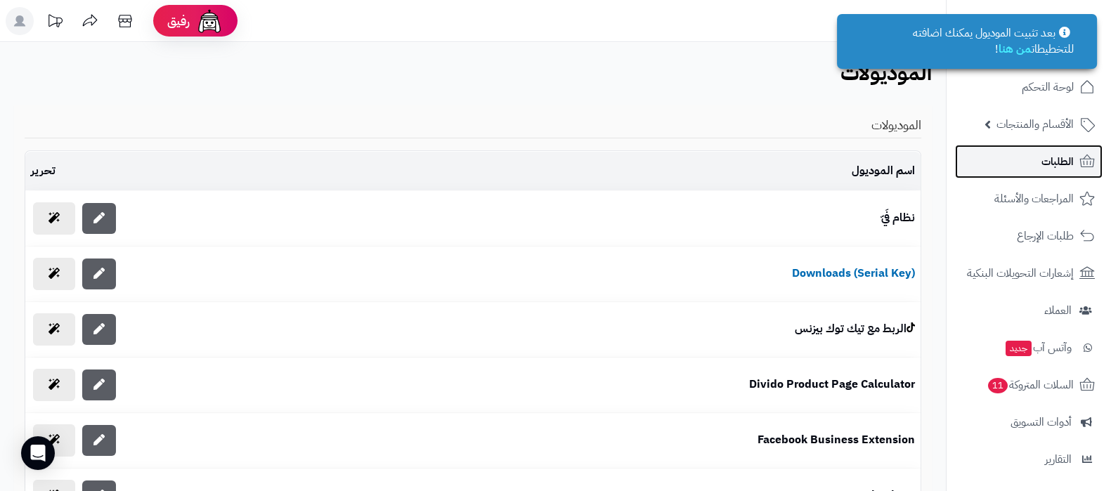
click at [1033, 169] on link "الطلبات" at bounding box center [1029, 162] width 148 height 34
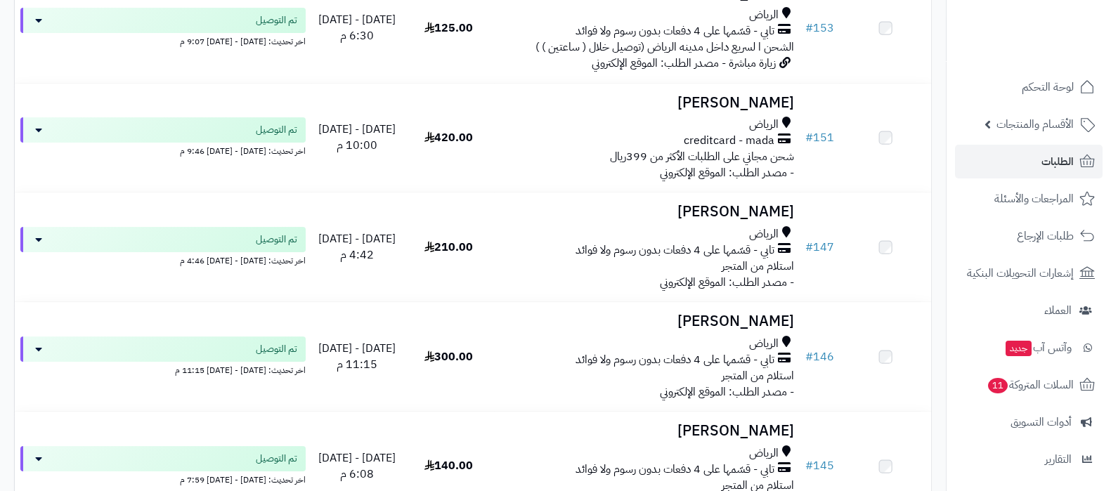
scroll to position [151, 0]
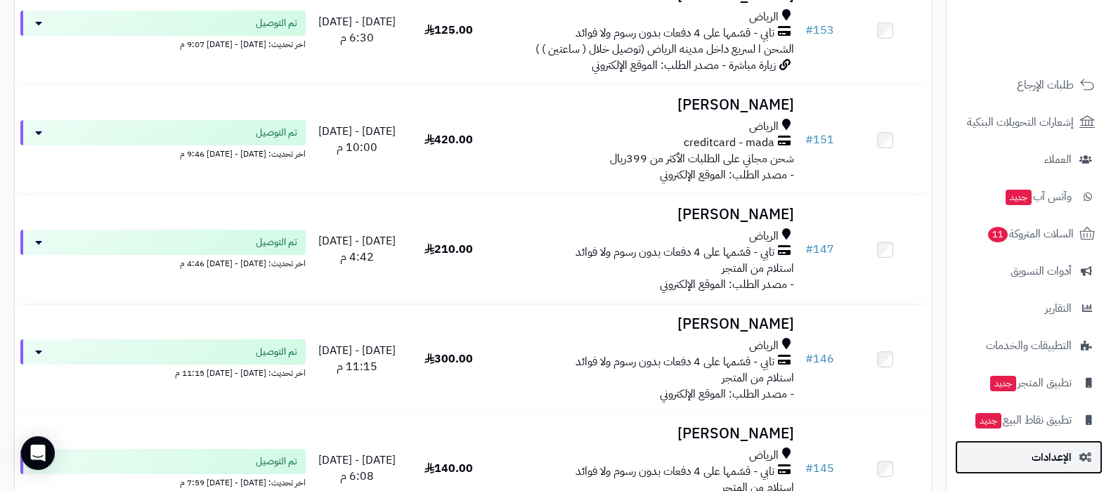
click at [1038, 457] on span "الإعدادات" at bounding box center [1052, 458] width 40 height 20
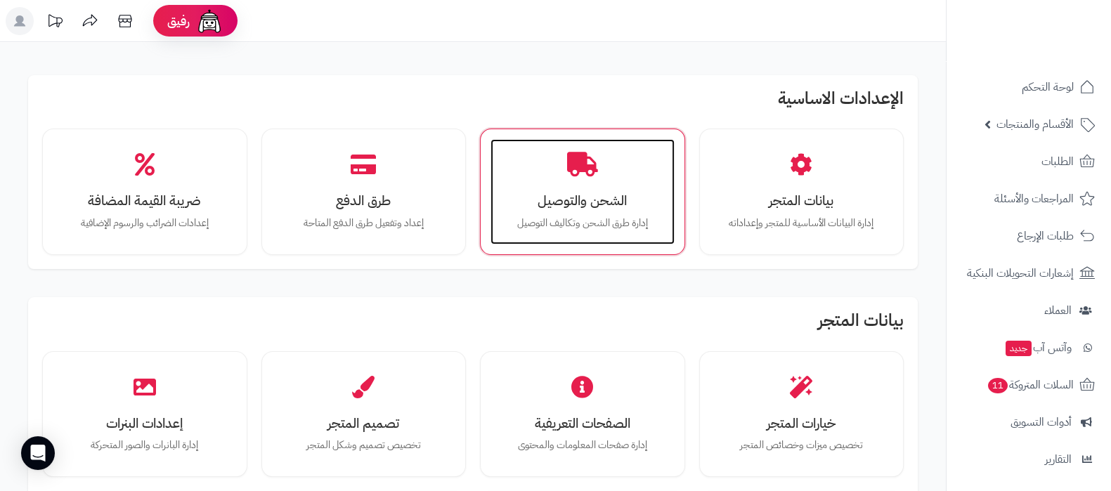
click at [586, 212] on div "الشحن والتوصيل إدارة طرق الشحن وتكاليف التوصيل" at bounding box center [583, 191] width 184 height 105
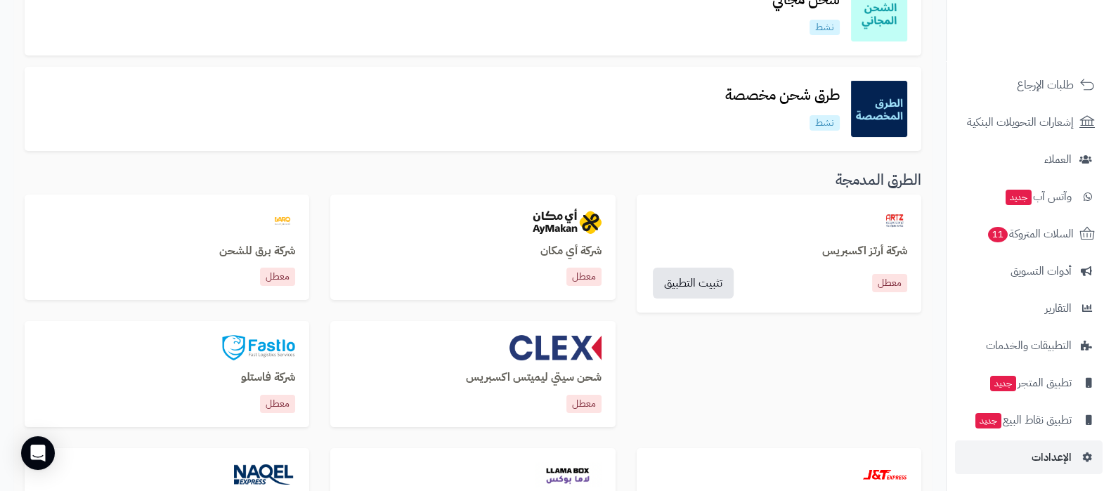
scroll to position [351, 0]
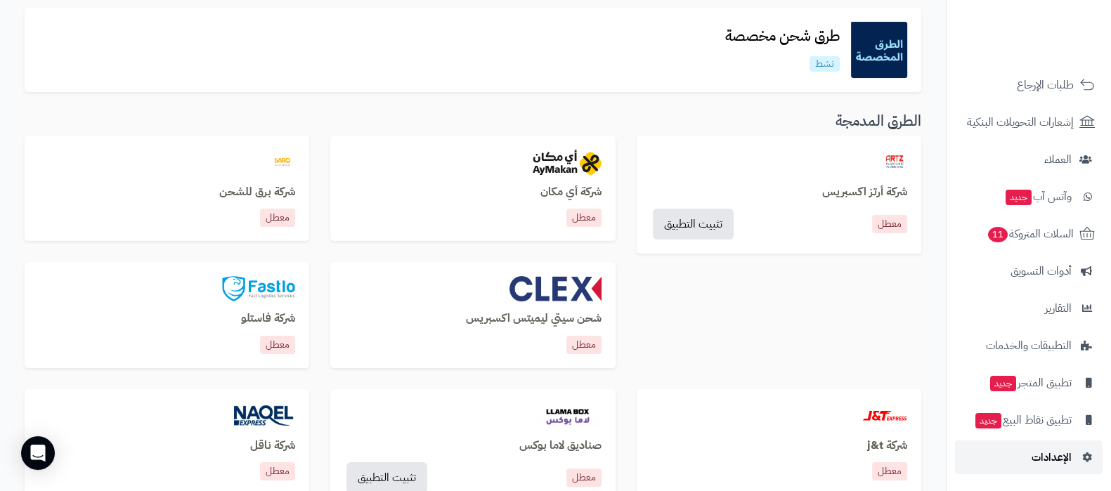
click at [1026, 452] on link "الإعدادات" at bounding box center [1029, 458] width 148 height 34
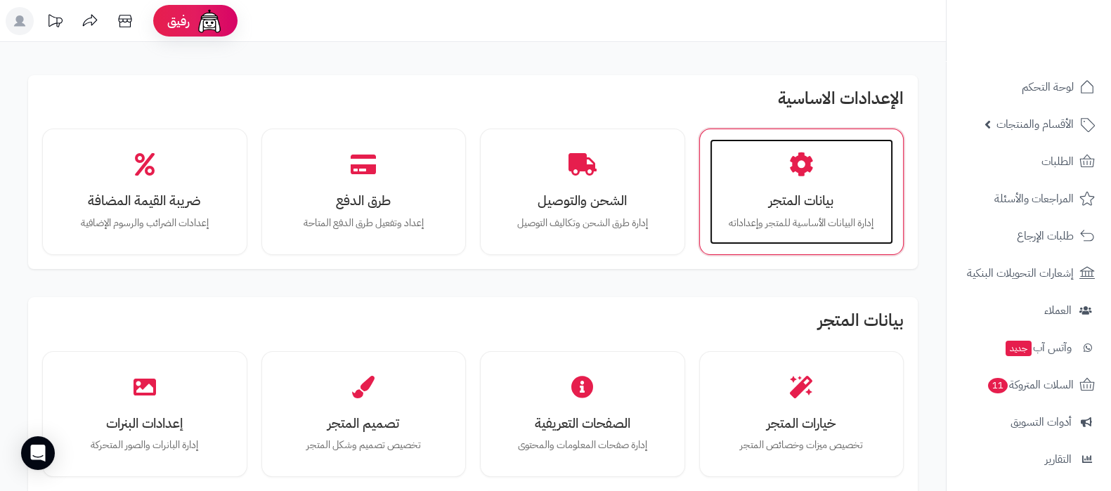
click at [822, 193] on h3 "بيانات المتجر" at bounding box center [802, 200] width 156 height 15
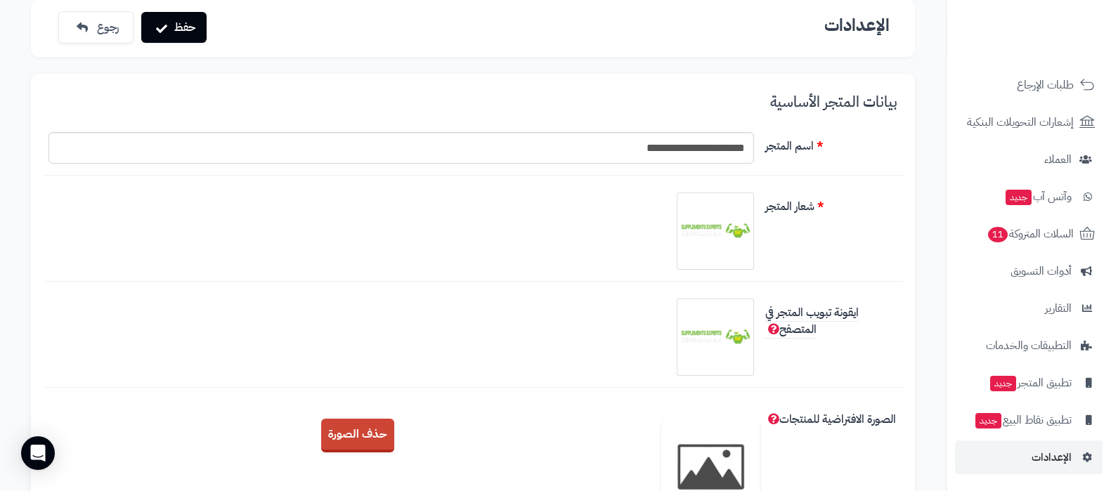
scroll to position [87, 0]
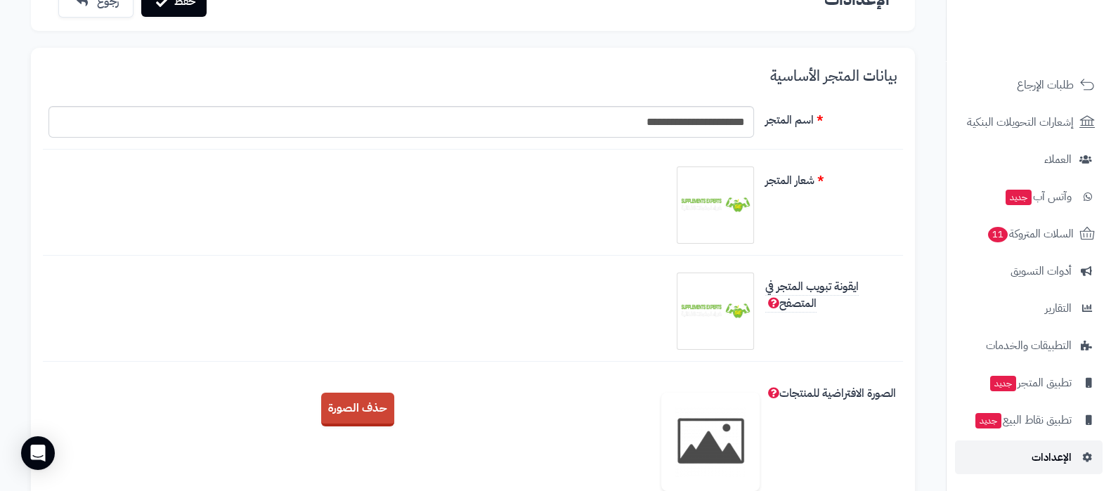
click at [1052, 458] on span "الإعدادات" at bounding box center [1052, 458] width 40 height 20
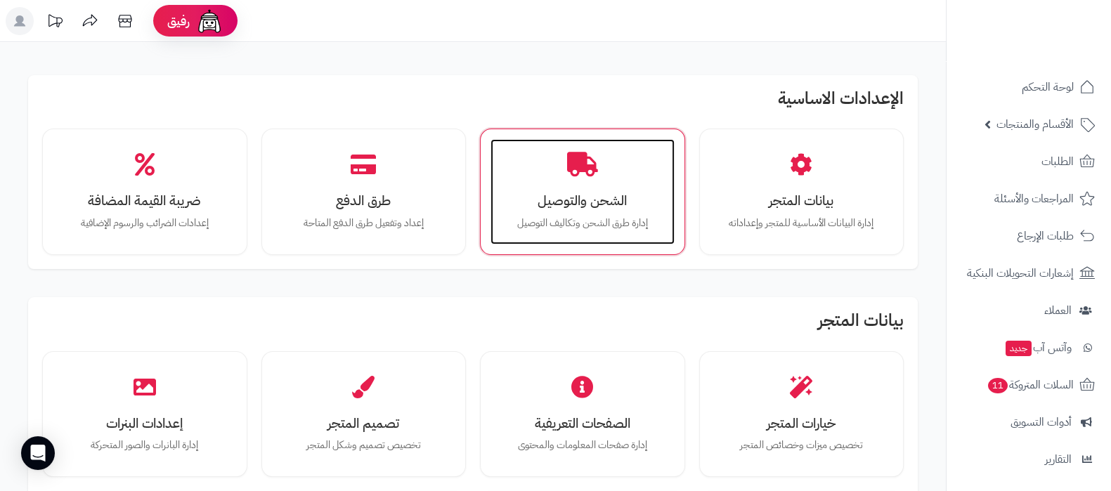
click at [583, 193] on h3 "الشحن والتوصيل" at bounding box center [583, 200] width 156 height 15
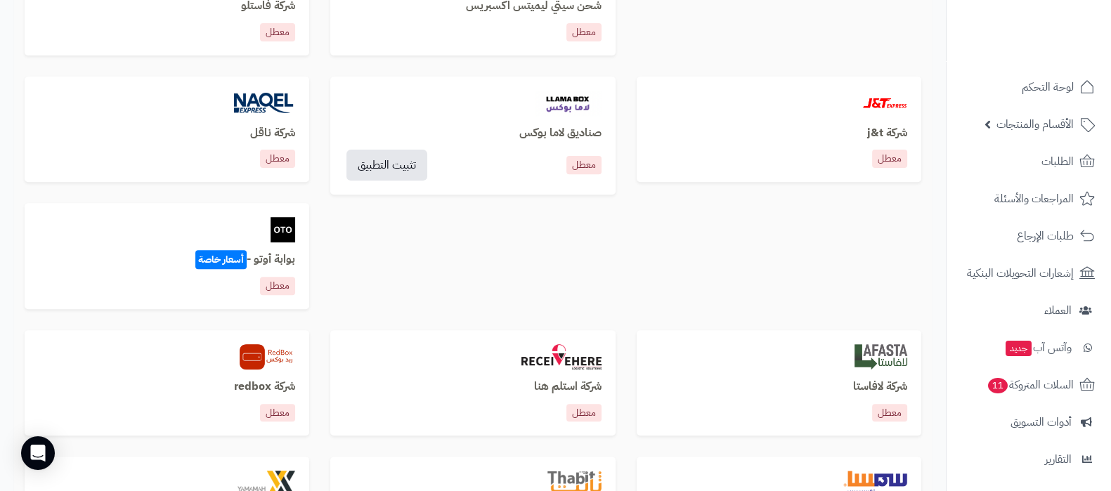
scroll to position [702, 0]
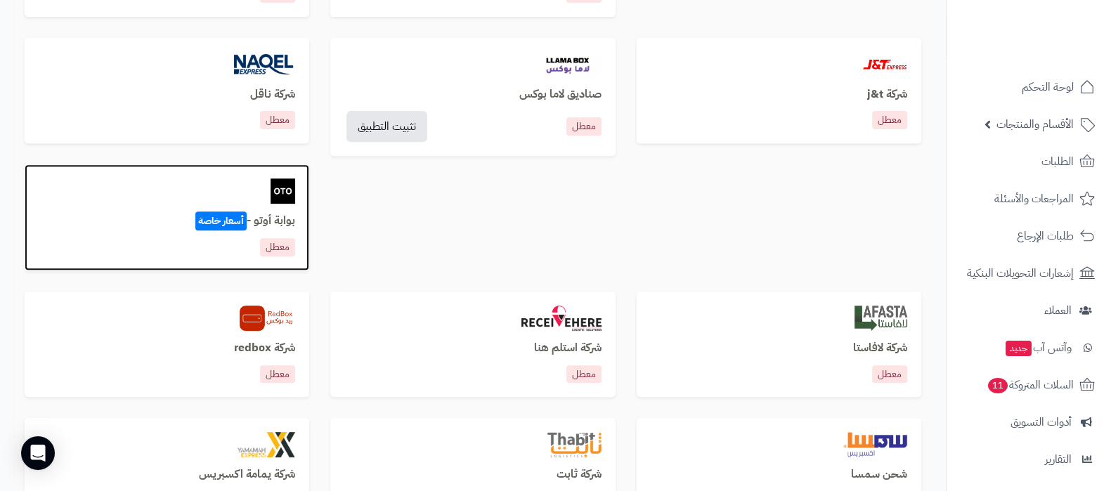
click at [271, 221] on h3 "بوابة أوتو - أسعار خاصة" at bounding box center [167, 221] width 257 height 13
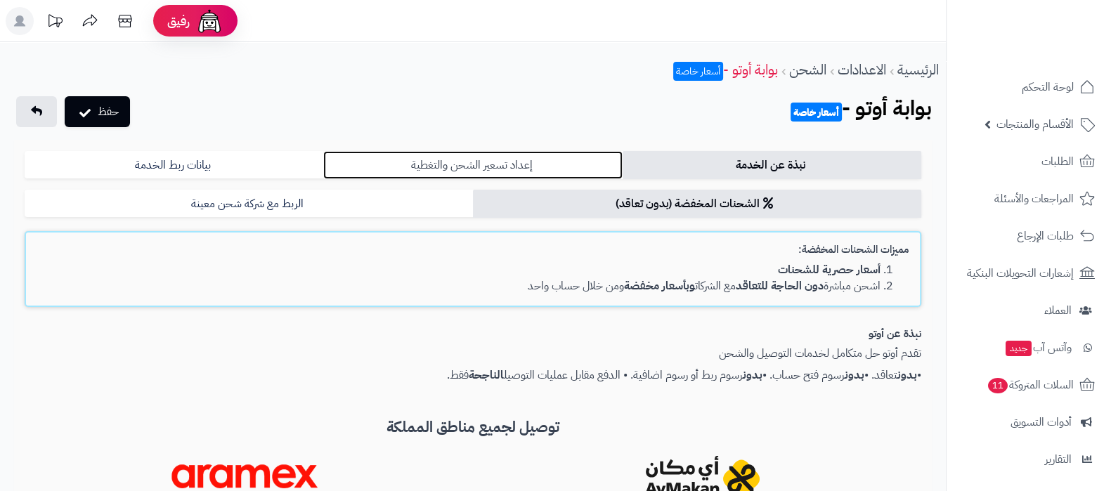
click at [535, 160] on link "إعداد تسعير الشحن والتغطية" at bounding box center [472, 165] width 299 height 28
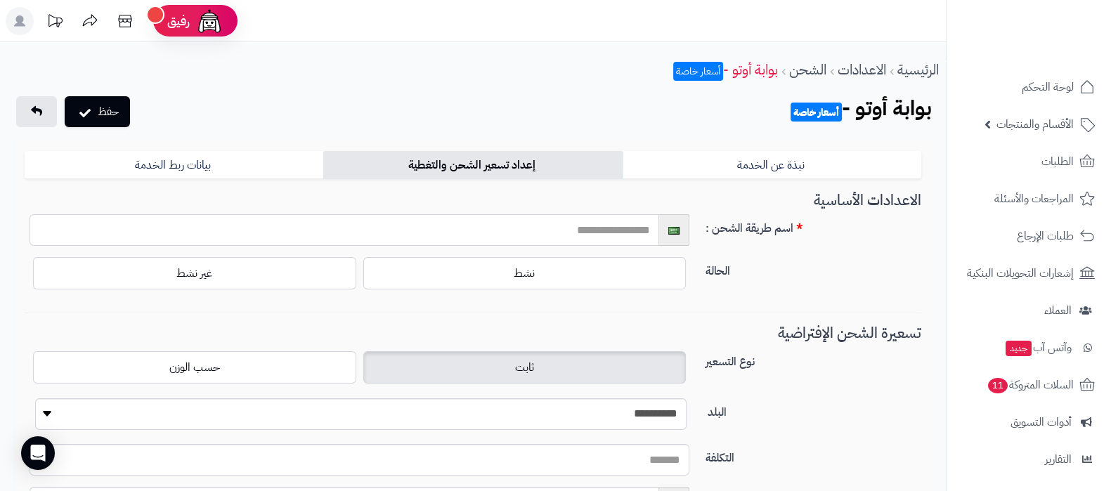
click at [620, 226] on input "text" at bounding box center [345, 230] width 630 height 32
type input "********"
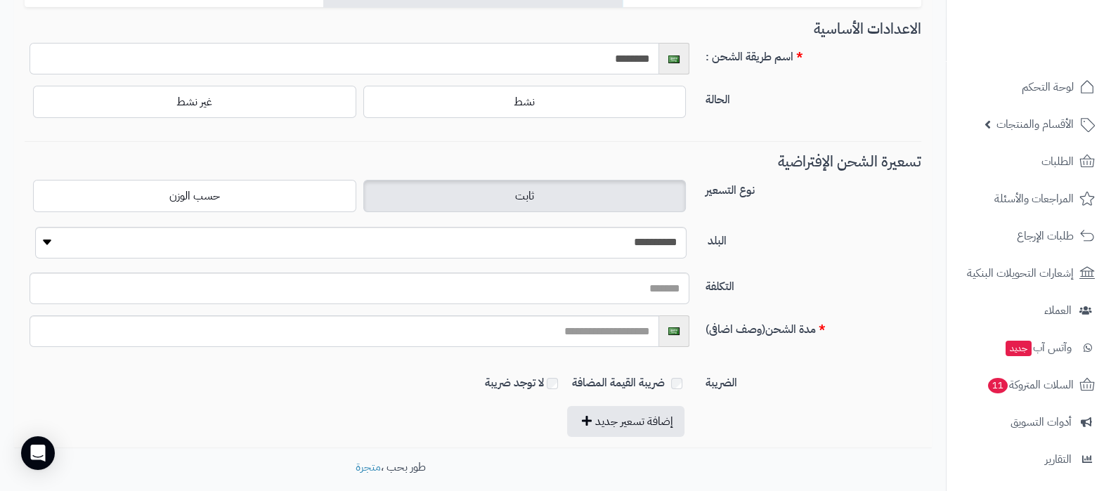
scroll to position [175, 0]
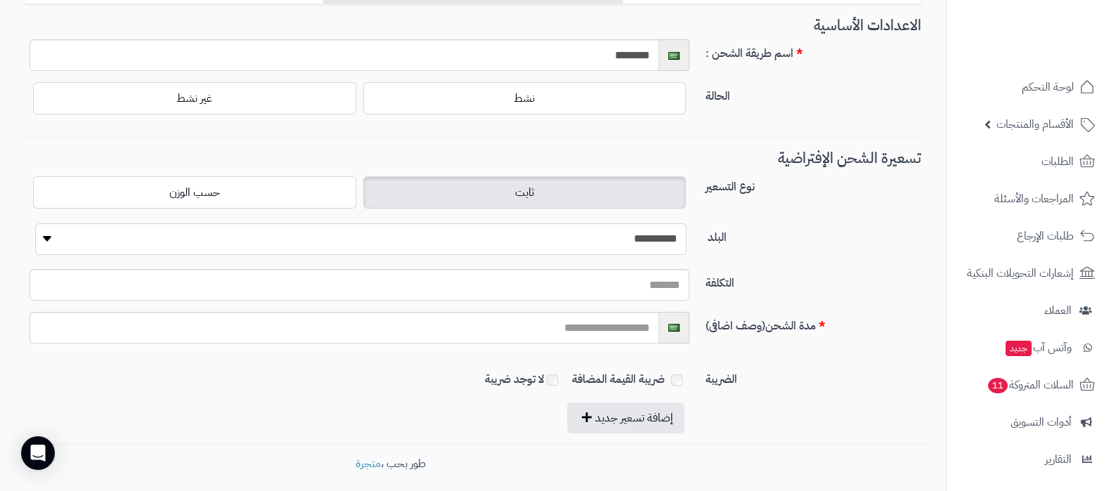
click at [645, 232] on select "**********" at bounding box center [361, 240] width 652 height 32
select select "***"
click at [35, 224] on select "**********" at bounding box center [361, 240] width 652 height 32
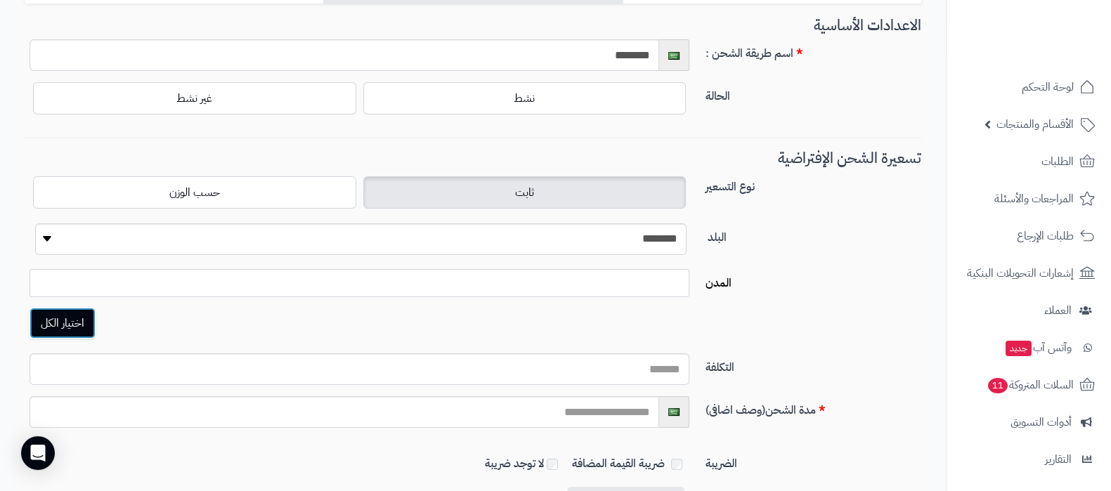
click at [81, 328] on button "اختيار الكل" at bounding box center [63, 323] width 66 height 31
select select "***"
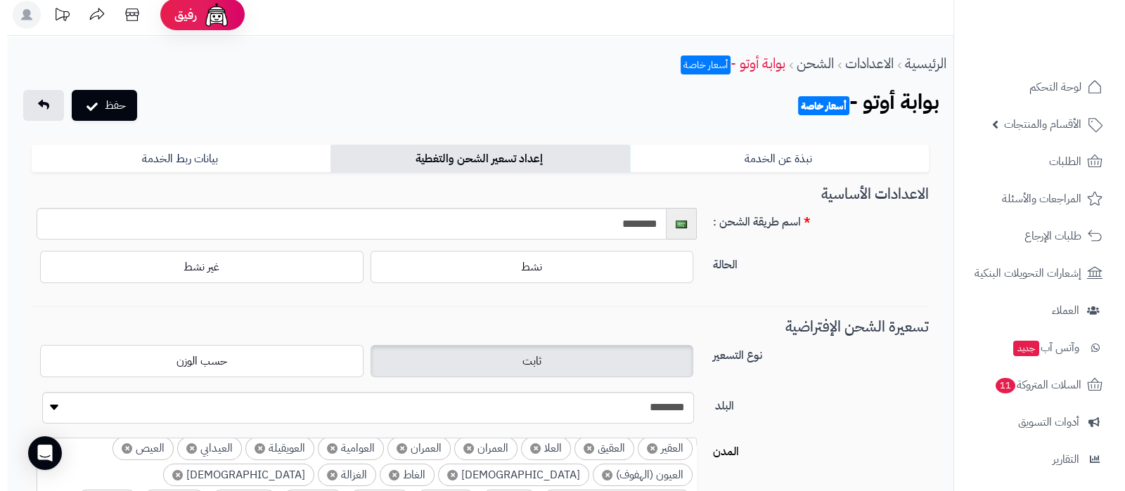
scroll to position [0, 0]
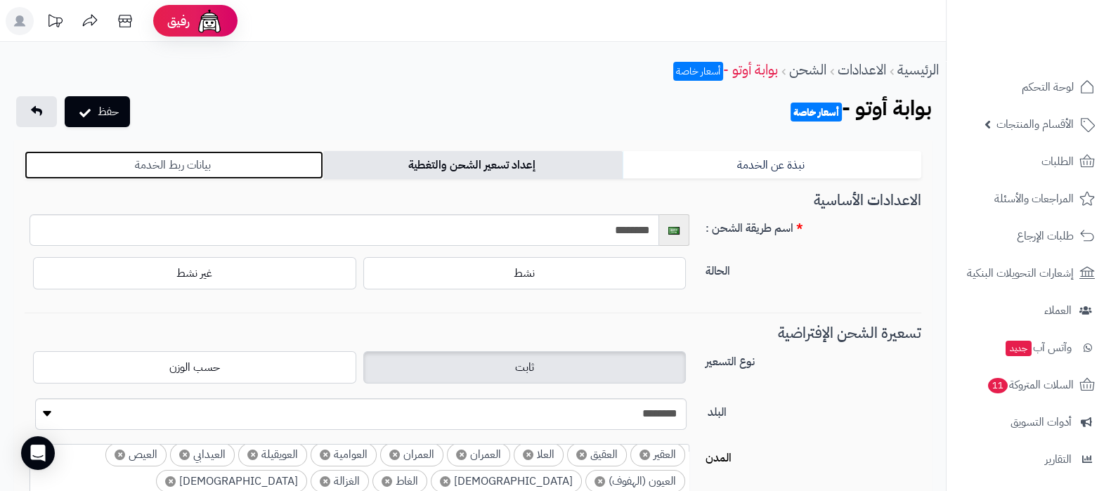
click at [245, 169] on link "بيانات ربط الخدمة" at bounding box center [174, 165] width 299 height 28
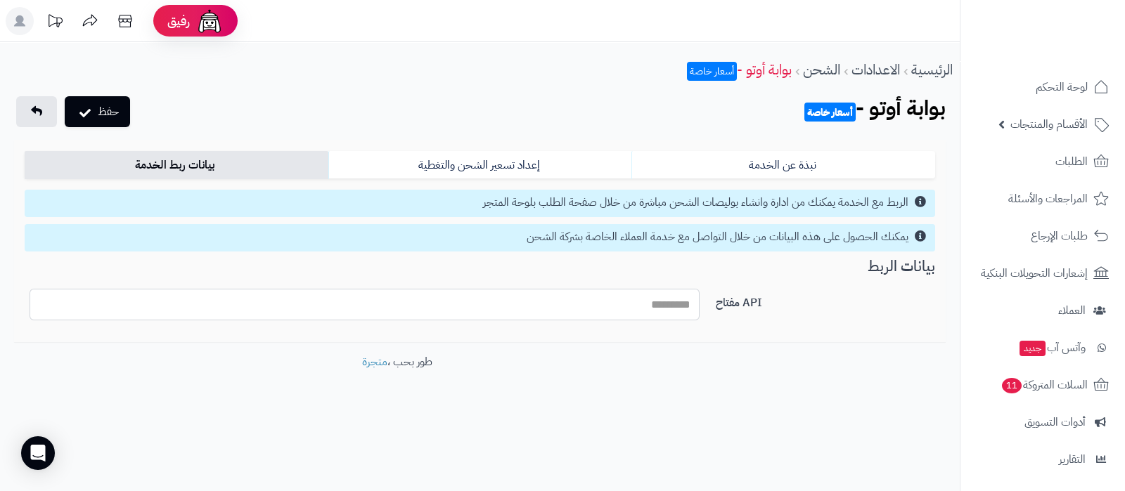
click at [626, 311] on input "API مفتاح" at bounding box center [365, 305] width 670 height 32
paste input "**********"
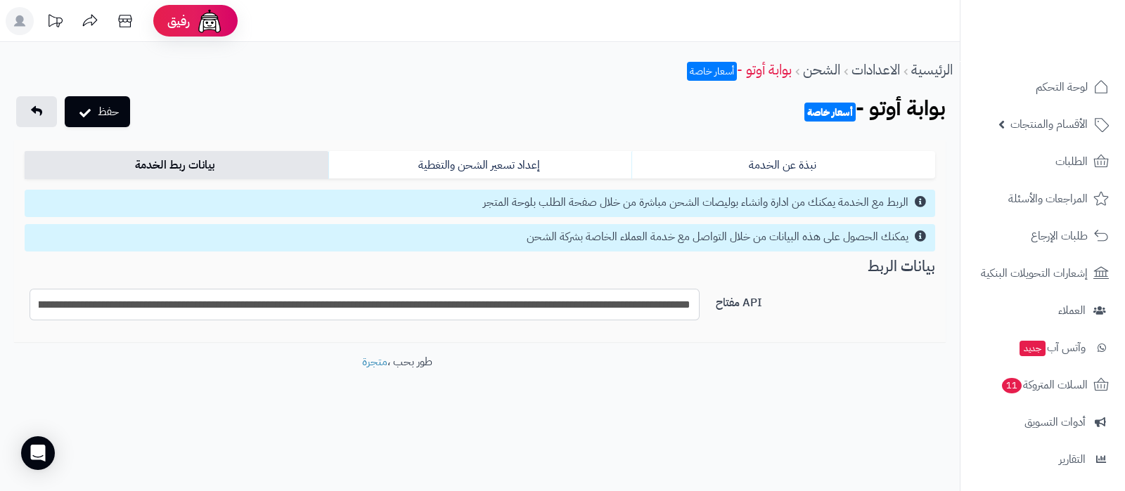
scroll to position [0, -793]
type input "**********"
click at [84, 114] on icon "submit" at bounding box center [84, 111] width 11 height 14
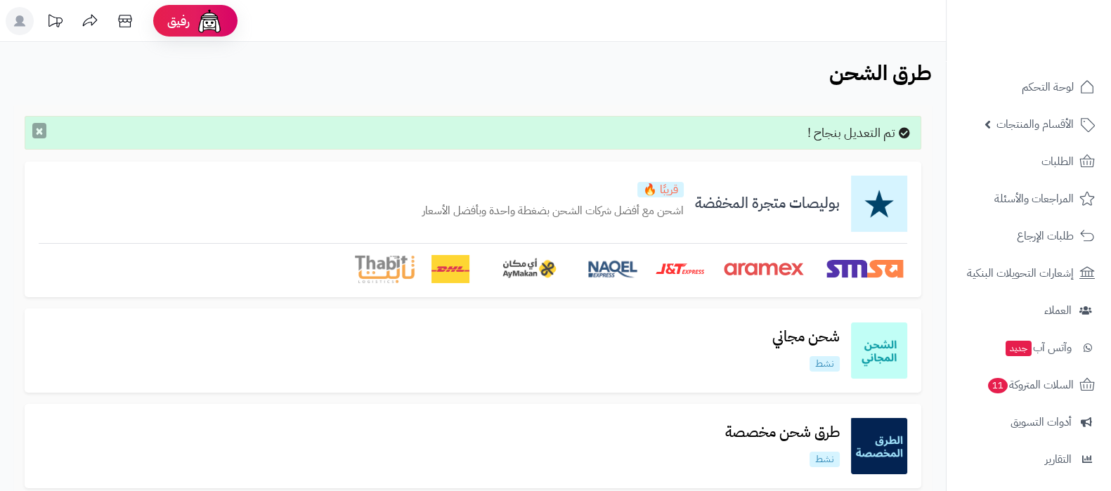
click at [37, 131] on button "×" at bounding box center [39, 130] width 14 height 15
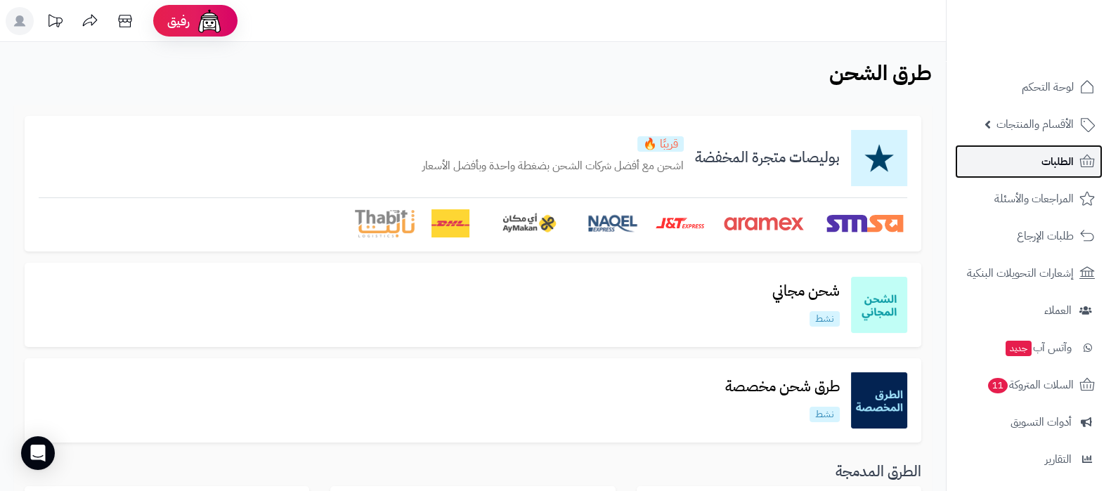
click at [1013, 154] on link "الطلبات" at bounding box center [1029, 162] width 148 height 34
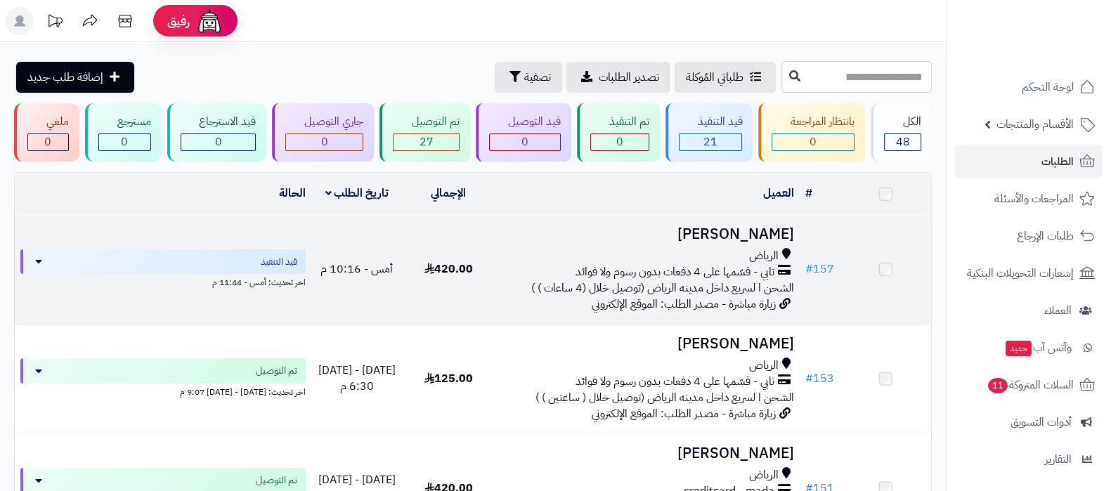
click at [760, 231] on h3 "مصعب المحزري" at bounding box center [647, 234] width 294 height 16
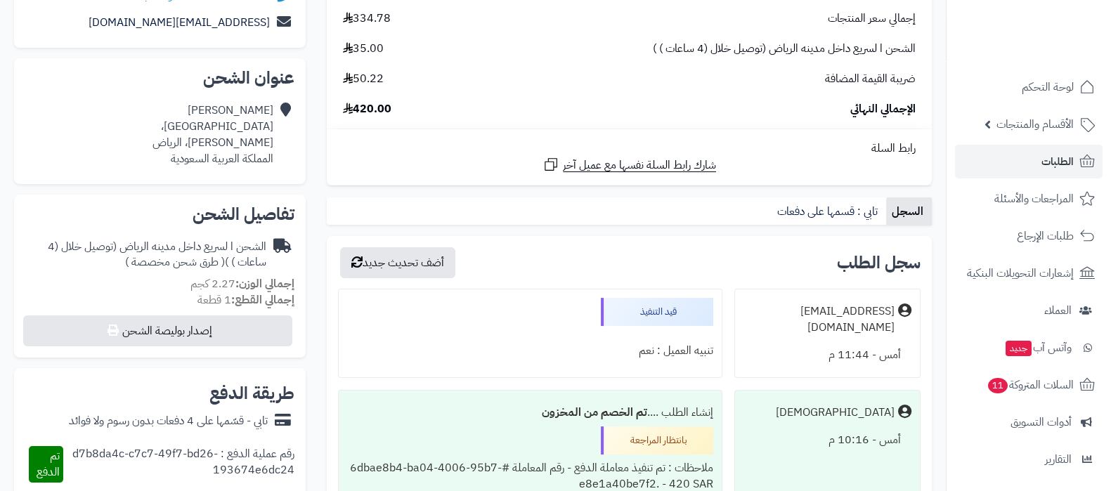
scroll to position [264, 0]
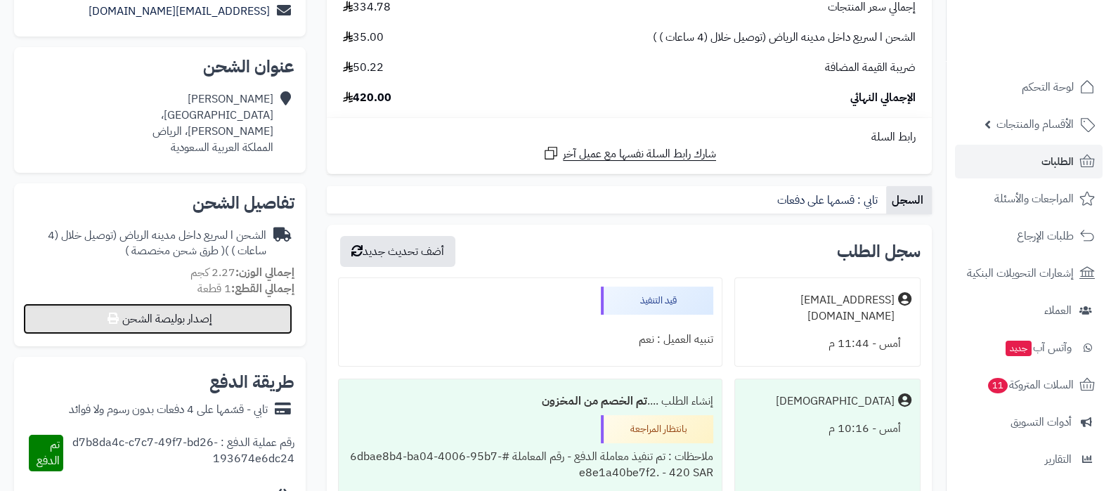
click at [144, 316] on button "إصدار بوليصة الشحن" at bounding box center [157, 319] width 269 height 31
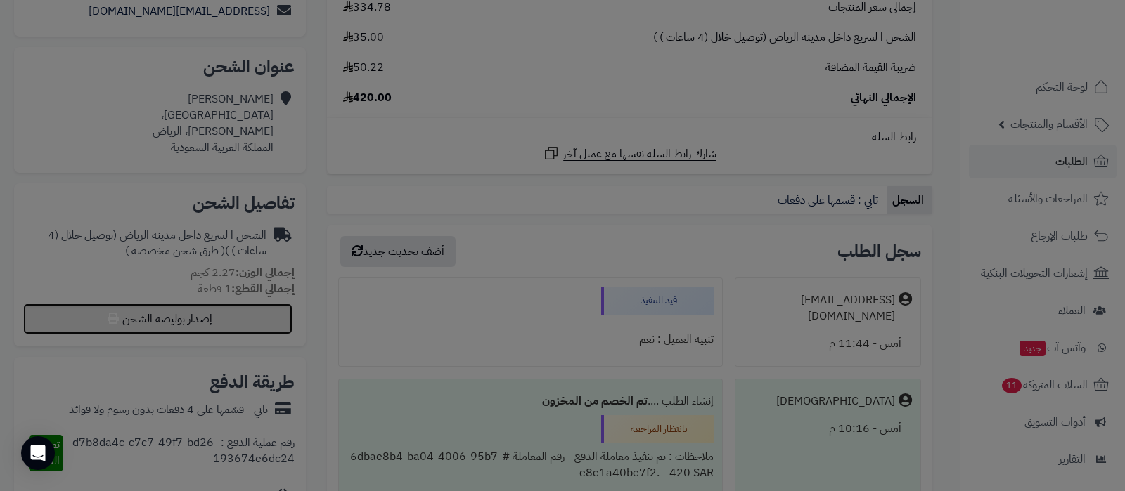
select select
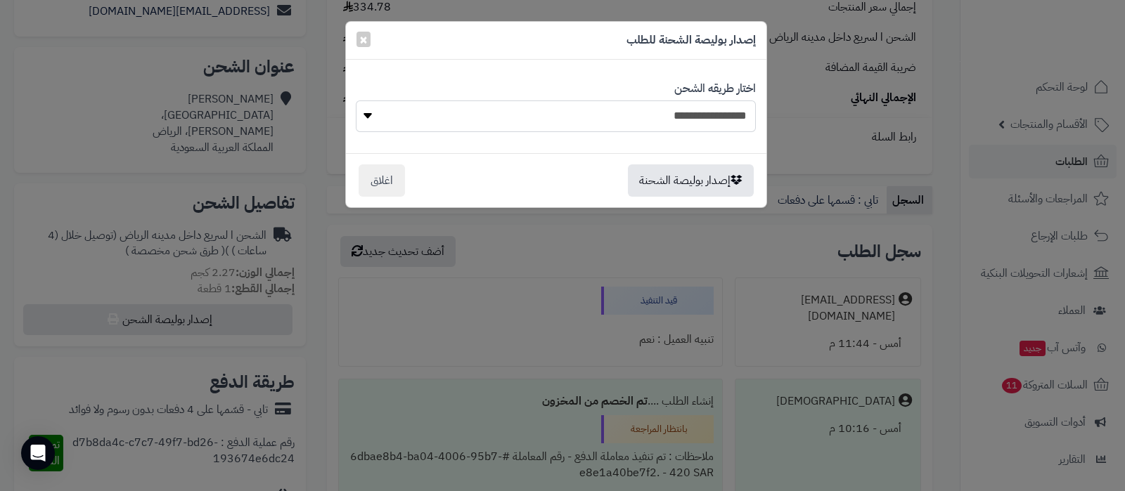
click at [618, 110] on select "**********" at bounding box center [555, 117] width 399 height 32
drag, startPoint x: 362, startPoint y: 39, endPoint x: 369, endPoint y: 39, distance: 7.1
click at [362, 39] on span "×" at bounding box center [363, 39] width 8 height 21
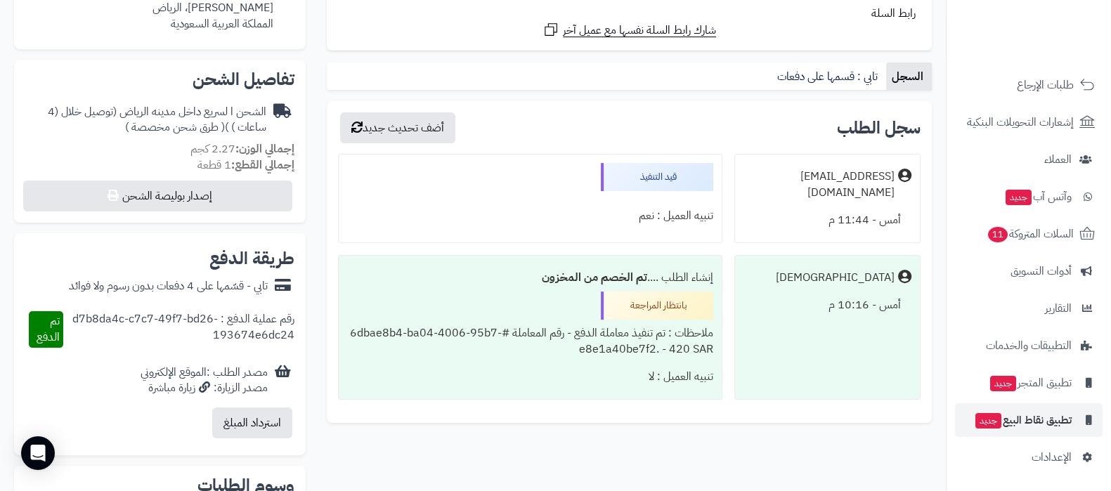
scroll to position [439, 0]
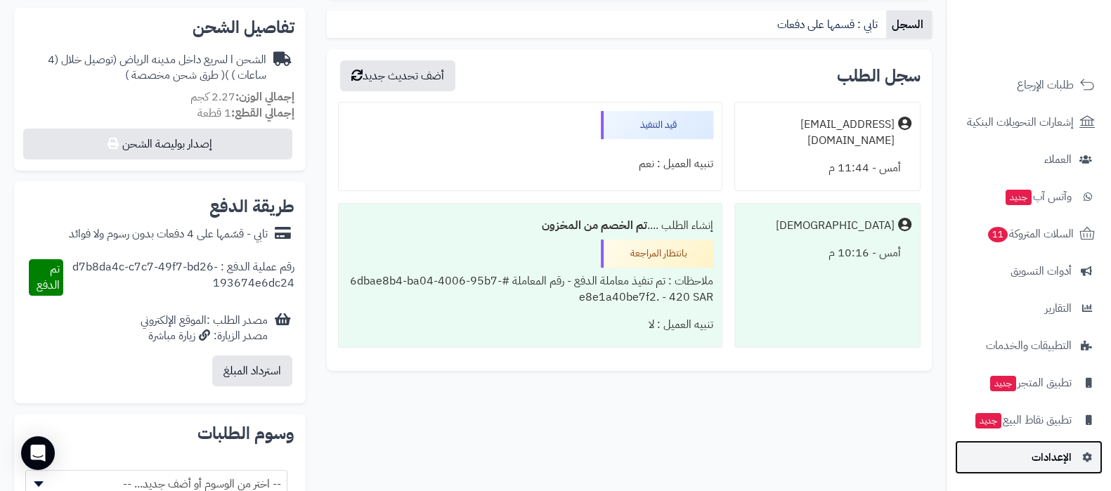
click at [1037, 445] on link "الإعدادات" at bounding box center [1029, 458] width 148 height 34
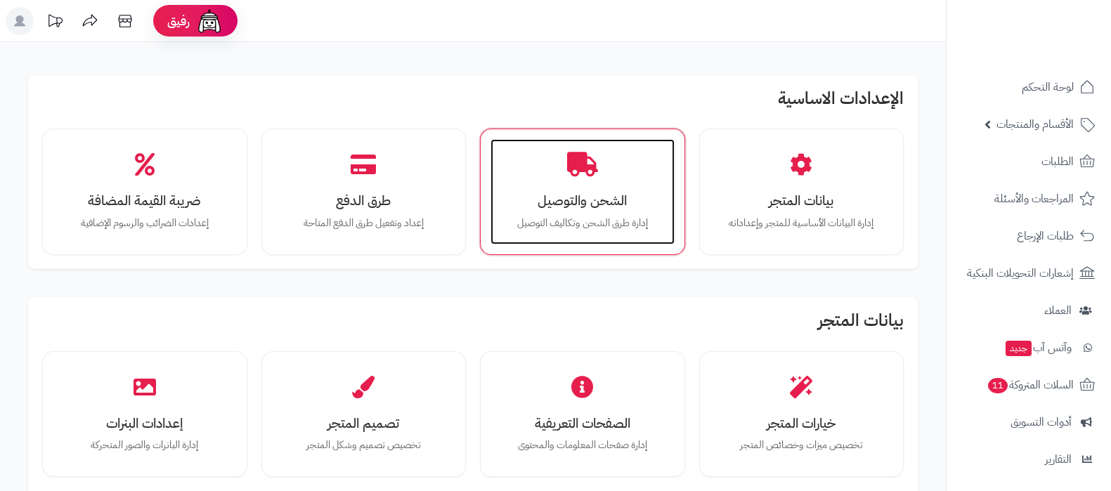
click at [589, 208] on h3 "الشحن والتوصيل" at bounding box center [583, 200] width 156 height 15
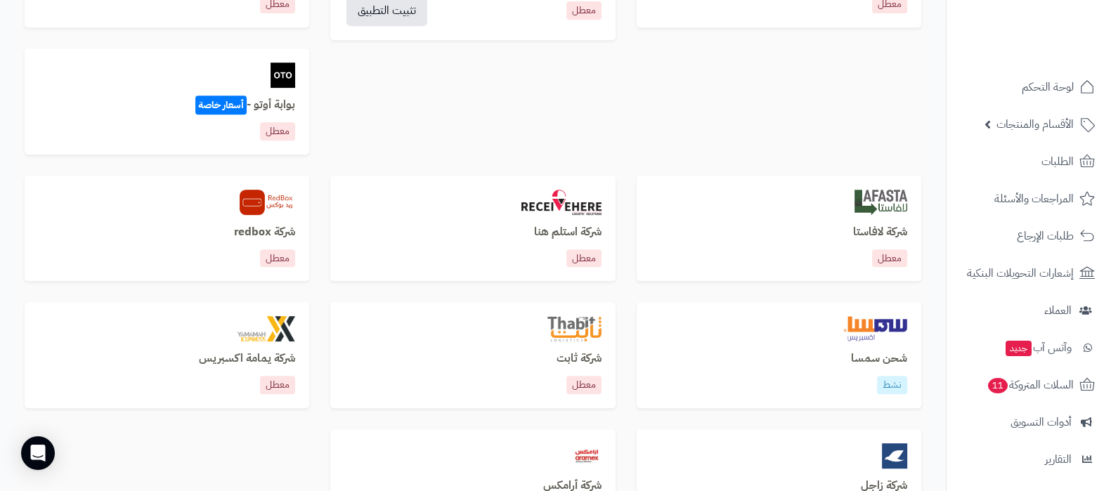
scroll to position [740, 0]
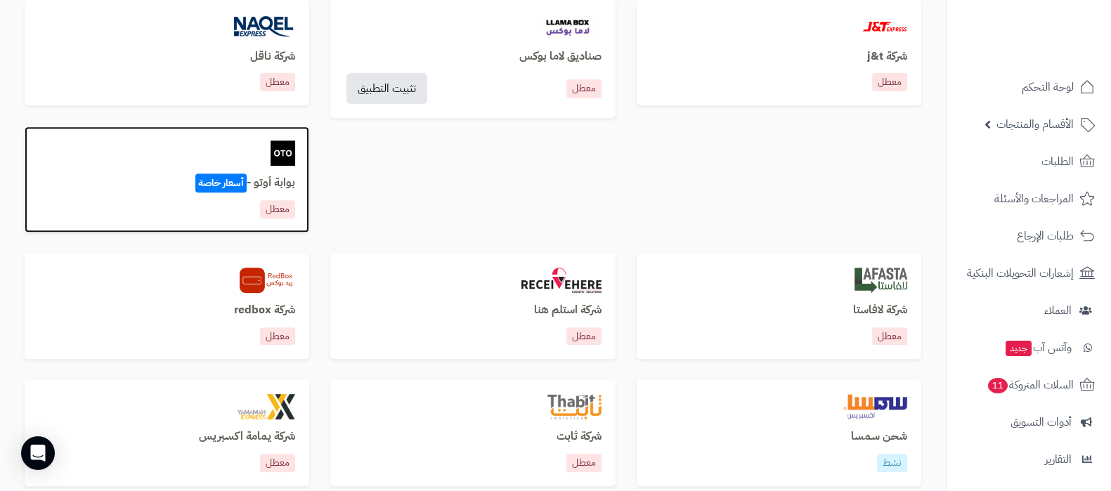
click at [273, 195] on div "بوابة أوتو - أسعار خاصة معطل" at bounding box center [167, 197] width 257 height 41
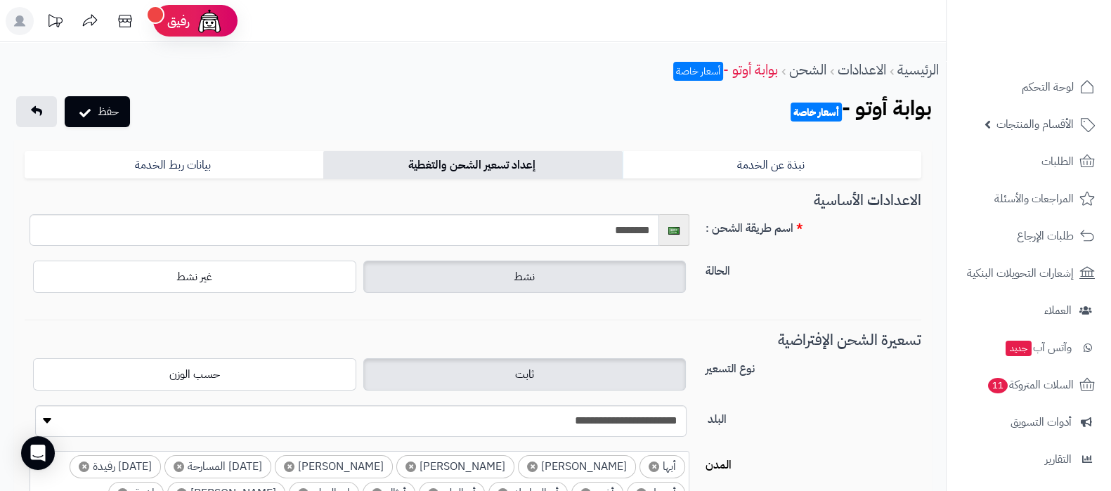
click at [583, 278] on label "نشط" at bounding box center [524, 277] width 323 height 32
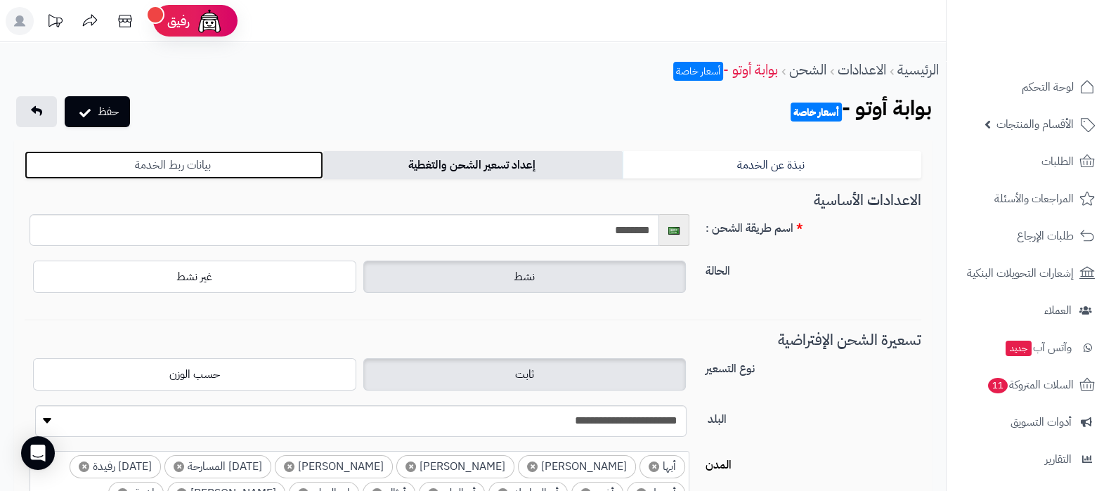
click at [225, 174] on link "بيانات ربط الخدمة" at bounding box center [174, 165] width 299 height 28
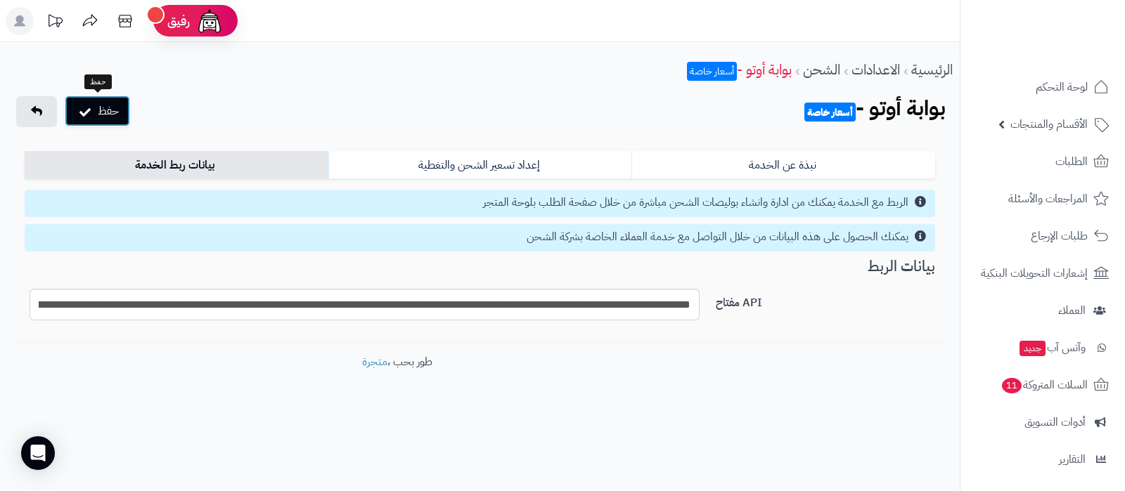
click at [115, 116] on button "حفظ" at bounding box center [97, 111] width 65 height 31
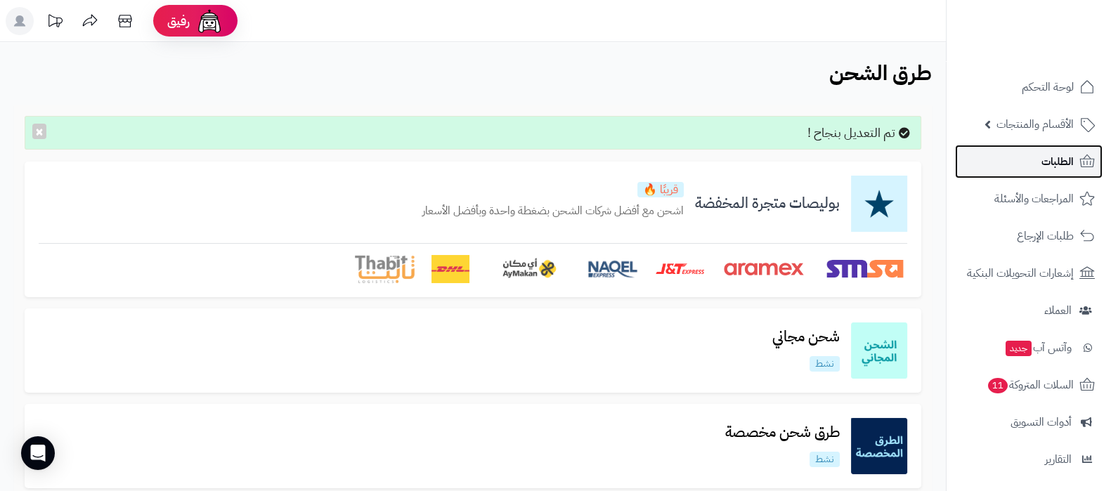
click at [1044, 170] on span "الطلبات" at bounding box center [1058, 162] width 32 height 20
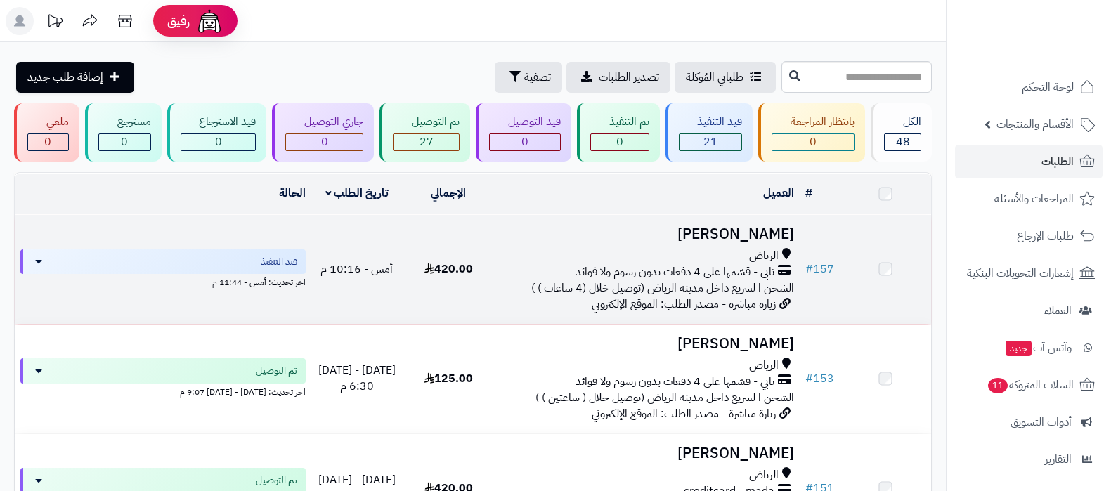
click at [701, 274] on span "تابي - قسّمها على 4 دفعات بدون رسوم ولا فوائد" at bounding box center [675, 272] width 199 height 16
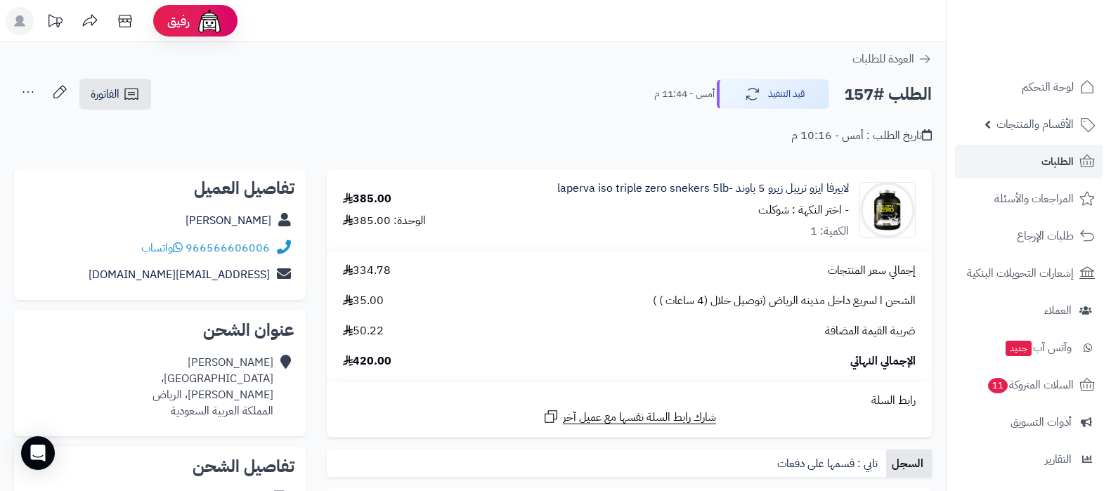
scroll to position [264, 0]
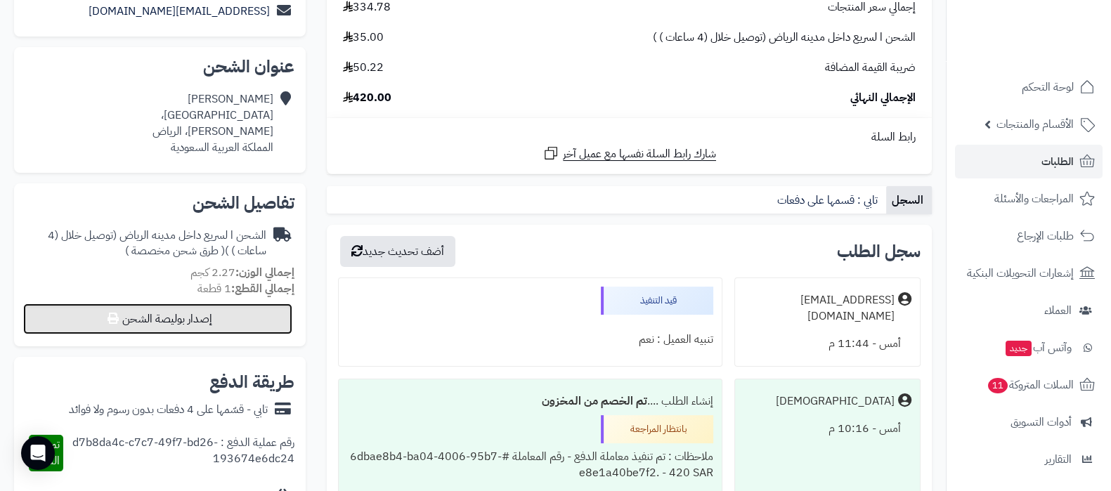
click at [197, 313] on button "إصدار بوليصة الشحن" at bounding box center [157, 319] width 269 height 31
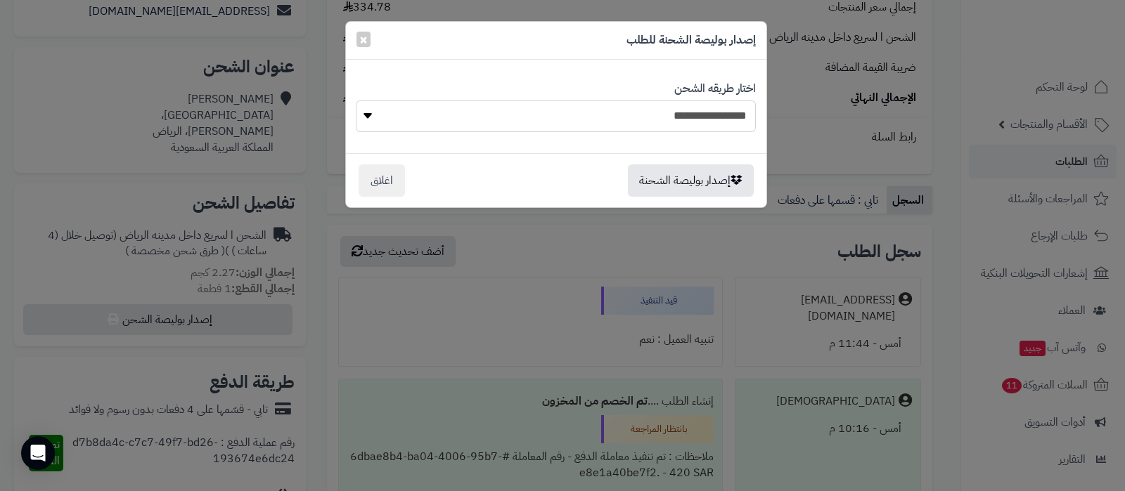
click at [691, 101] on select "**********" at bounding box center [555, 117] width 399 height 32
select select "***"
click at [356, 101] on select "**********" at bounding box center [555, 117] width 399 height 32
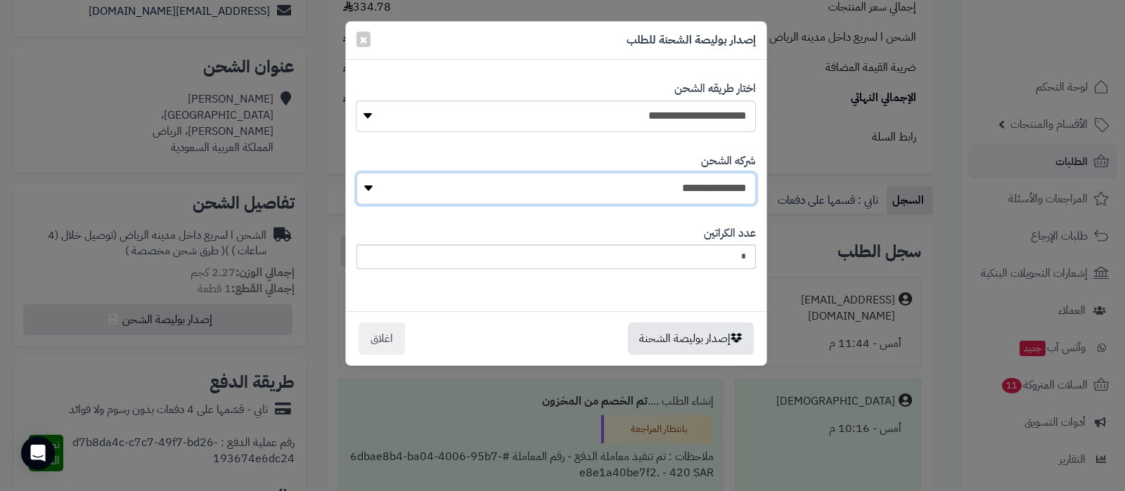
click at [700, 183] on select "**********" at bounding box center [555, 189] width 399 height 32
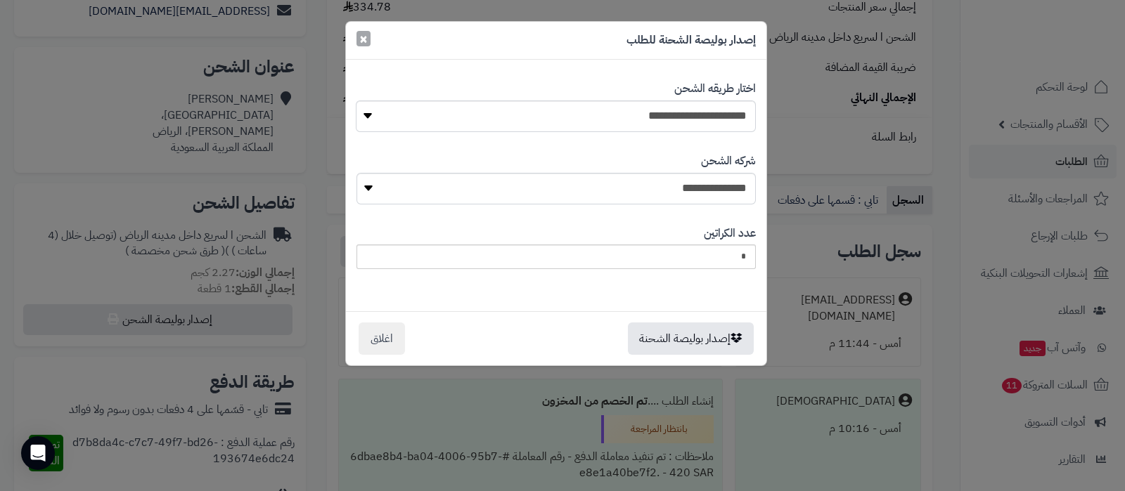
click at [361, 33] on span "×" at bounding box center [363, 38] width 8 height 21
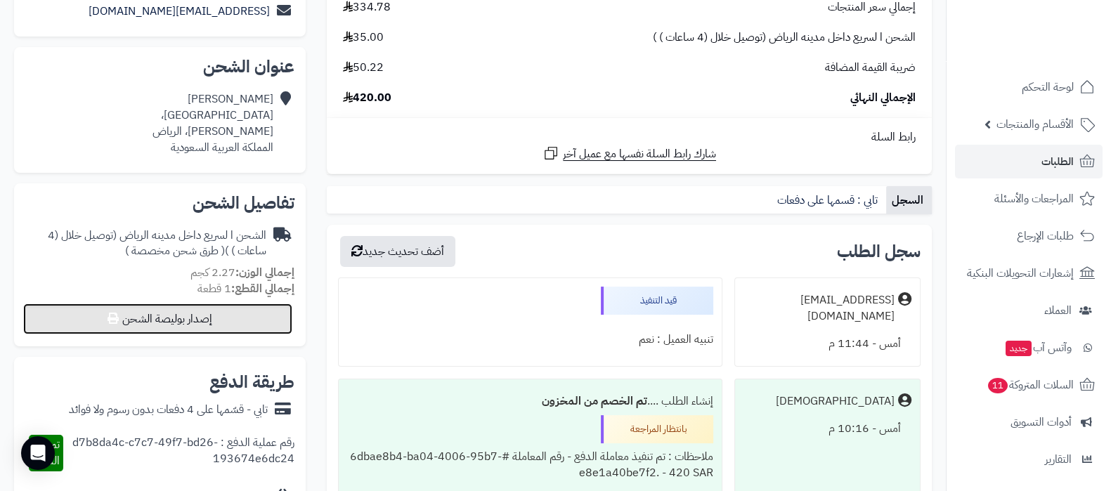
click at [170, 315] on button "إصدار بوليصة الشحن" at bounding box center [157, 319] width 269 height 31
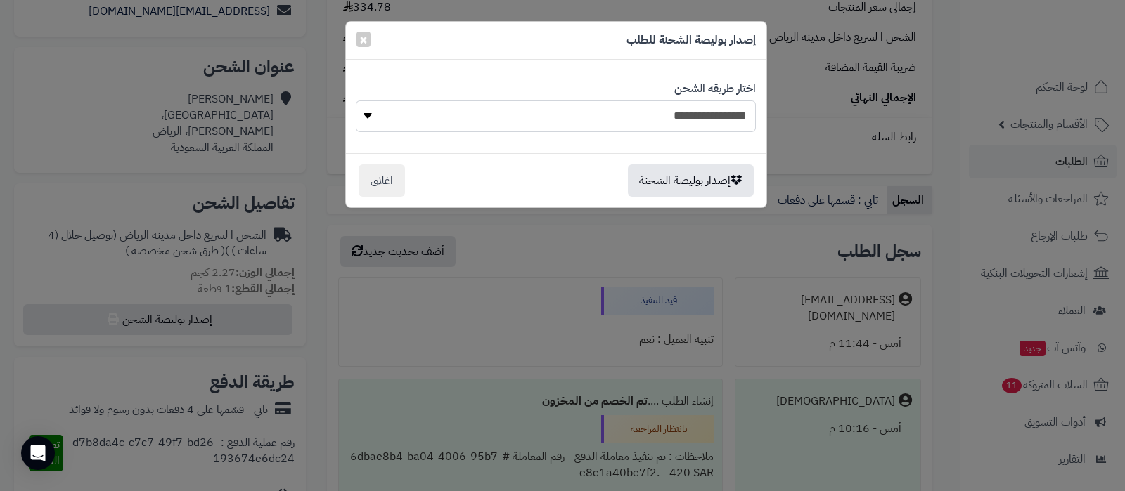
click at [680, 117] on select "**********" at bounding box center [555, 117] width 399 height 32
select select "***"
click at [356, 101] on select "**********" at bounding box center [555, 117] width 399 height 32
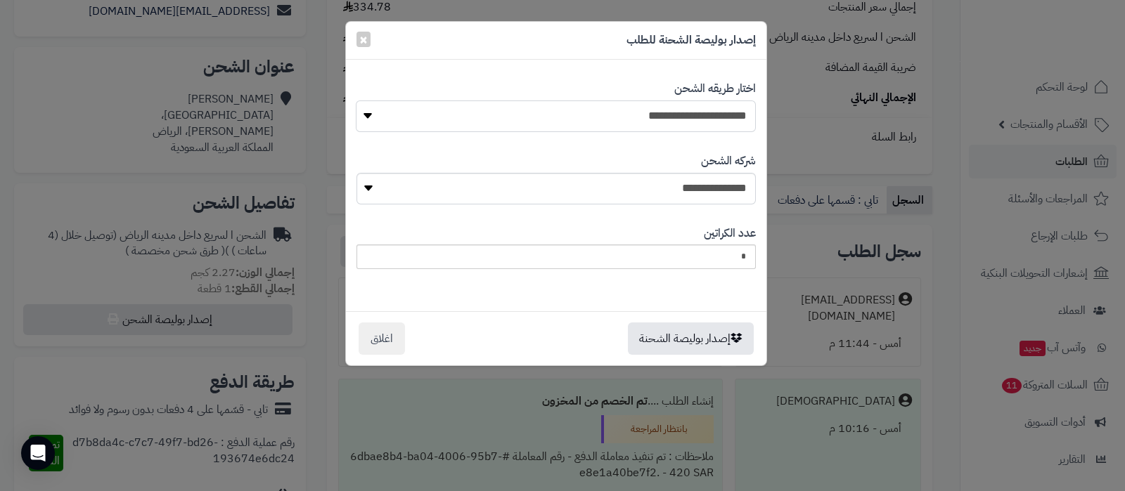
click at [624, 113] on select "**********" at bounding box center [555, 117] width 399 height 32
click at [356, 33] on button "×" at bounding box center [363, 38] width 14 height 15
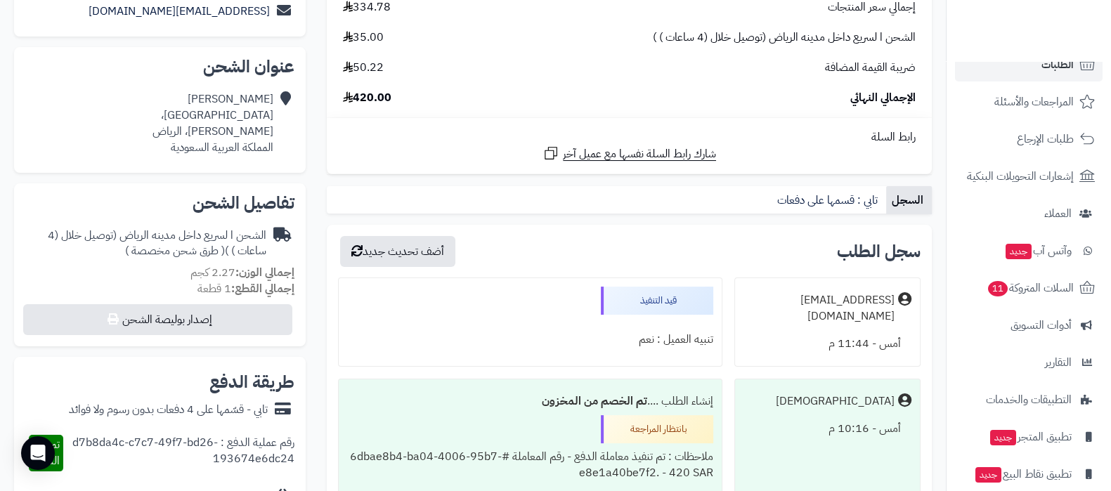
scroll to position [151, 0]
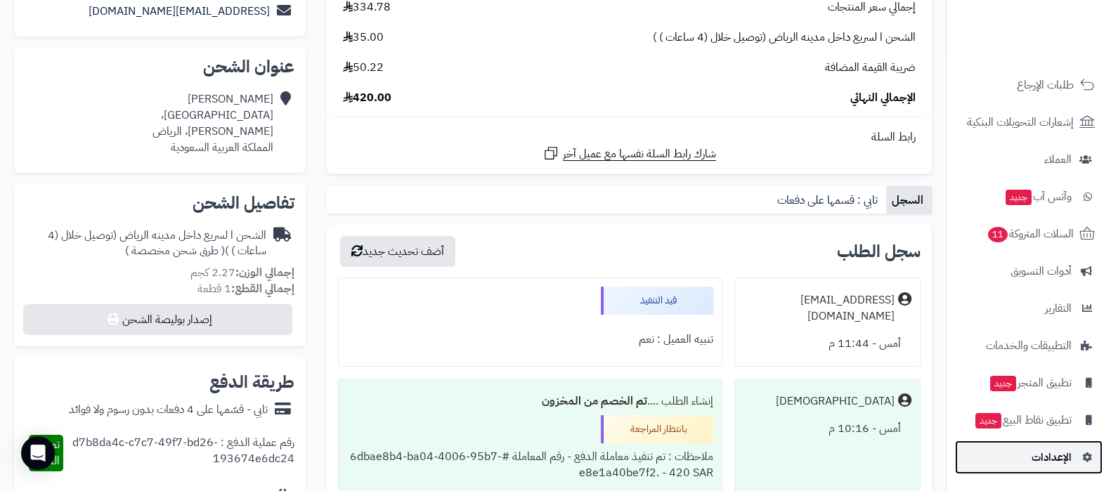
click at [1042, 460] on span "الإعدادات" at bounding box center [1052, 458] width 40 height 20
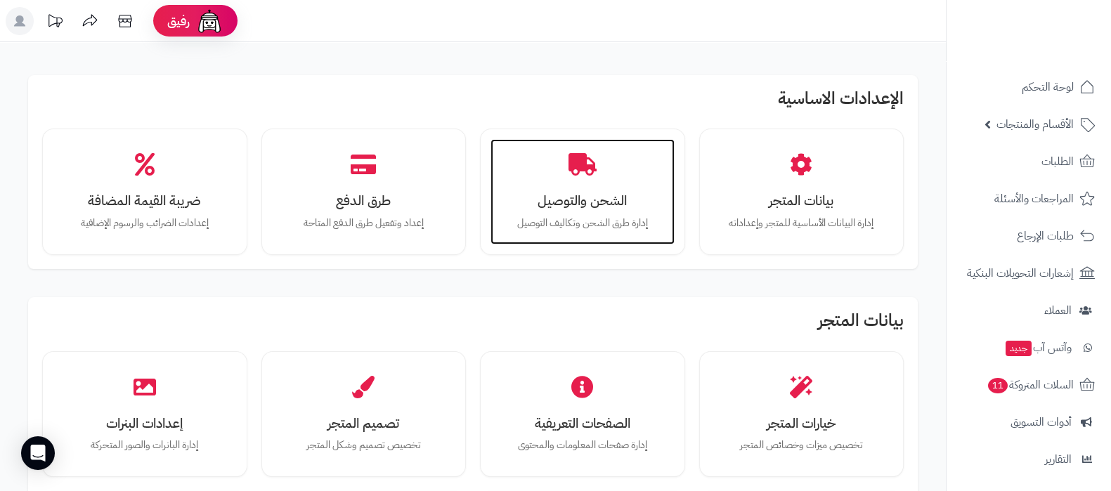
click at [617, 183] on div "الشحن والتوصيل إدارة طرق الشحن وتكاليف التوصيل" at bounding box center [583, 191] width 184 height 105
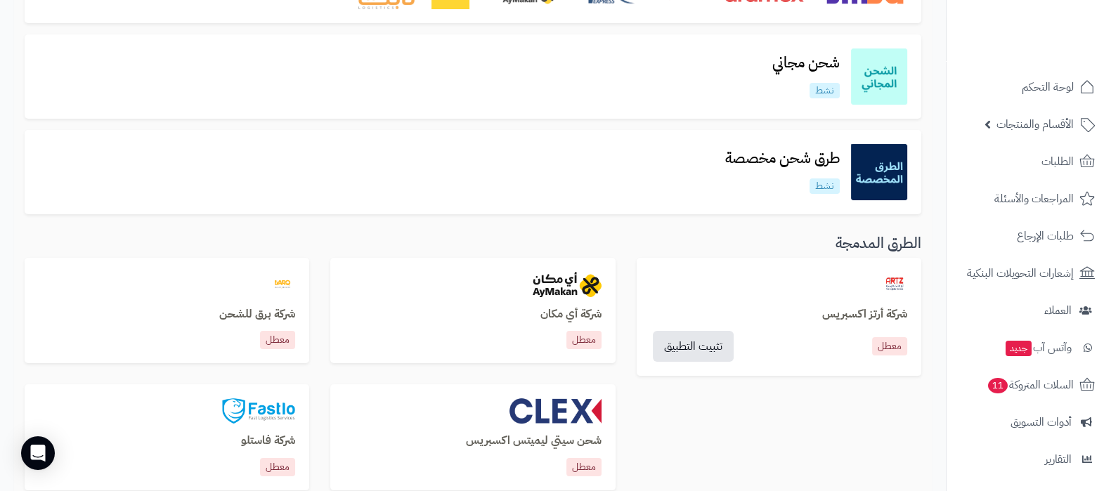
scroll to position [264, 0]
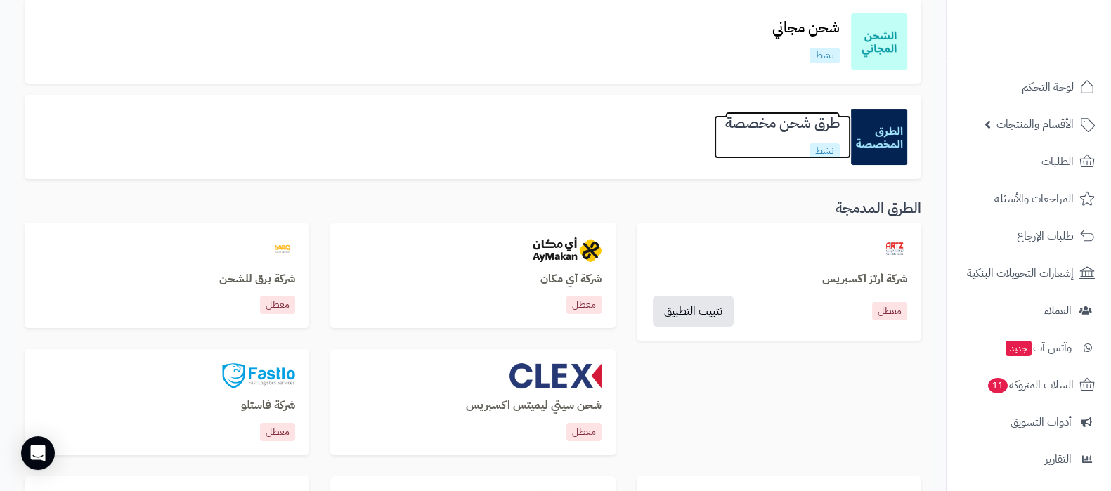
click at [777, 122] on h3 "طرق شحن مخصصة" at bounding box center [782, 123] width 137 height 16
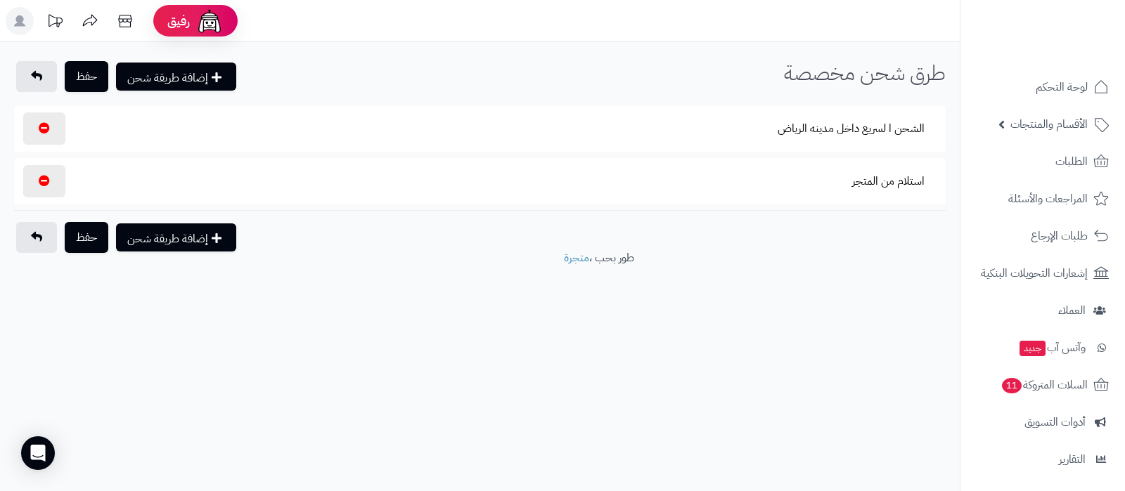
select select "***"
select select
click at [850, 126] on button "الشحن ا لسريع داخل مدينه الرياض" at bounding box center [850, 128] width 171 height 32
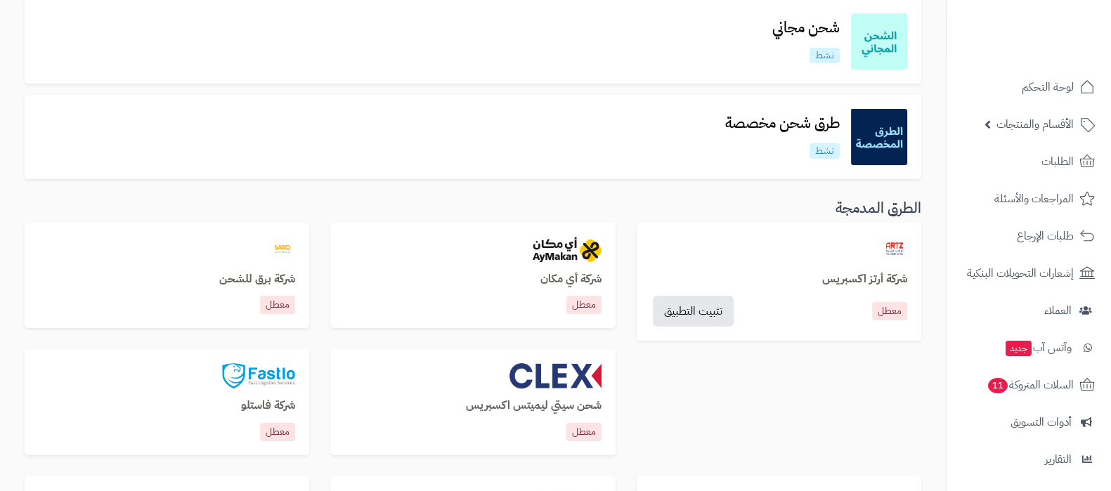
scroll to position [264, 0]
click at [756, 124] on h3 "طرق شحن مخصصة" at bounding box center [782, 123] width 137 height 16
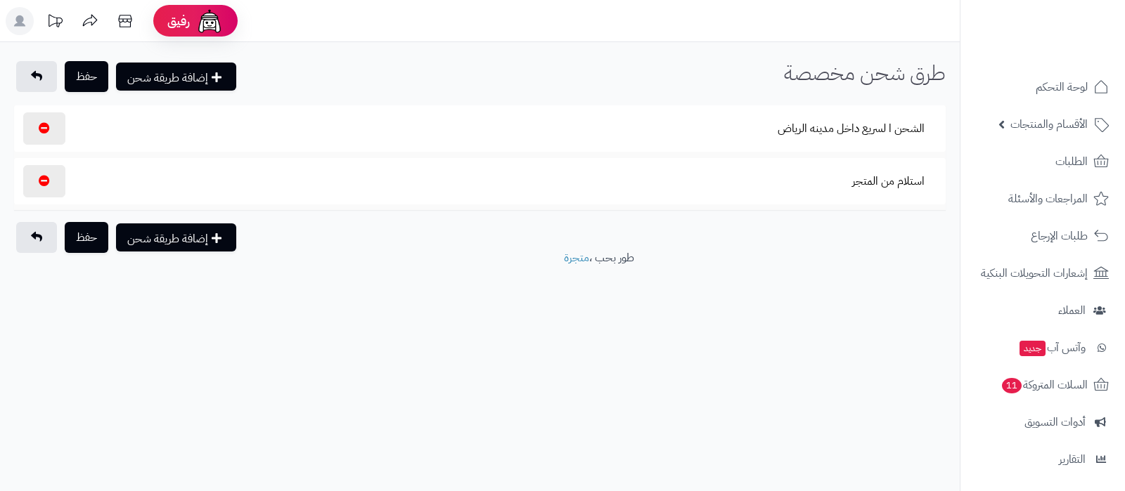
select select "***"
select select
click at [902, 183] on button "استلام من المتجر" at bounding box center [888, 181] width 96 height 32
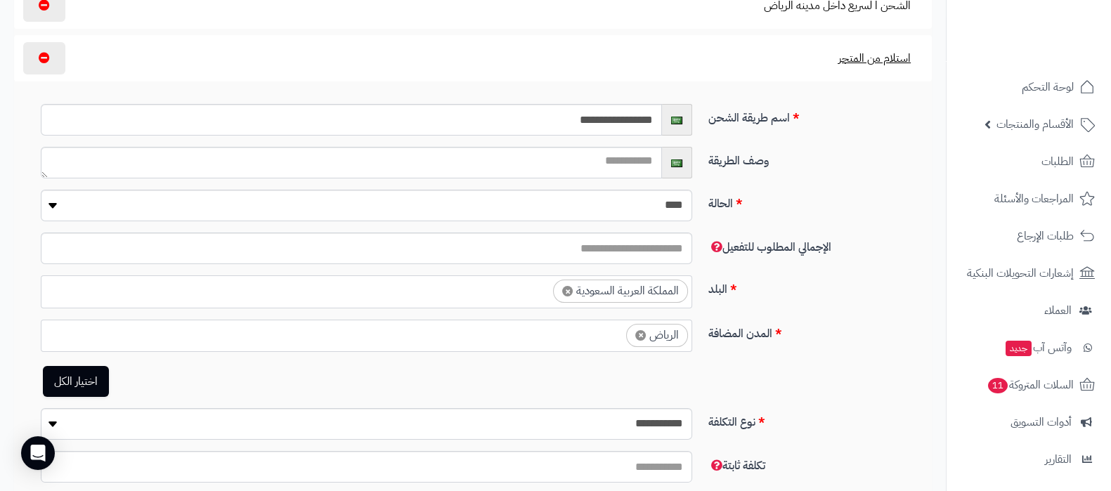
scroll to position [264, 0]
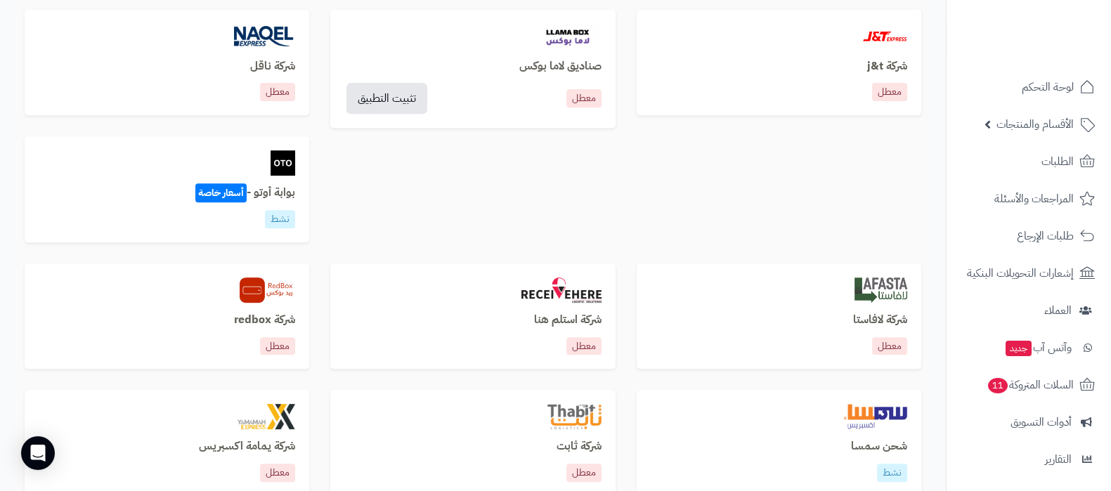
scroll to position [879, 0]
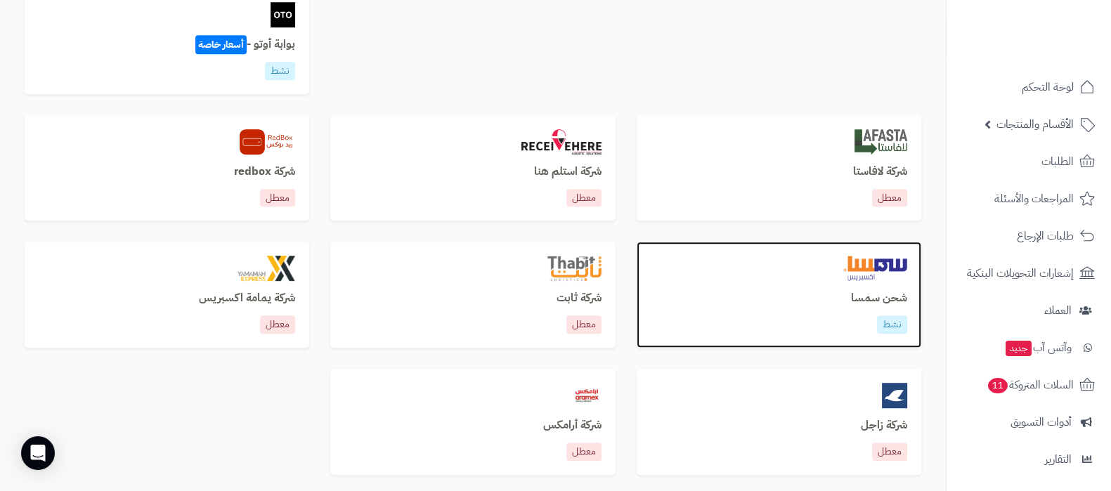
click at [864, 305] on h3 "شحن سمسا" at bounding box center [779, 298] width 257 height 13
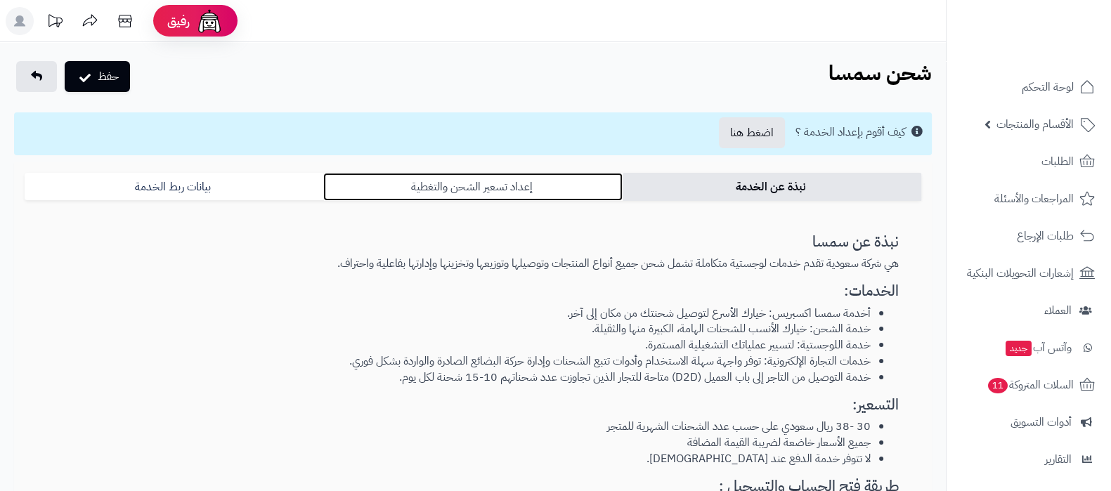
click at [510, 186] on link "إعداد تسعير الشحن والتغطية" at bounding box center [472, 187] width 299 height 28
select select "***"
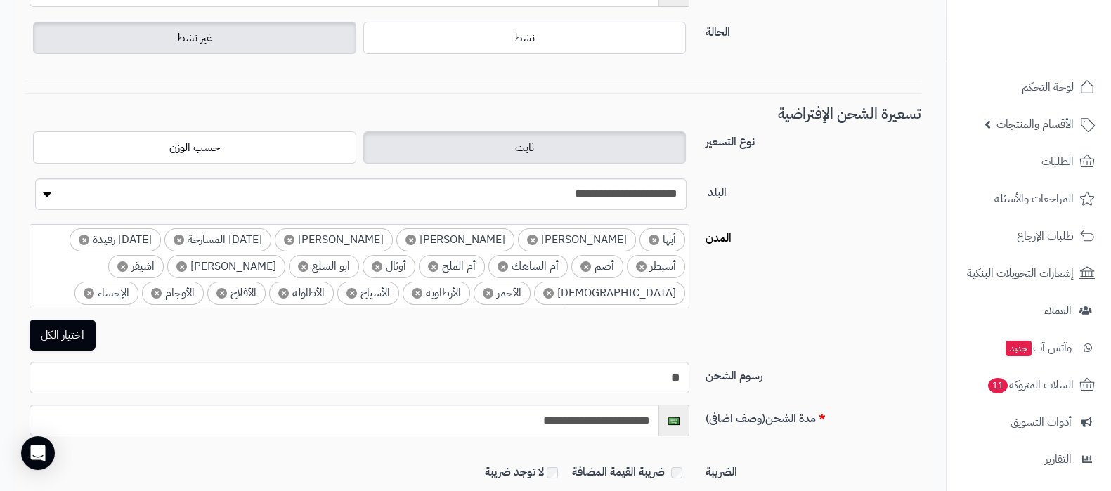
scroll to position [151, 0]
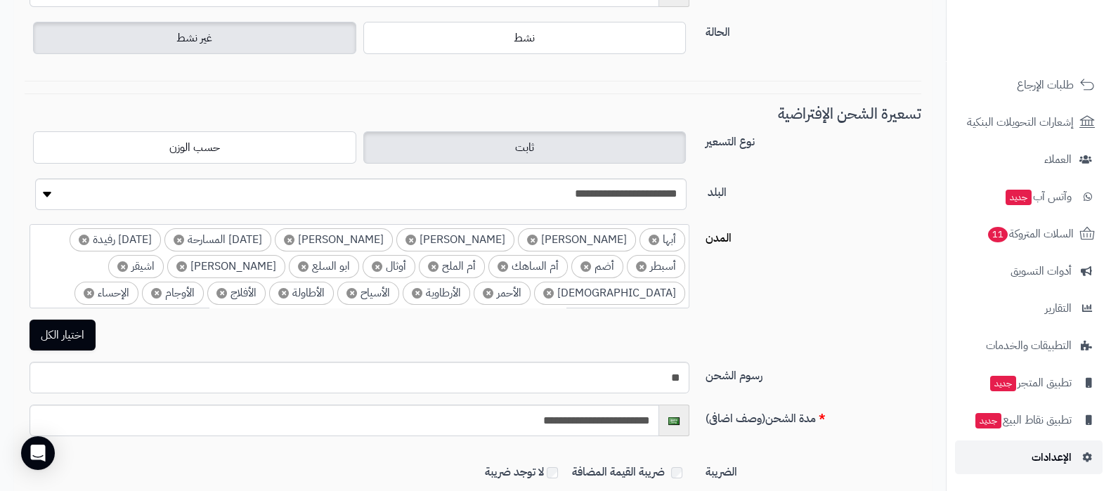
click at [1058, 470] on link "الإعدادات" at bounding box center [1029, 458] width 148 height 34
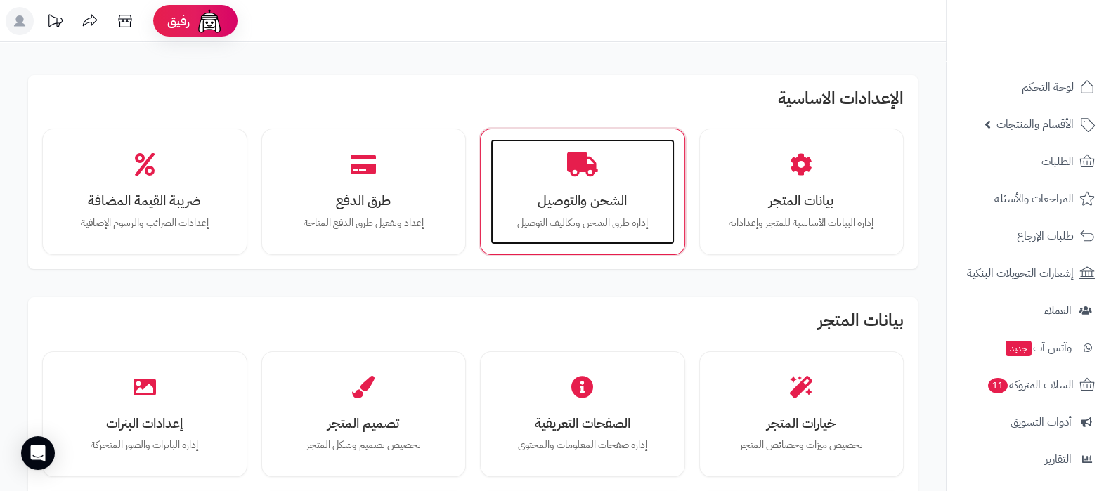
click at [578, 186] on div "الشحن والتوصيل إدارة طرق الشحن وتكاليف التوصيل" at bounding box center [583, 191] width 184 height 105
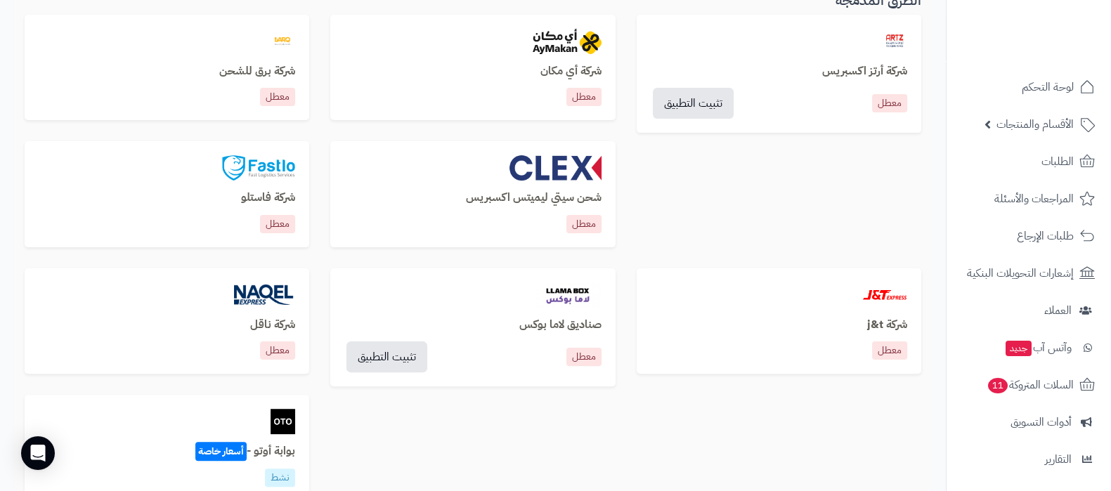
scroll to position [527, 0]
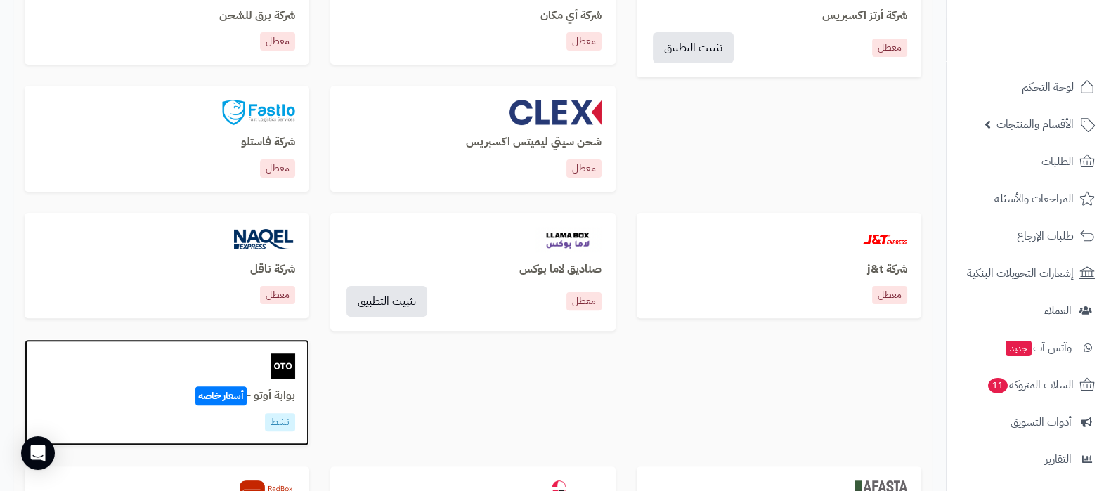
click at [270, 391] on h3 "بوابة أوتو - أسعار خاصة" at bounding box center [167, 396] width 257 height 13
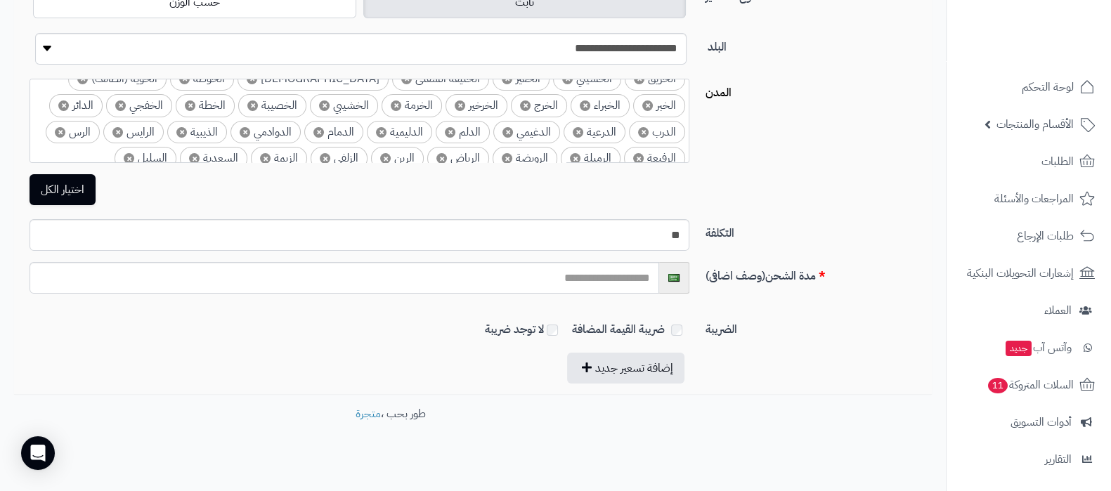
scroll to position [384, 0]
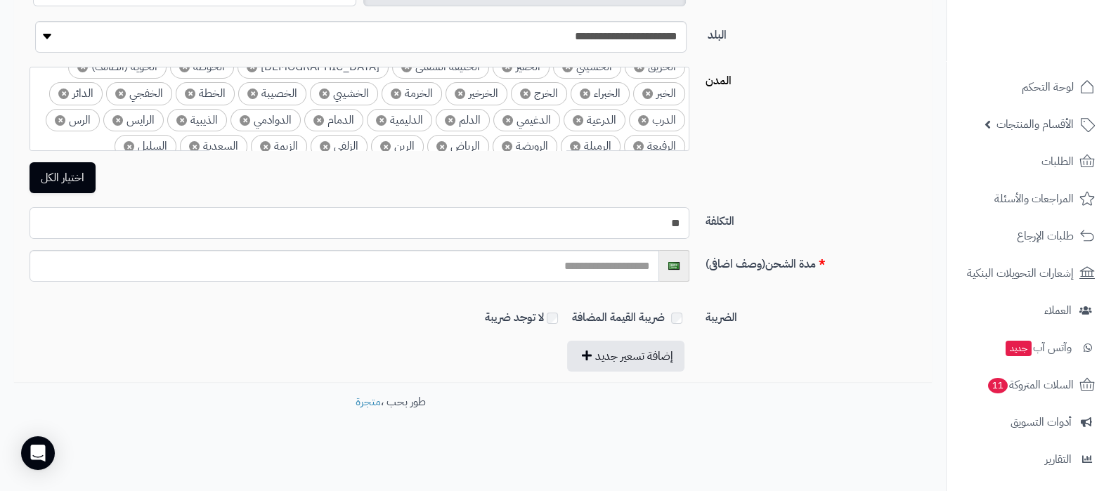
drag, startPoint x: 657, startPoint y: 224, endPoint x: 729, endPoint y: 221, distance: 71.7
click at [729, 221] on div "التكلفة **" at bounding box center [473, 228] width 908 height 43
type input "**"
click at [873, 175] on div "اختيار الكل" at bounding box center [473, 177] width 918 height 31
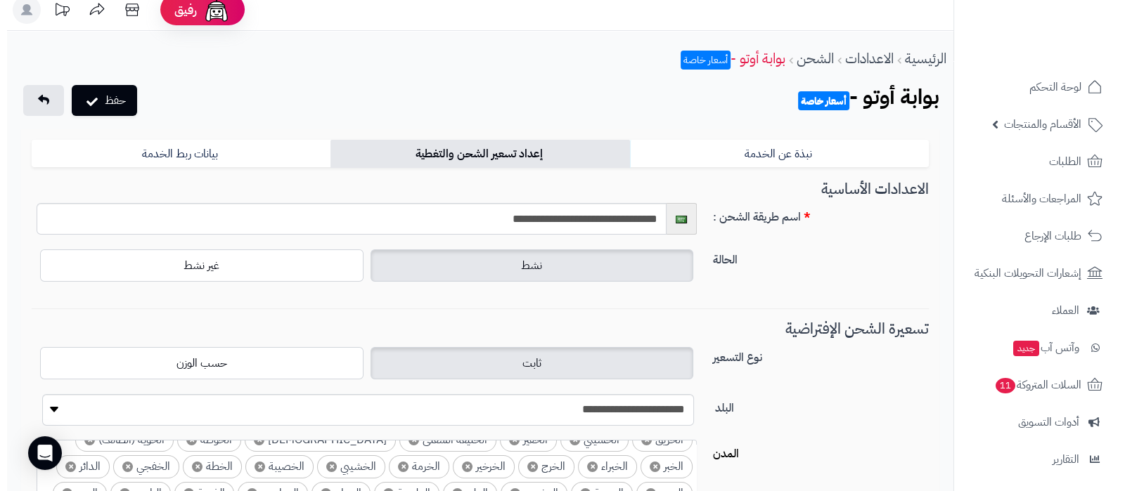
scroll to position [0, 0]
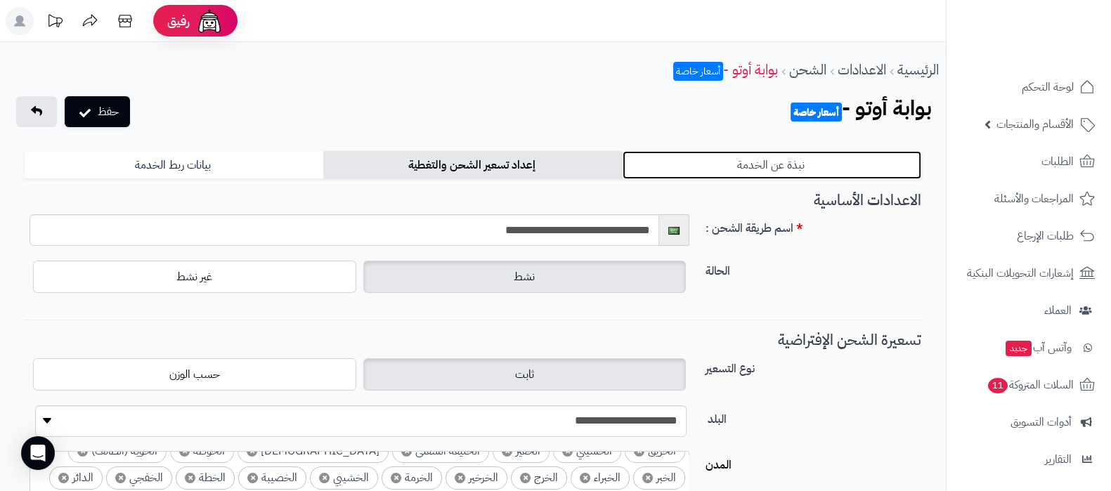
click at [773, 163] on link "نبذة عن الخدمة" at bounding box center [772, 165] width 299 height 28
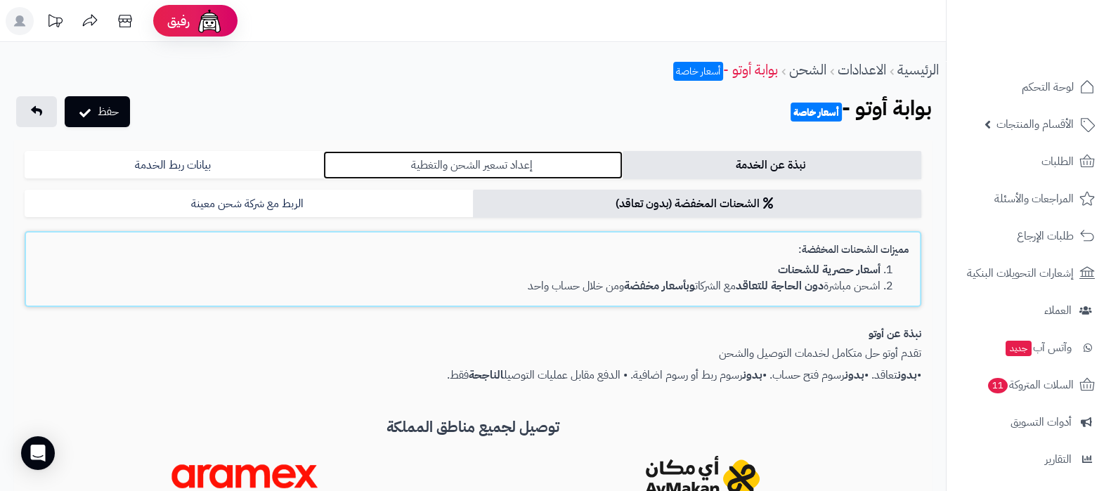
click at [553, 157] on link "إعداد تسعير الشحن والتغطية" at bounding box center [472, 165] width 299 height 28
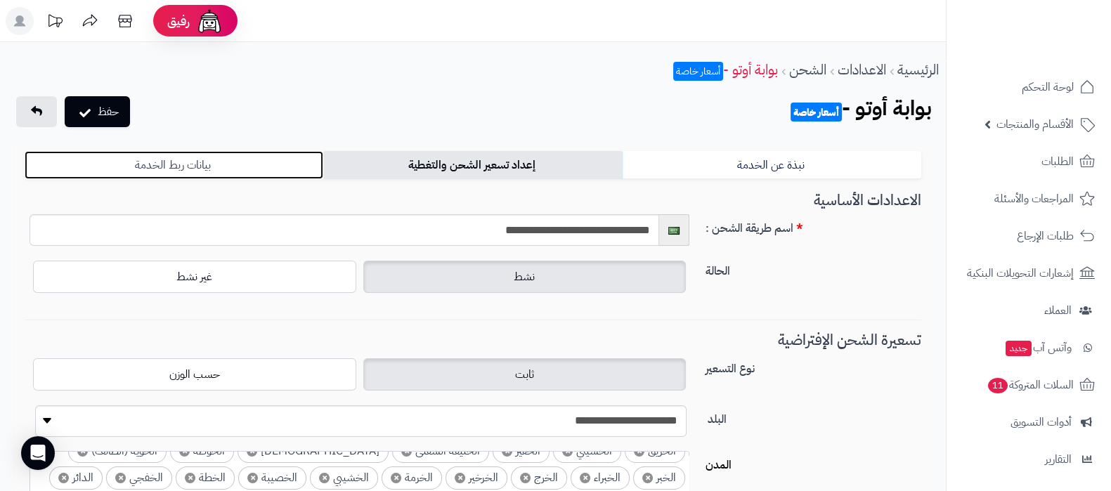
click at [211, 160] on link "بيانات ربط الخدمة" at bounding box center [174, 165] width 299 height 28
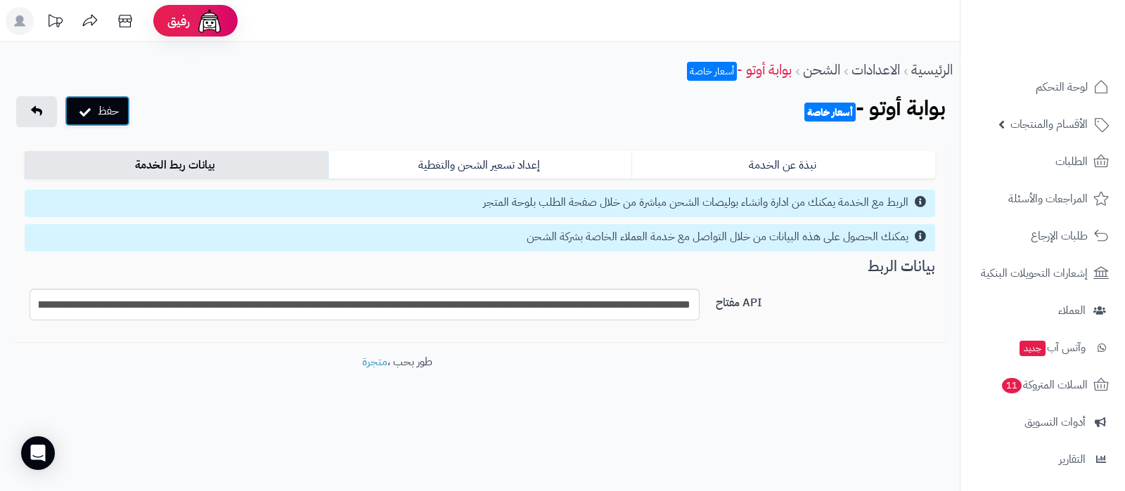
click at [102, 115] on button "حفظ" at bounding box center [97, 111] width 65 height 31
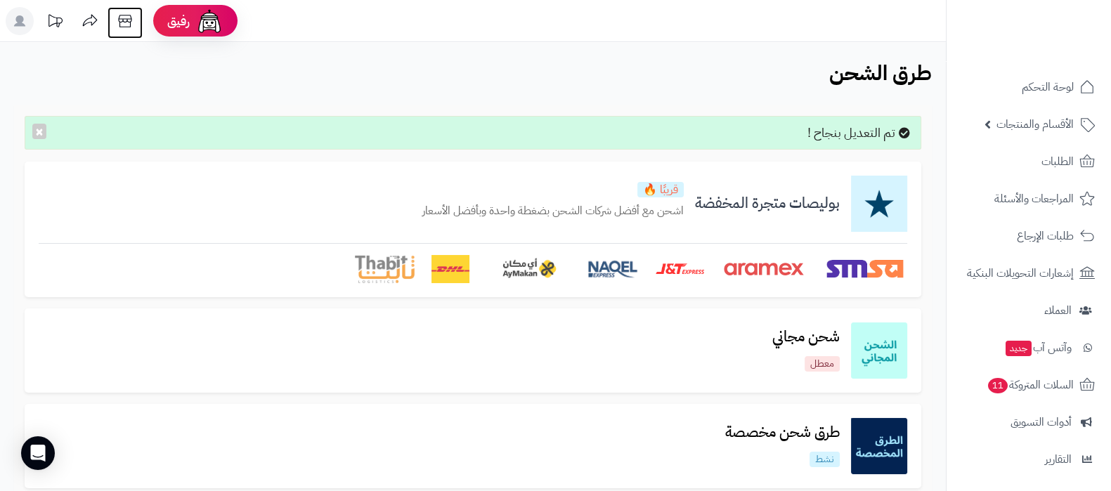
click at [131, 26] on icon at bounding box center [125, 21] width 28 height 28
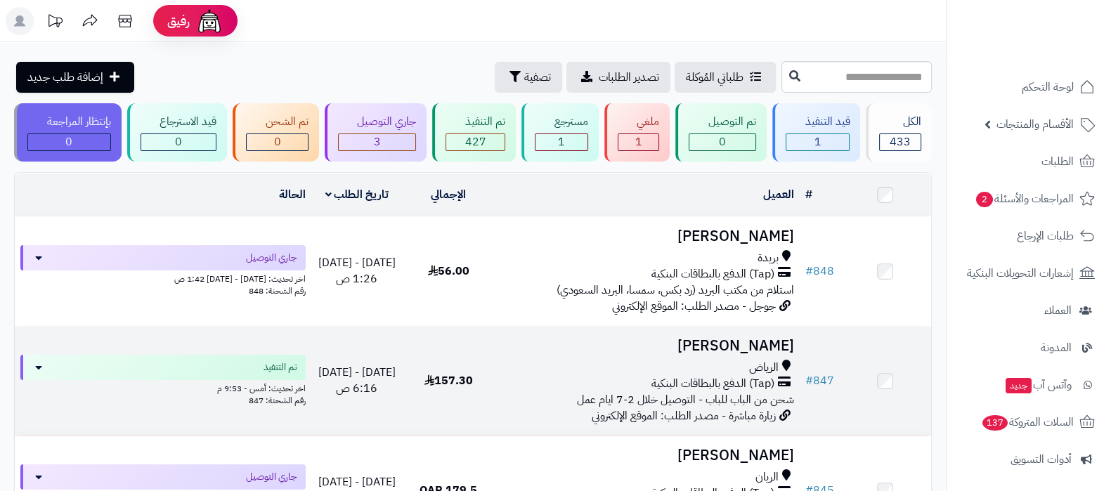
click at [748, 338] on h3 "[PERSON_NAME]" at bounding box center [647, 346] width 294 height 16
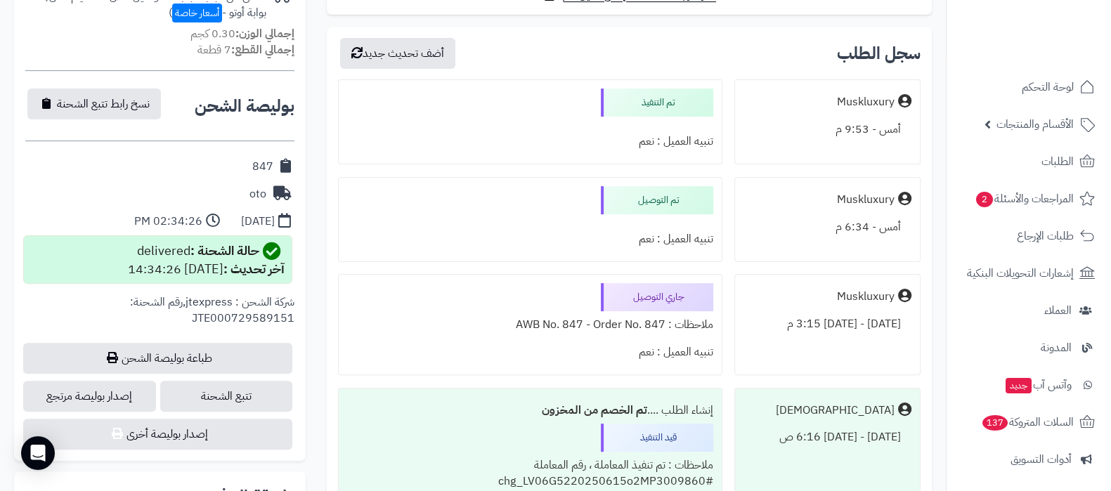
scroll to position [614, 0]
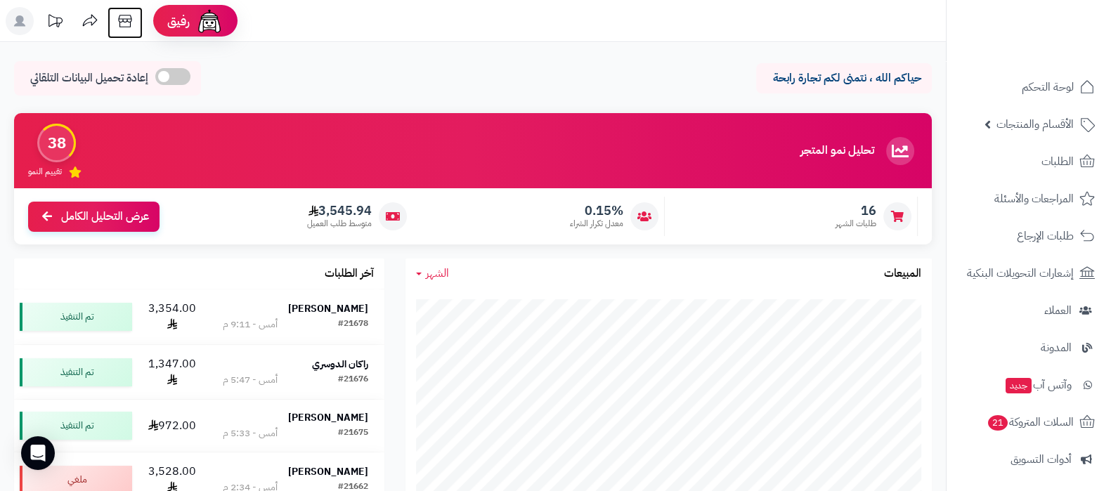
click at [125, 27] on icon at bounding box center [124, 21] width 13 height 13
click at [1047, 134] on span "الأقسام والمنتجات" at bounding box center [1035, 125] width 77 height 20
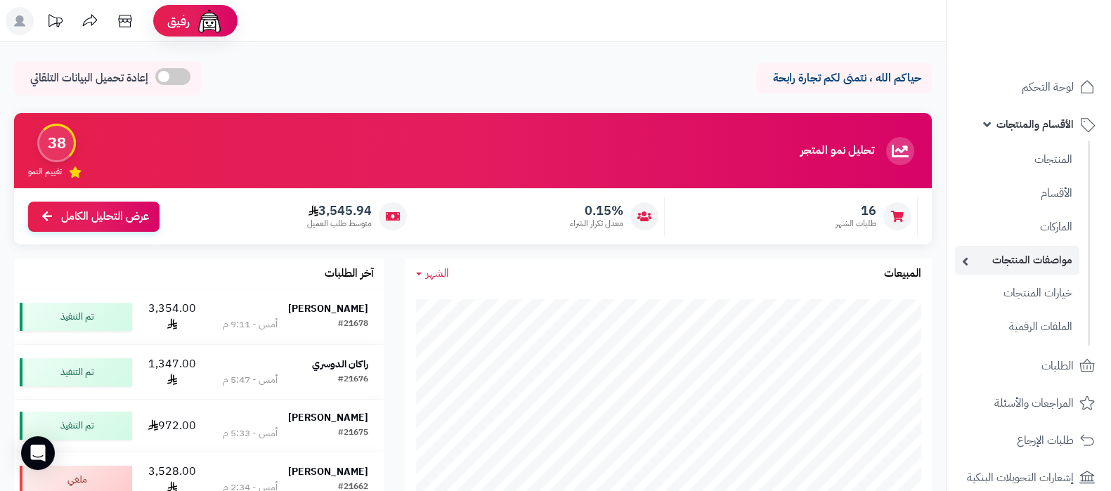
click at [1037, 261] on link "مواصفات المنتجات" at bounding box center [1017, 260] width 124 height 29
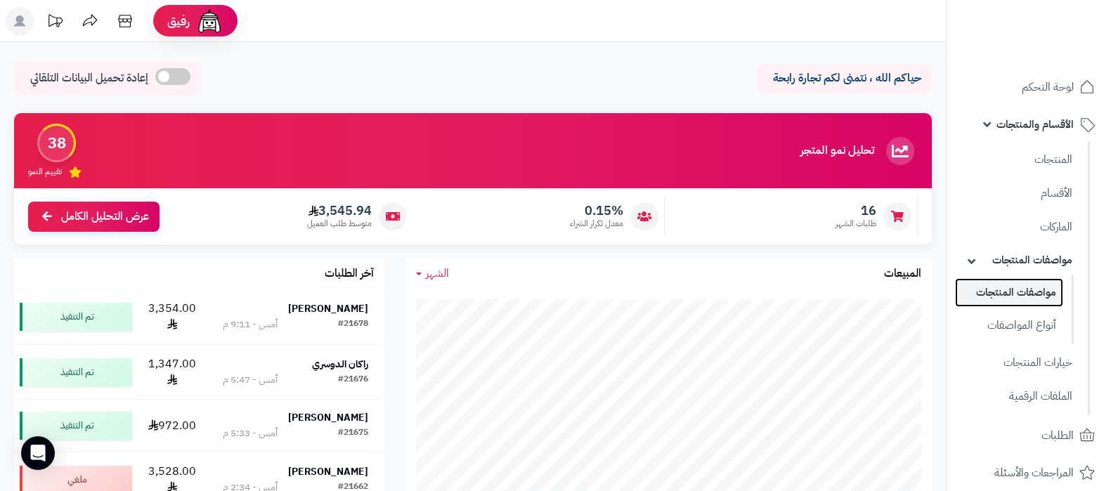
click at [1024, 297] on link "مواصفات المنتجات" at bounding box center [1009, 292] width 108 height 29
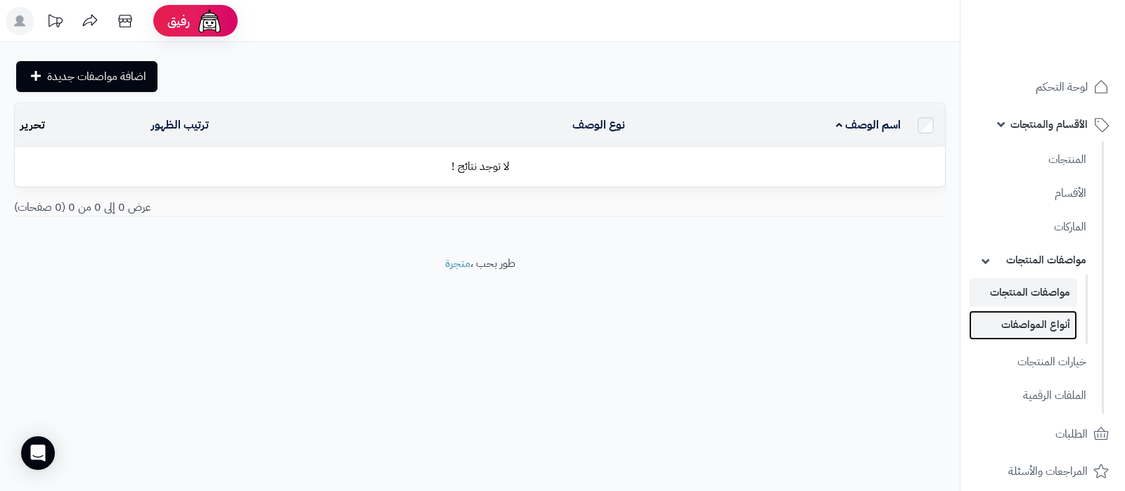
click at [1033, 318] on link "أنواع المواصفات" at bounding box center [1023, 325] width 108 height 29
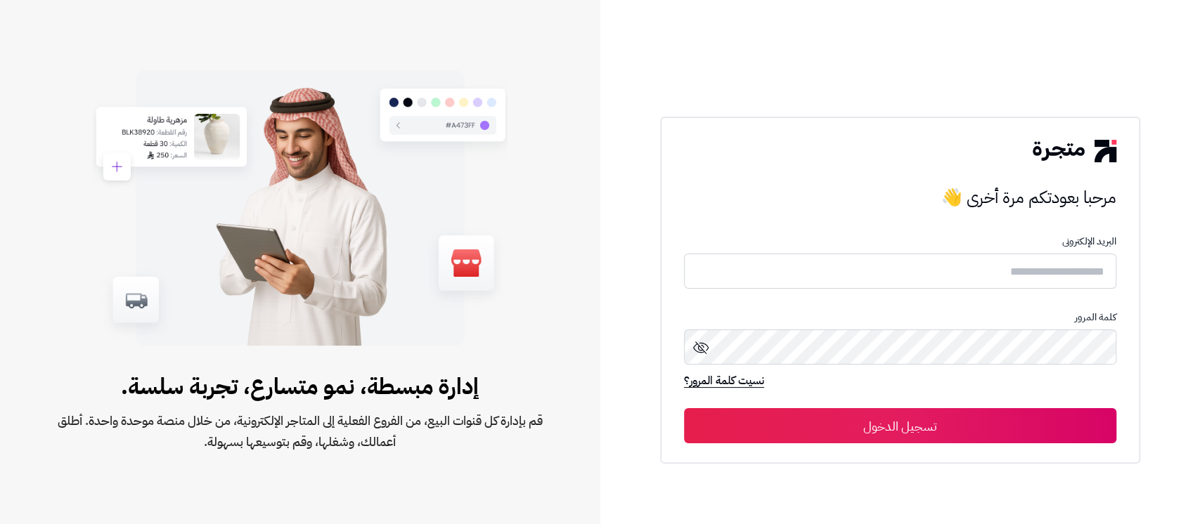
click at [1007, 293] on form "البريد الإلكترونى كلمة المرور نسيت كلمة المرور؟ تسجيل الدخول" at bounding box center [900, 339] width 432 height 207
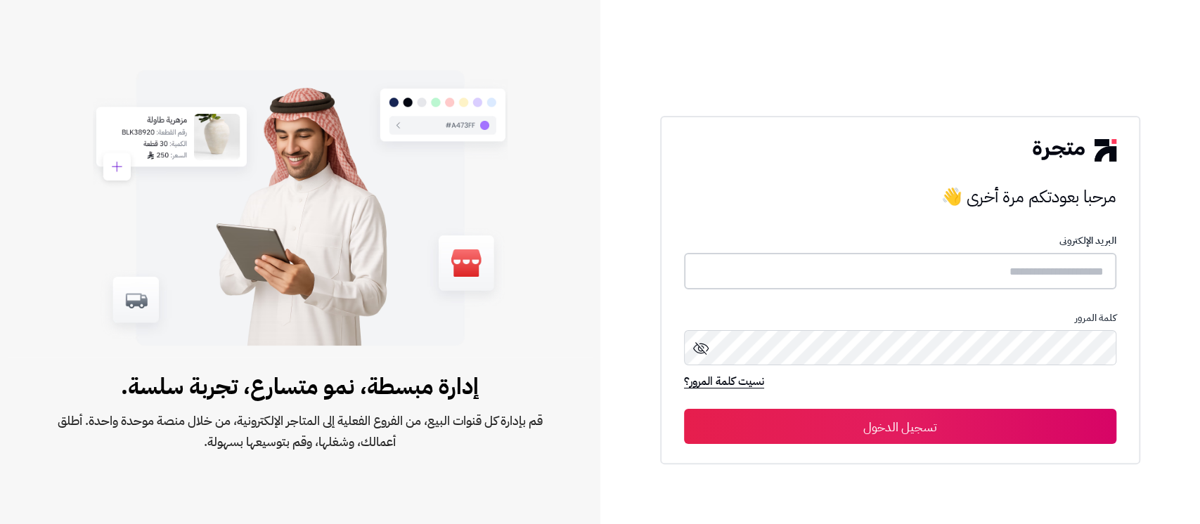
click at [1009, 273] on input "text" at bounding box center [900, 271] width 432 height 37
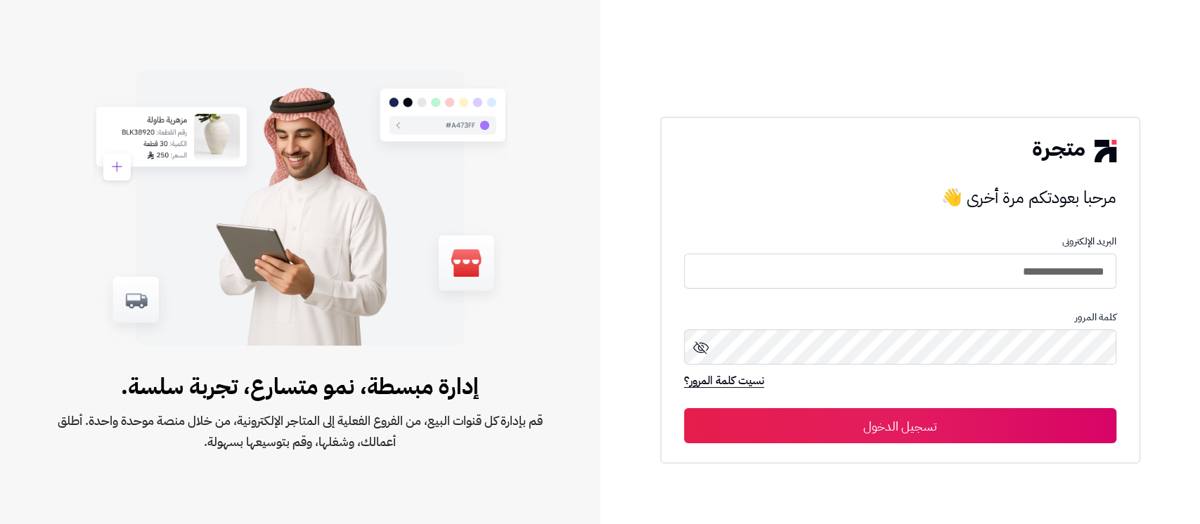
type input "**********"
click at [684, 408] on button "تسجيل الدخول" at bounding box center [900, 425] width 432 height 35
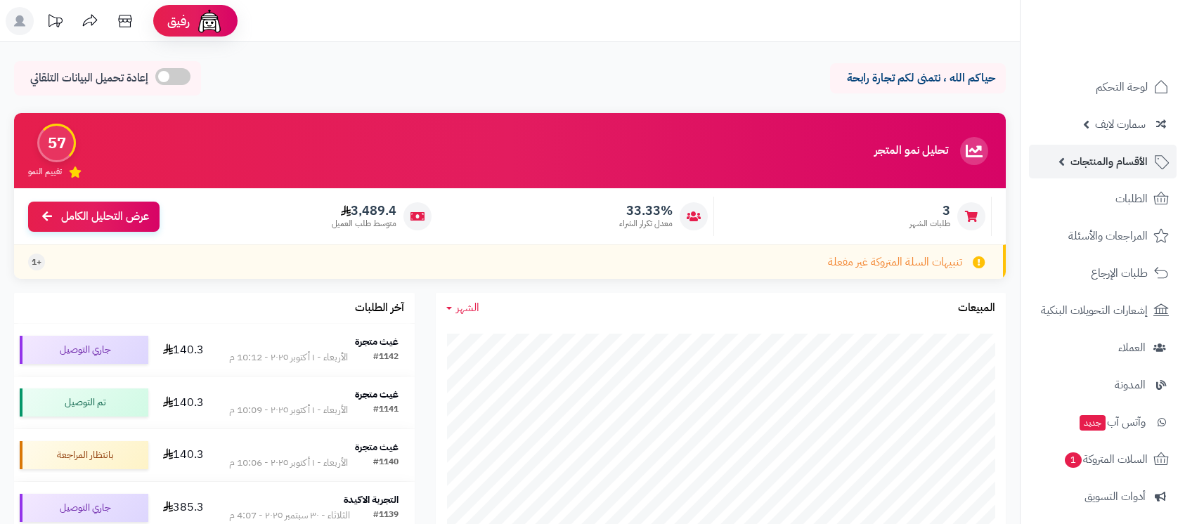
drag, startPoint x: 0, startPoint y: 0, endPoint x: 1108, endPoint y: 150, distance: 1118.5
click at [1108, 150] on link "الأقسام والمنتجات" at bounding box center [1103, 162] width 148 height 34
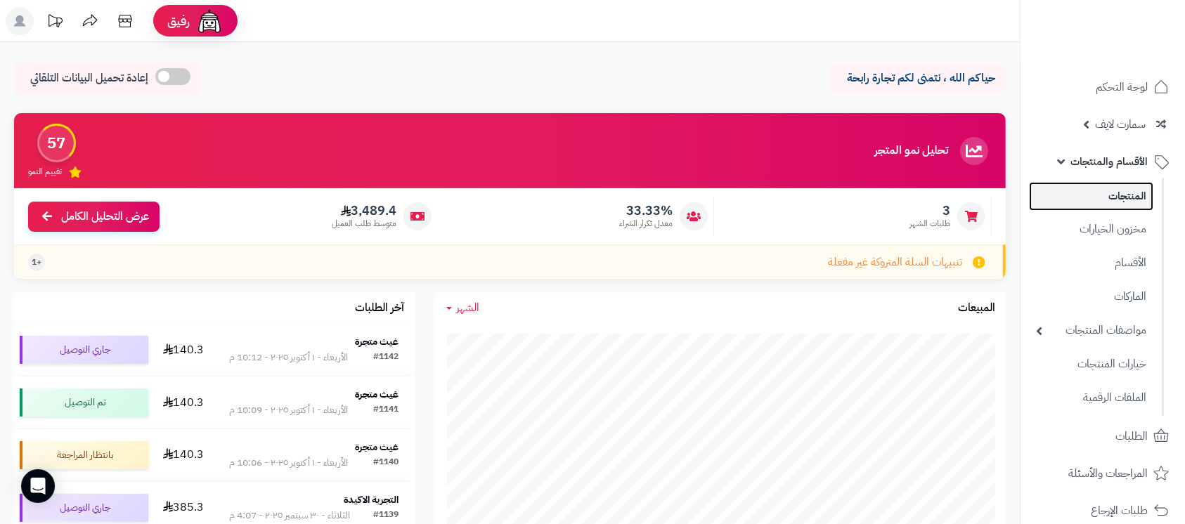
click at [1113, 205] on link "المنتجات" at bounding box center [1091, 196] width 124 height 29
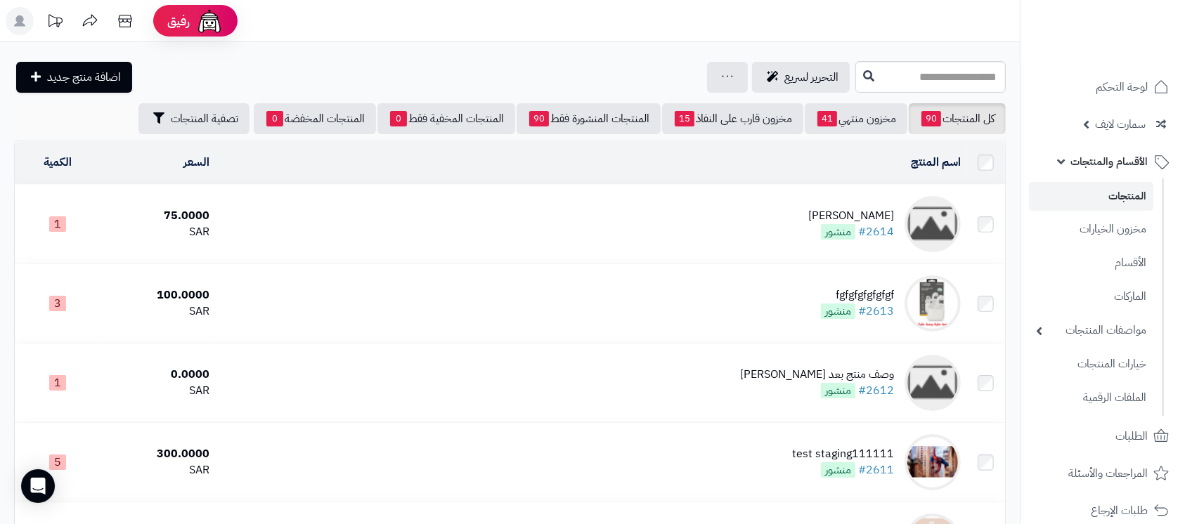
click at [864, 209] on div "كوفي ديو" at bounding box center [851, 216] width 86 height 16
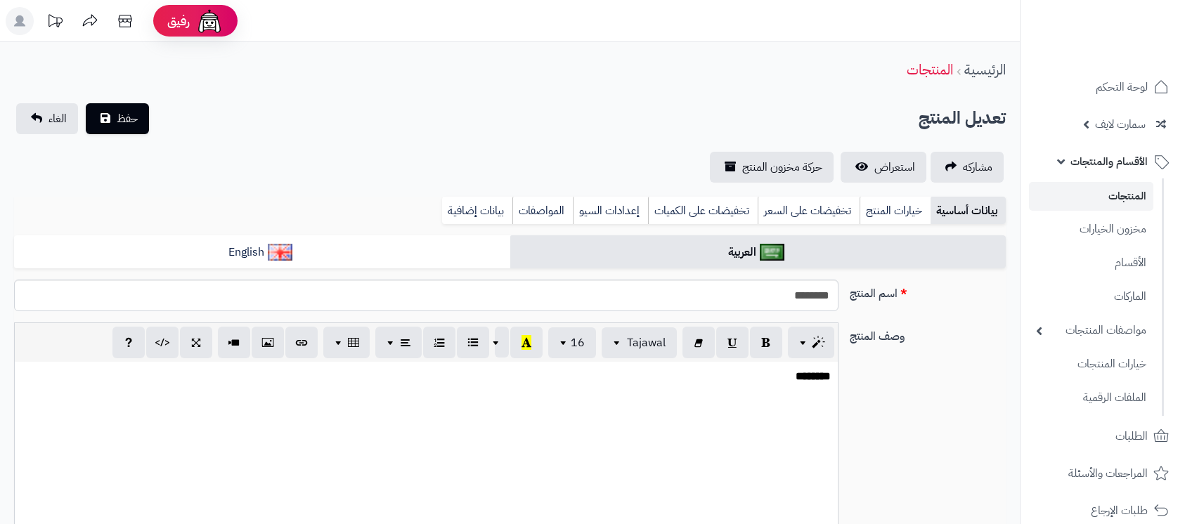
select select
click at [541, 209] on link "المواصفات" at bounding box center [542, 211] width 60 height 28
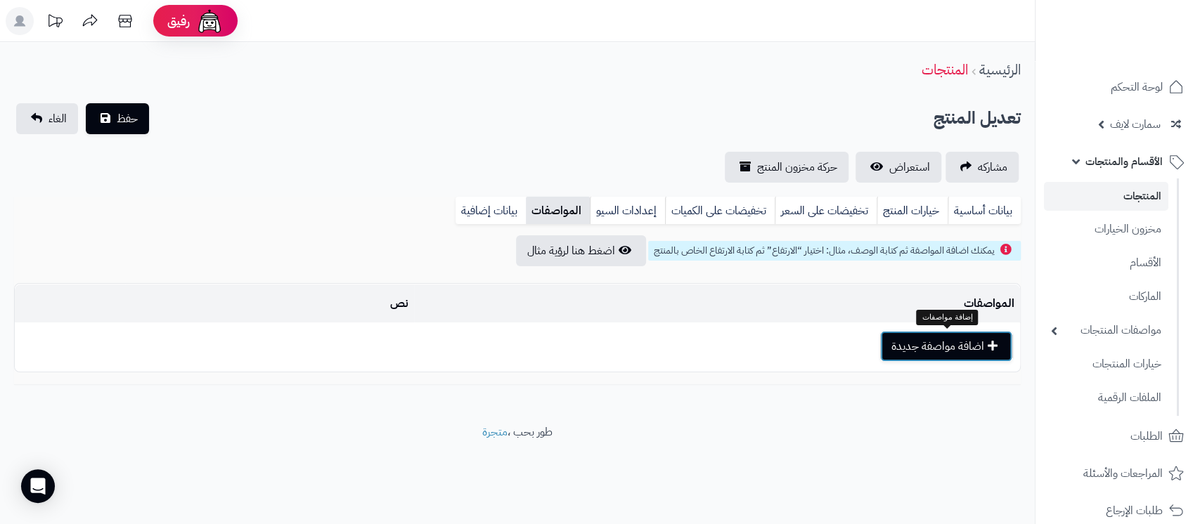
click at [902, 348] on button "اضافة مواصفة جديدة" at bounding box center [946, 346] width 132 height 31
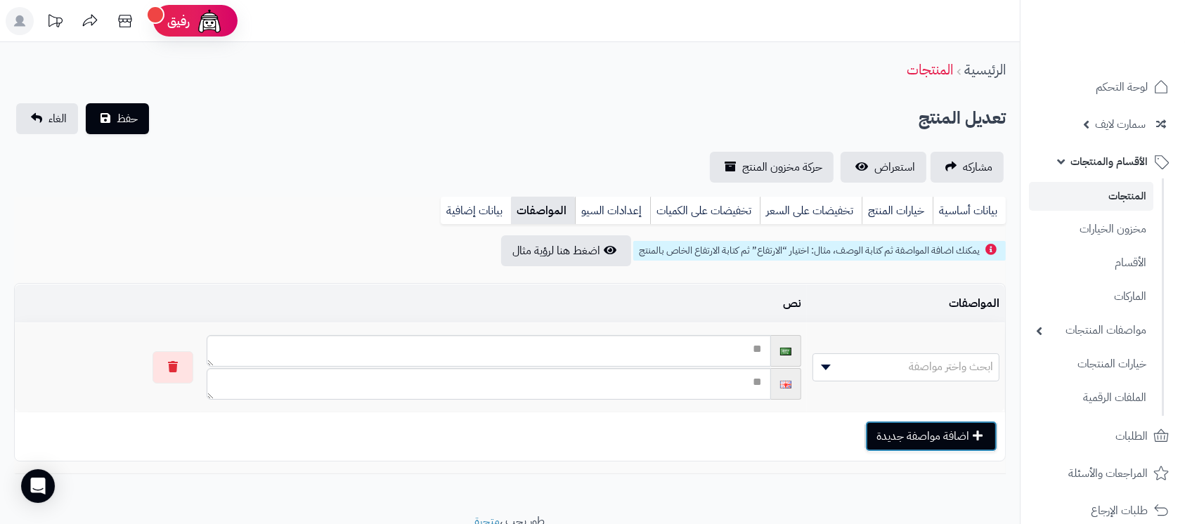
scroll to position [59, 0]
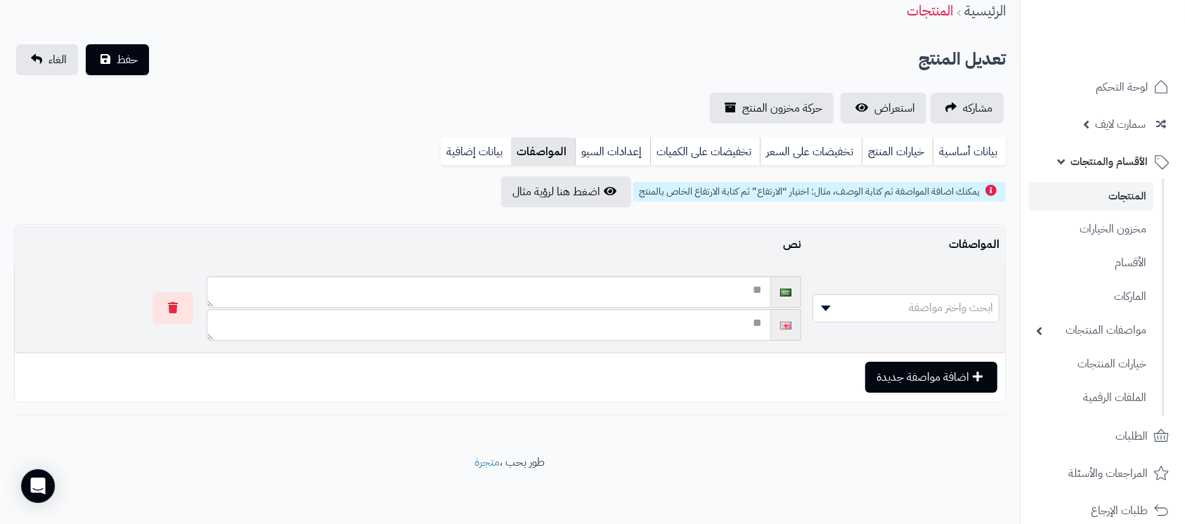
click at [921, 308] on span "ابحث واختر مواصفة" at bounding box center [951, 307] width 84 height 17
click at [739, 293] on textarea at bounding box center [489, 292] width 564 height 32
click at [939, 374] on button "اضافة مواصفة جديدة" at bounding box center [931, 376] width 132 height 31
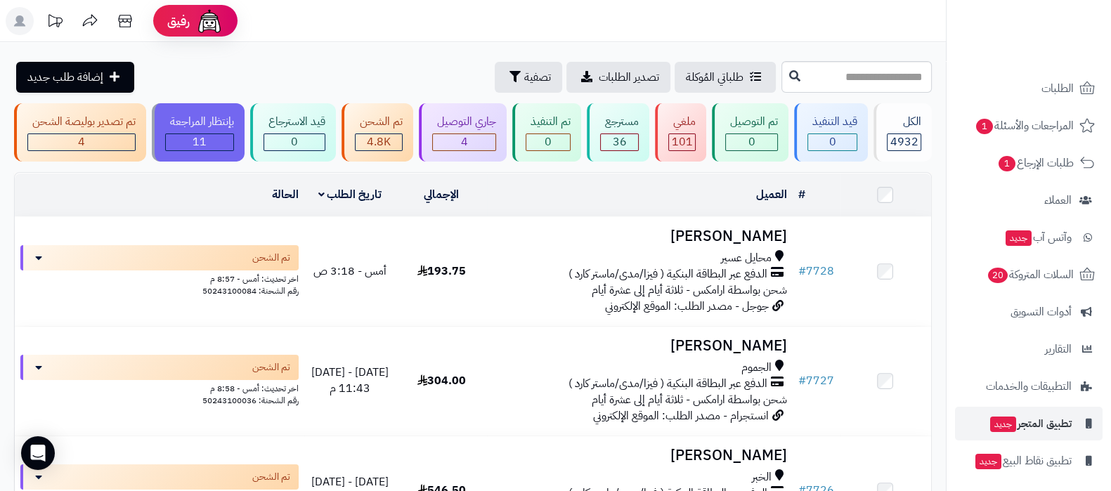
scroll to position [114, 0]
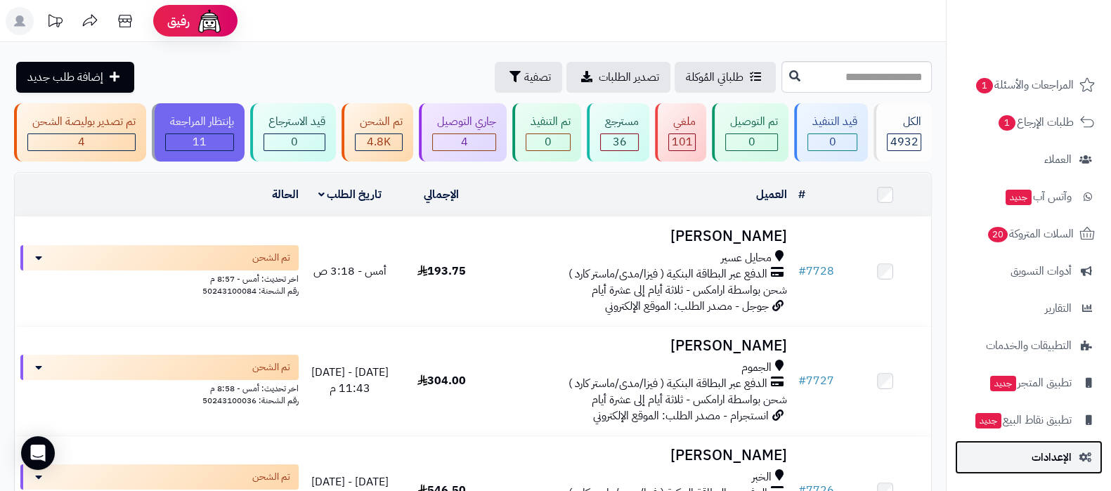
click at [1058, 448] on span "الإعدادات" at bounding box center [1052, 458] width 40 height 20
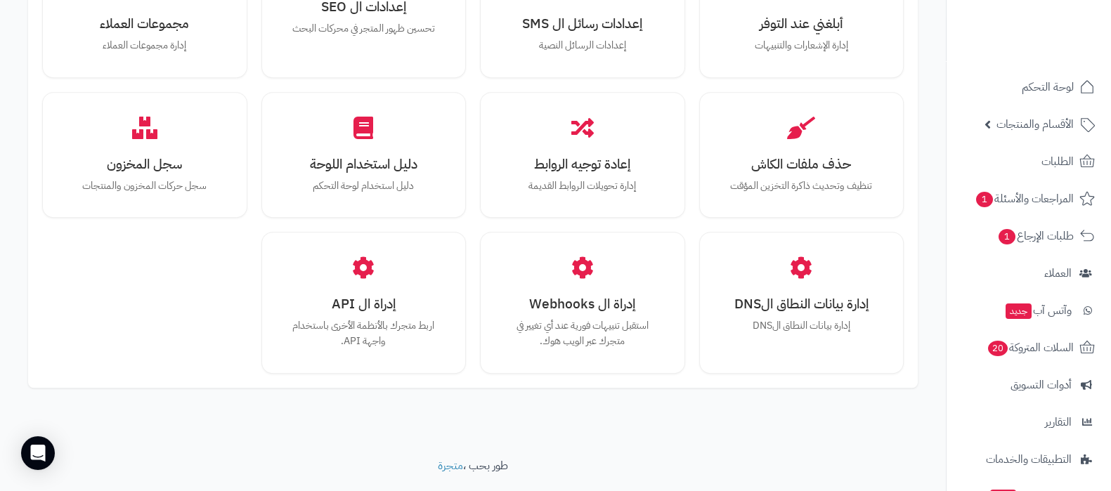
scroll to position [1300, 0]
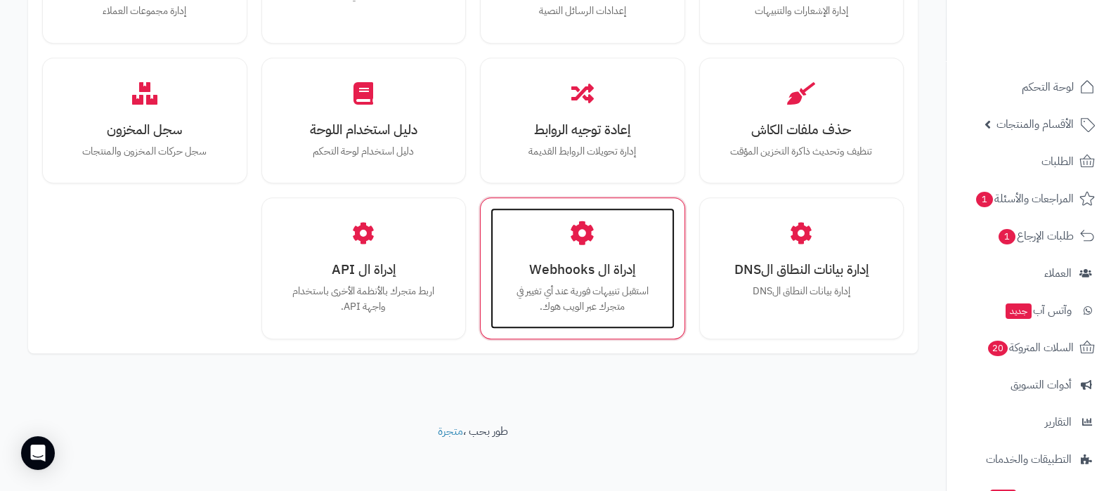
click at [629, 279] on div "إدراة ال Webhooks استقبل تنبيهات فورية عند أي تغيير في متجرك عبر الويب هوك." at bounding box center [583, 268] width 184 height 120
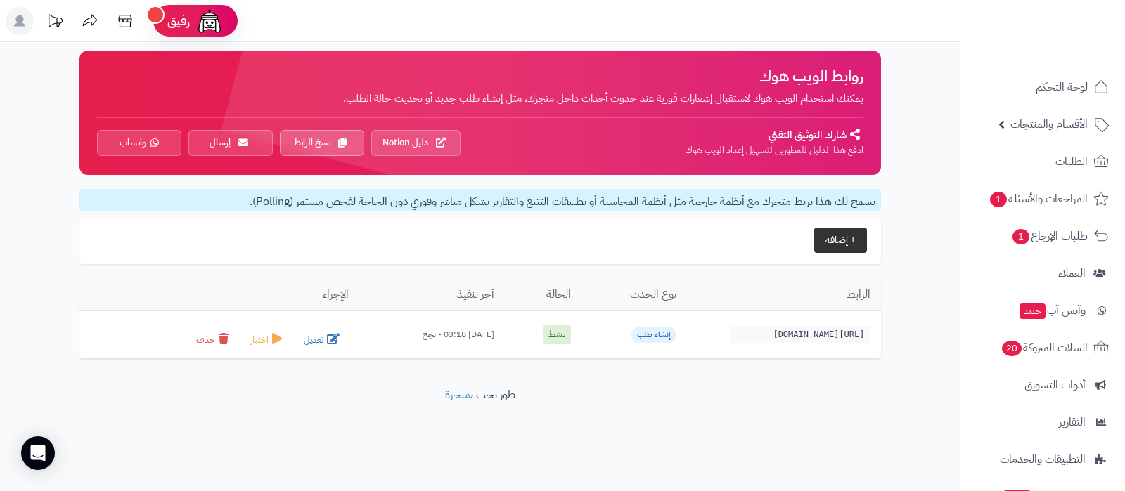
click at [834, 242] on button "+ إضافة" at bounding box center [840, 240] width 53 height 25
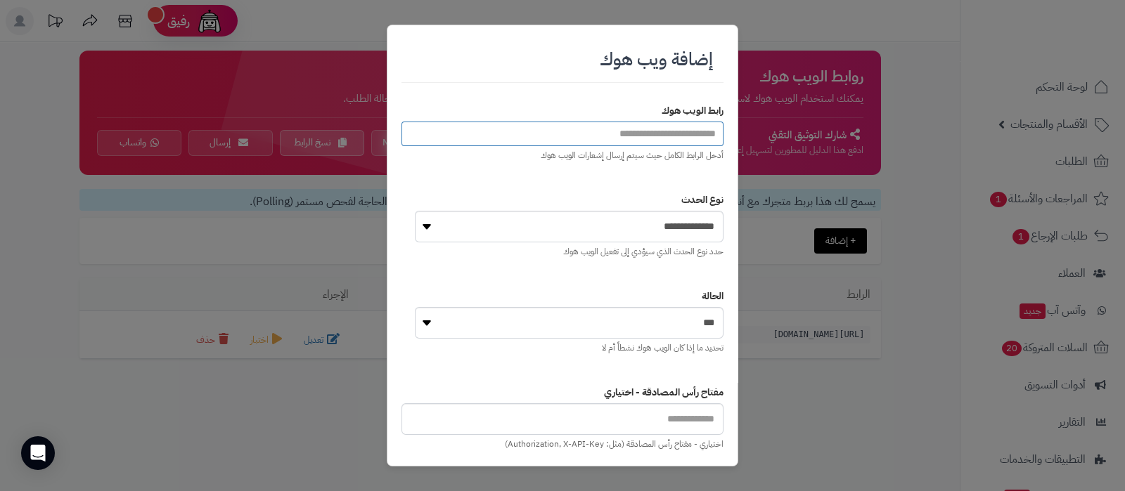
click at [633, 136] on input "url" at bounding box center [562, 134] width 322 height 25
paste input "**********"
type input "**********"
click at [671, 228] on select "**********" at bounding box center [569, 227] width 309 height 32
select select "**********"
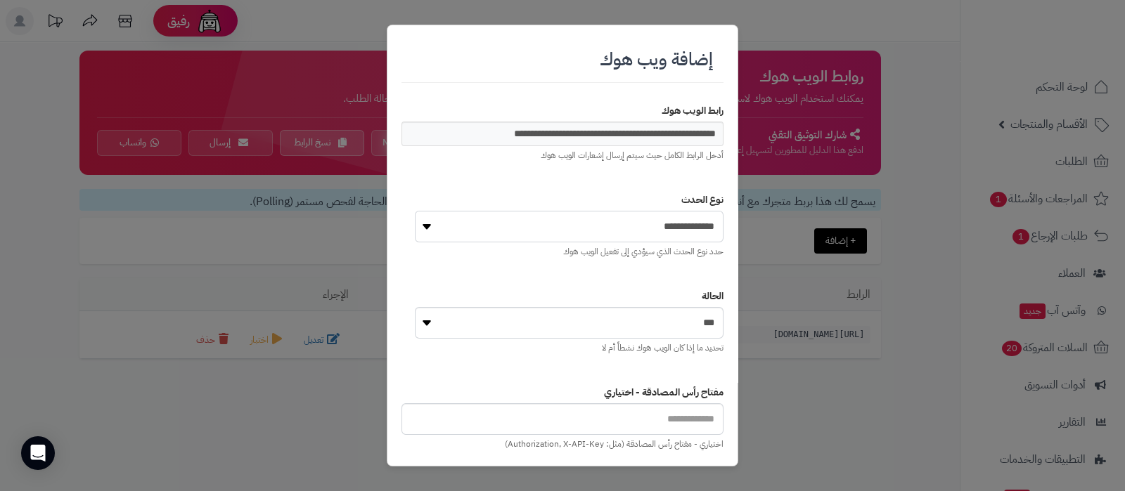
click at [415, 211] on select "**********" at bounding box center [569, 227] width 309 height 32
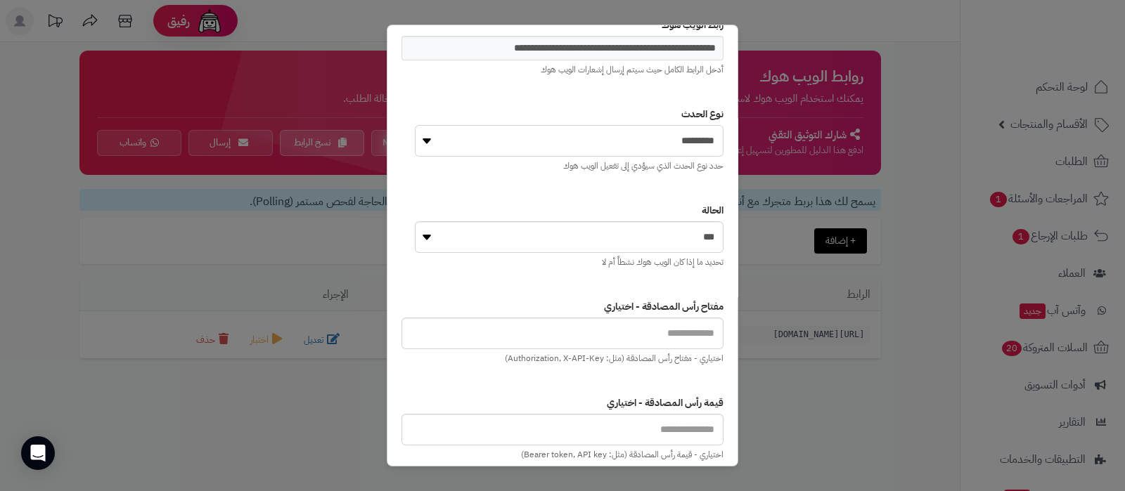
scroll to position [145, 0]
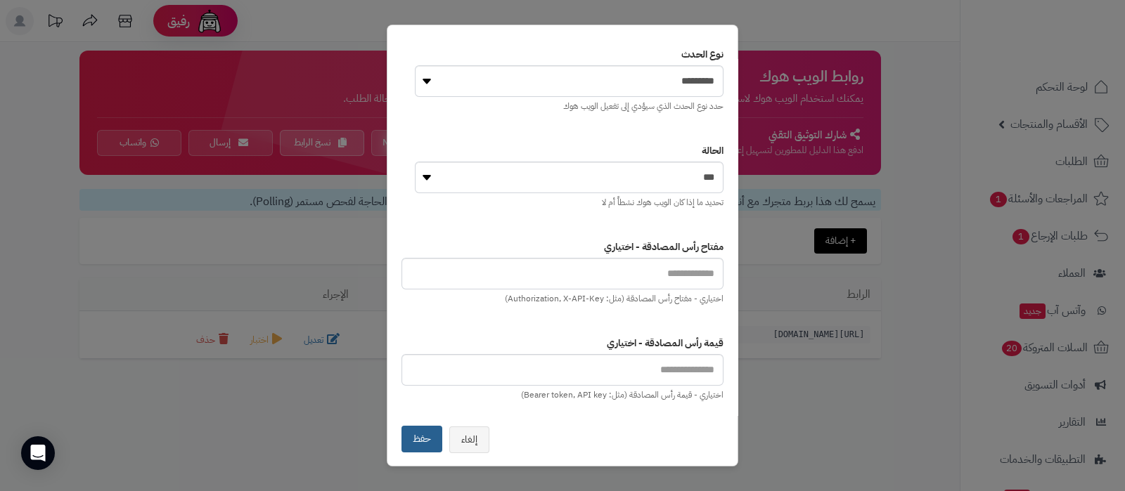
click at [437, 440] on button "حفظ" at bounding box center [421, 439] width 41 height 27
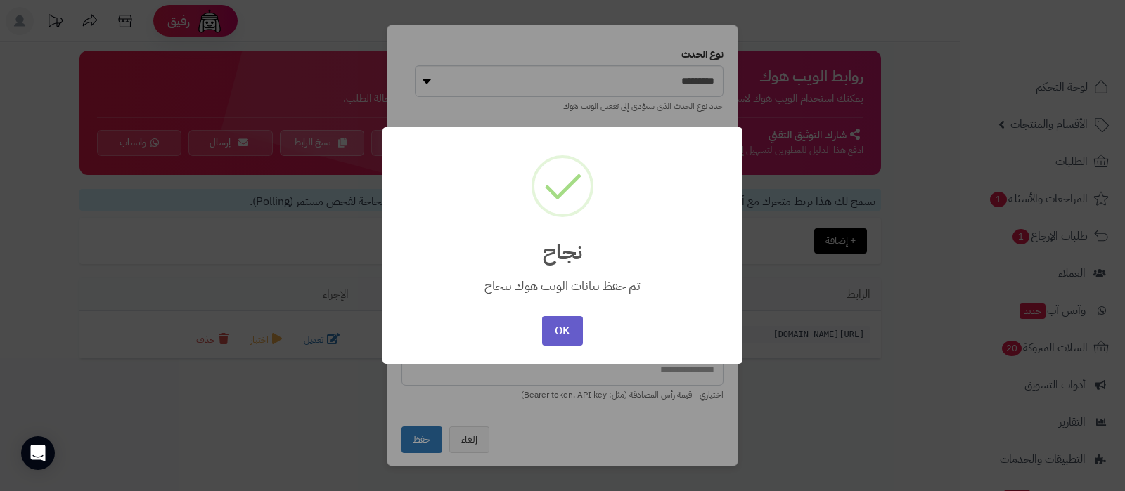
click at [557, 334] on button "OK" at bounding box center [562, 331] width 40 height 30
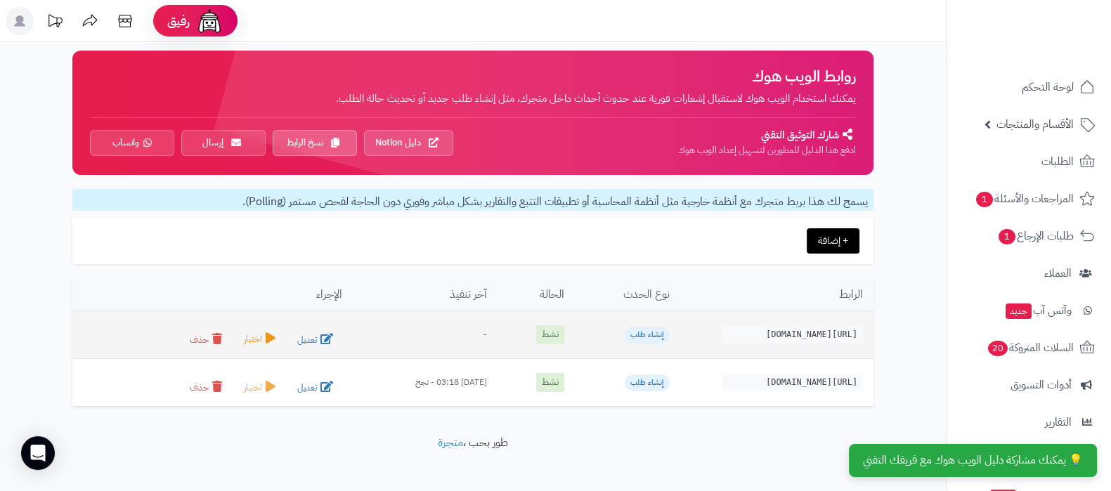
click at [239, 339] on button "اختبار" at bounding box center [261, 340] width 46 height 20
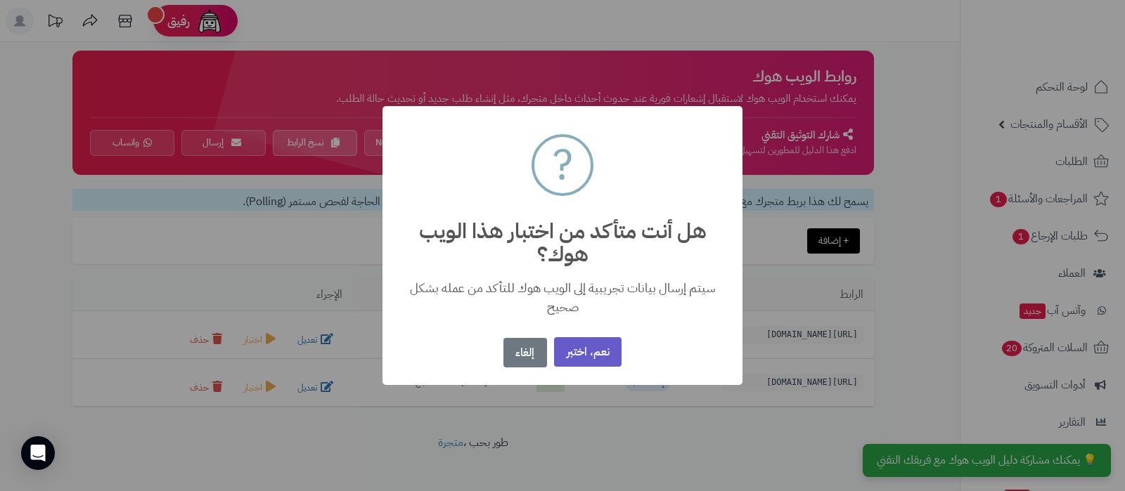
click at [590, 353] on button "نعم، اختبر" at bounding box center [587, 352] width 67 height 30
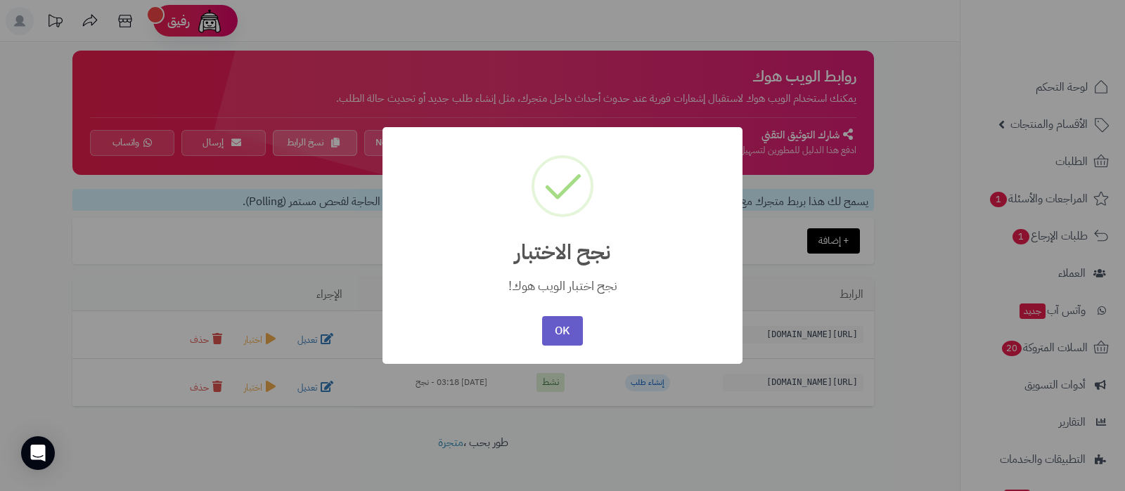
click at [552, 330] on button "OK" at bounding box center [562, 331] width 40 height 30
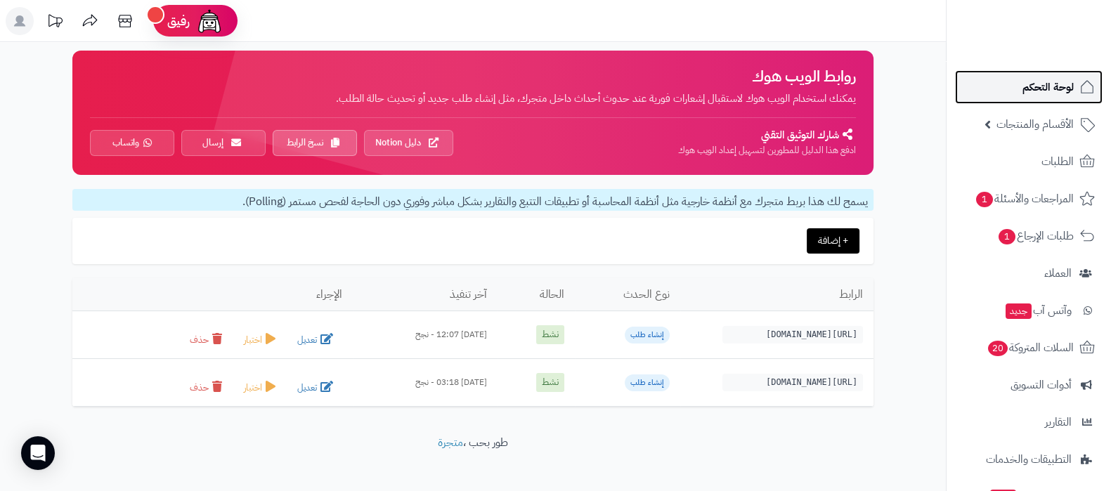
click at [1016, 77] on link "لوحة التحكم" at bounding box center [1029, 87] width 148 height 34
